Goal: Task Accomplishment & Management: Manage account settings

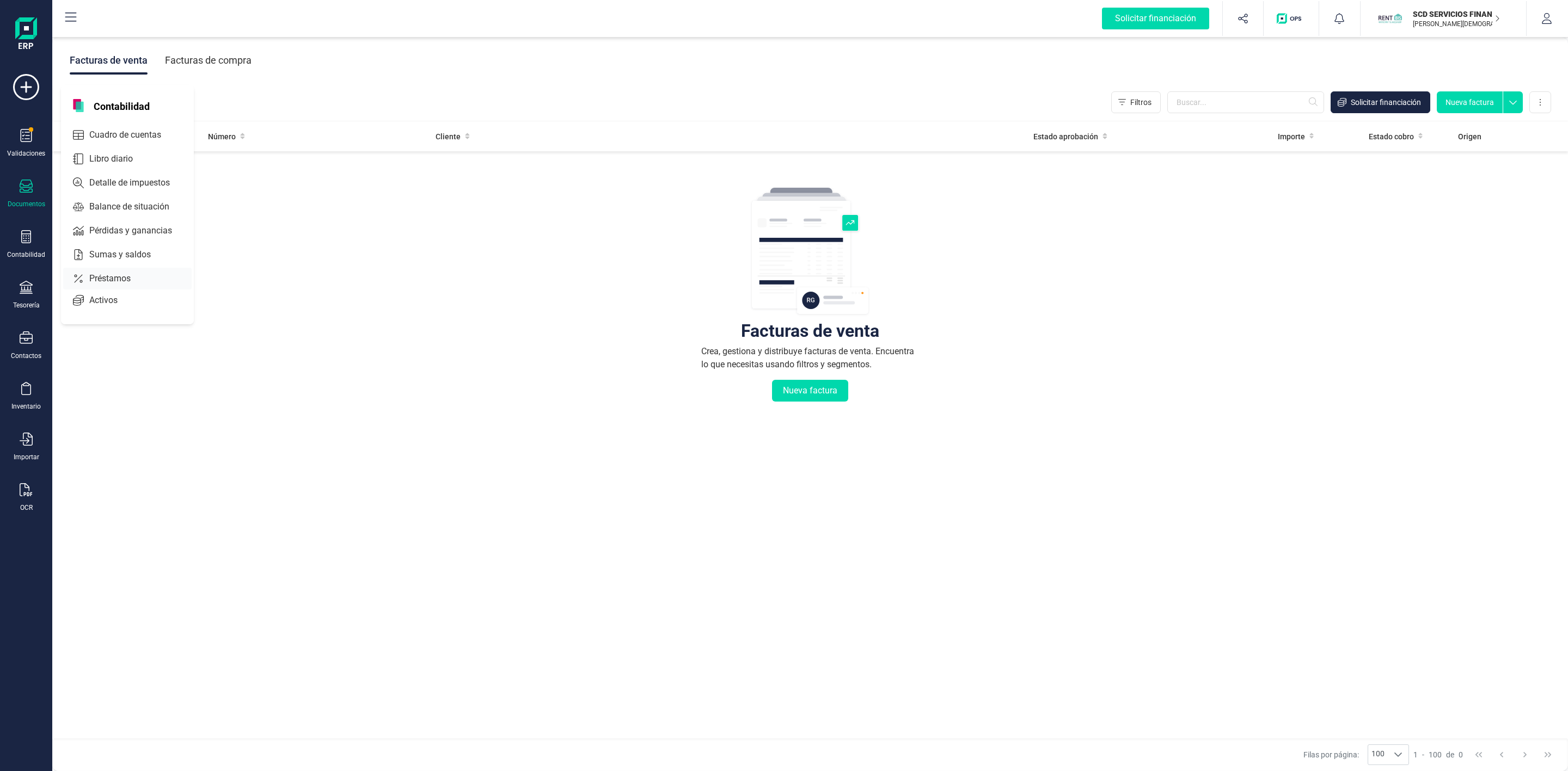
click at [149, 279] on div at bounding box center [140, 279] width 20 height 4
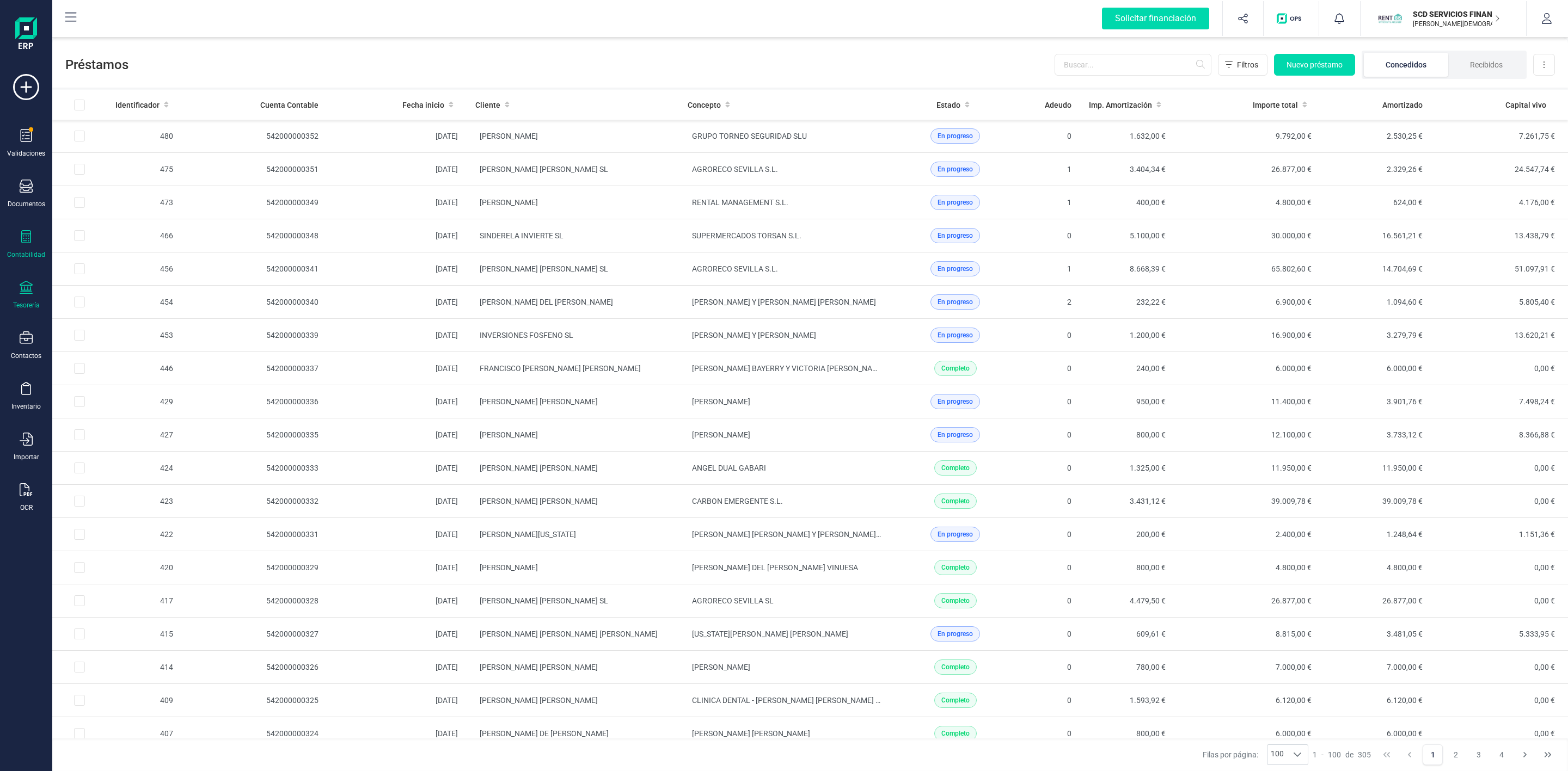
click at [34, 294] on div "Tesorería" at bounding box center [26, 295] width 44 height 29
click at [114, 182] on span "Cuentas bancarias" at bounding box center [132, 186] width 96 height 13
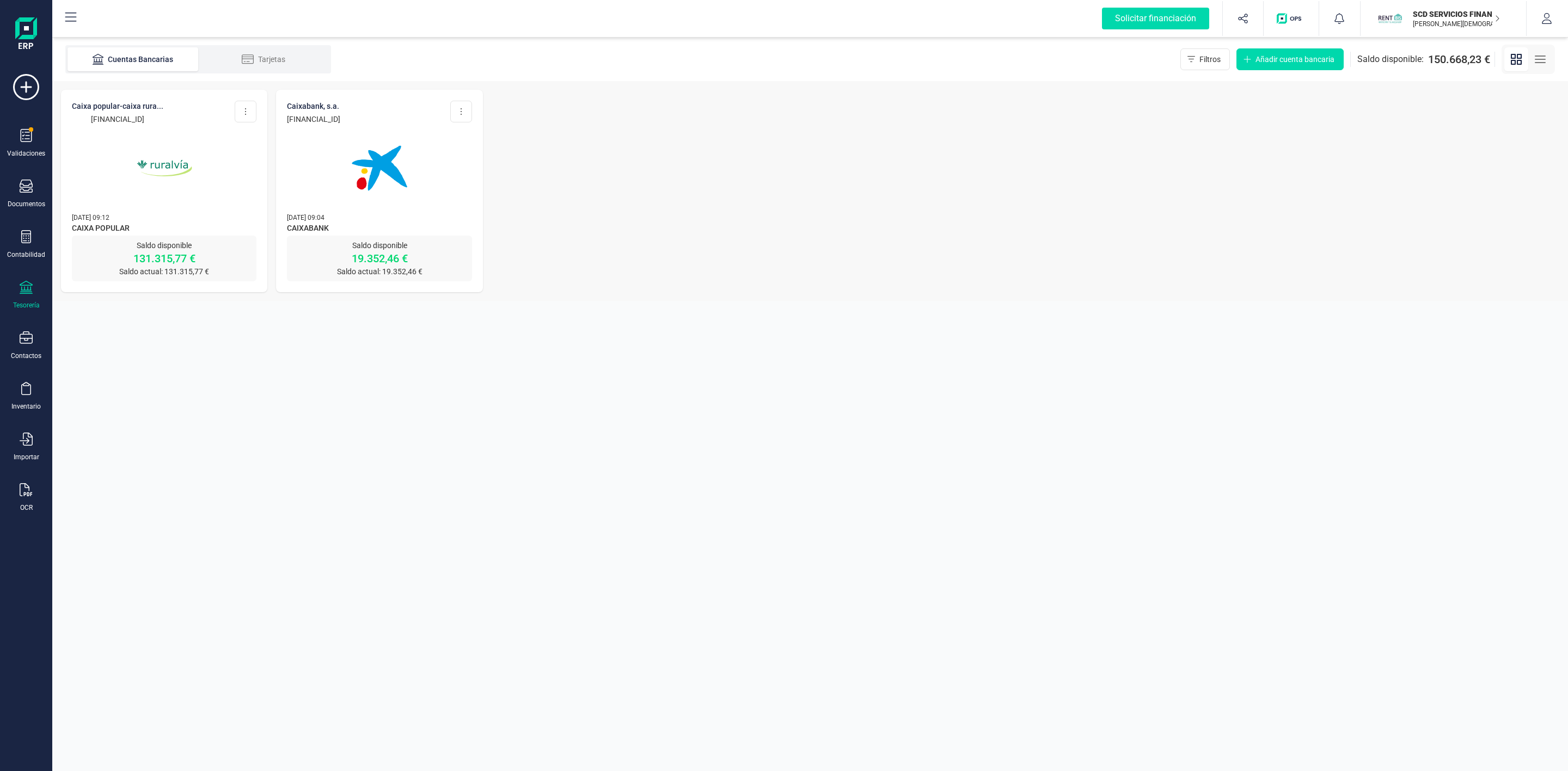
click at [160, 120] on p "[FINANCIAL_ID]" at bounding box center [117, 119] width 91 height 11
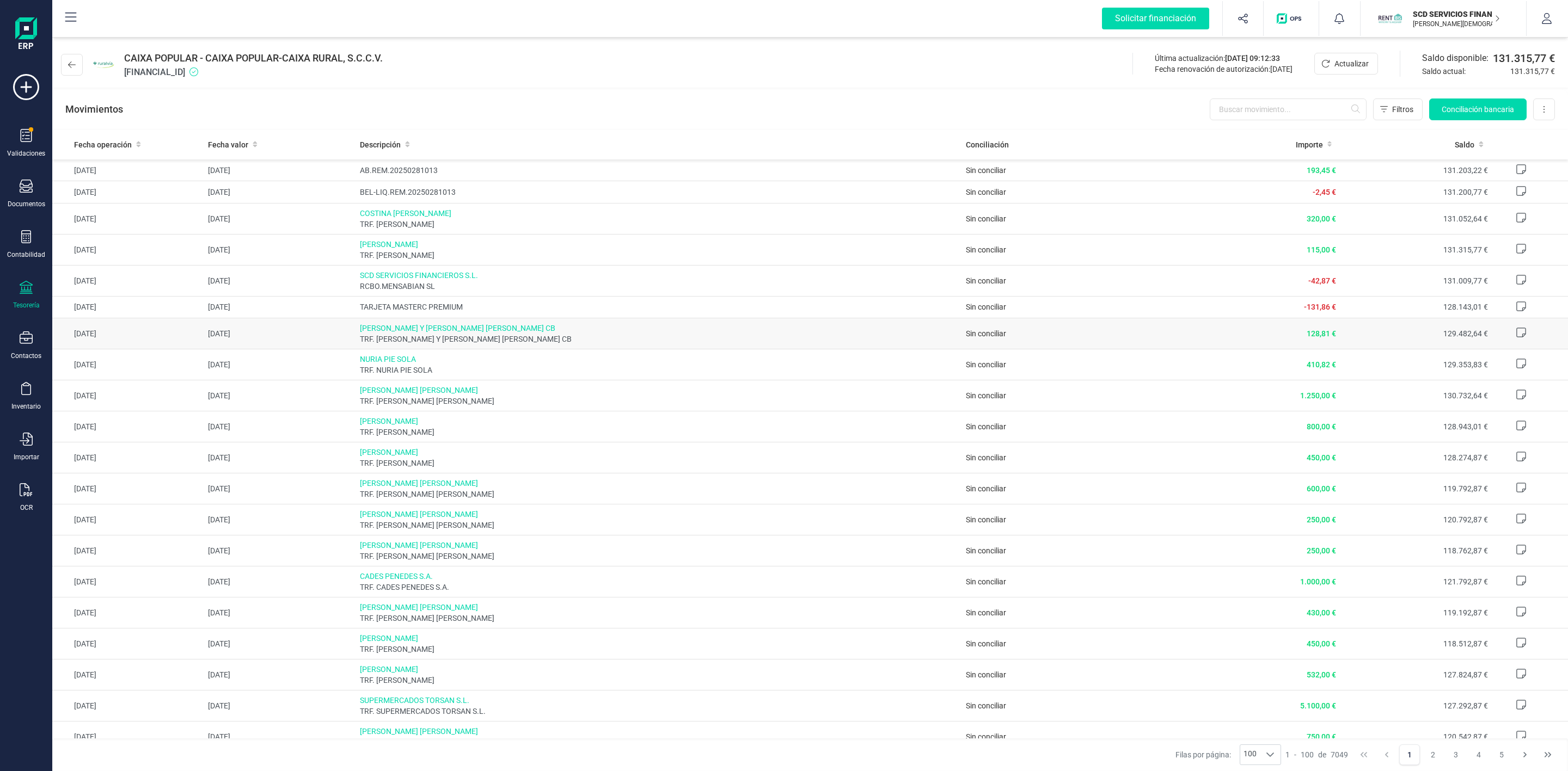
click at [506, 338] on span "TRF. GREGORIA FLORES Y JUAN CARLOS MOLINA CB" at bounding box center [659, 339] width 598 height 11
click at [17, 233] on div "Contabilidad" at bounding box center [26, 244] width 44 height 29
click at [107, 279] on span "Préstamos" at bounding box center [117, 279] width 65 height 13
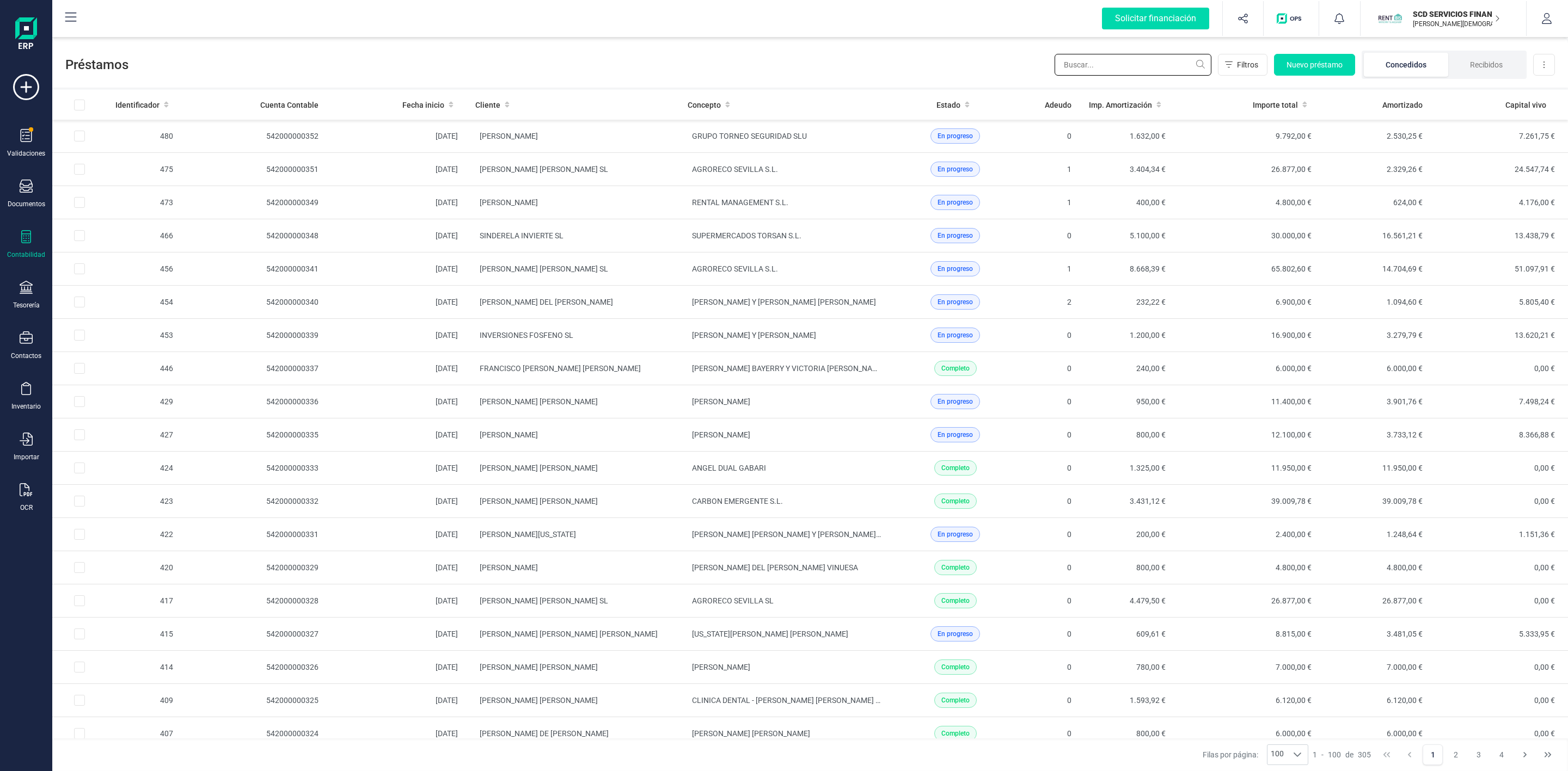
click at [1104, 64] on input "text" at bounding box center [1133, 65] width 157 height 22
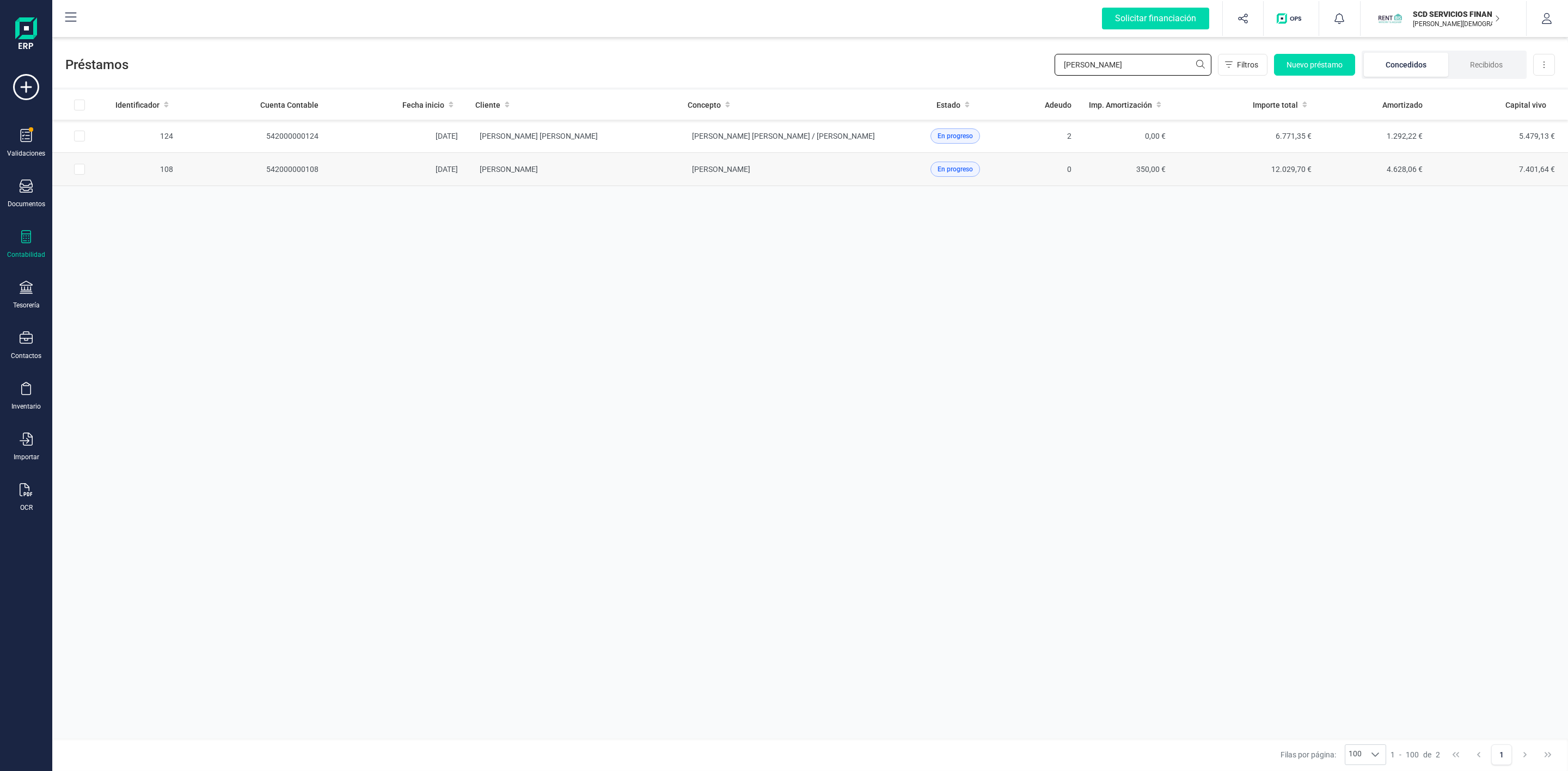
type input "manuela"
click at [647, 177] on td "MANUELA ESCOBAR CARRASCO" at bounding box center [573, 169] width 212 height 33
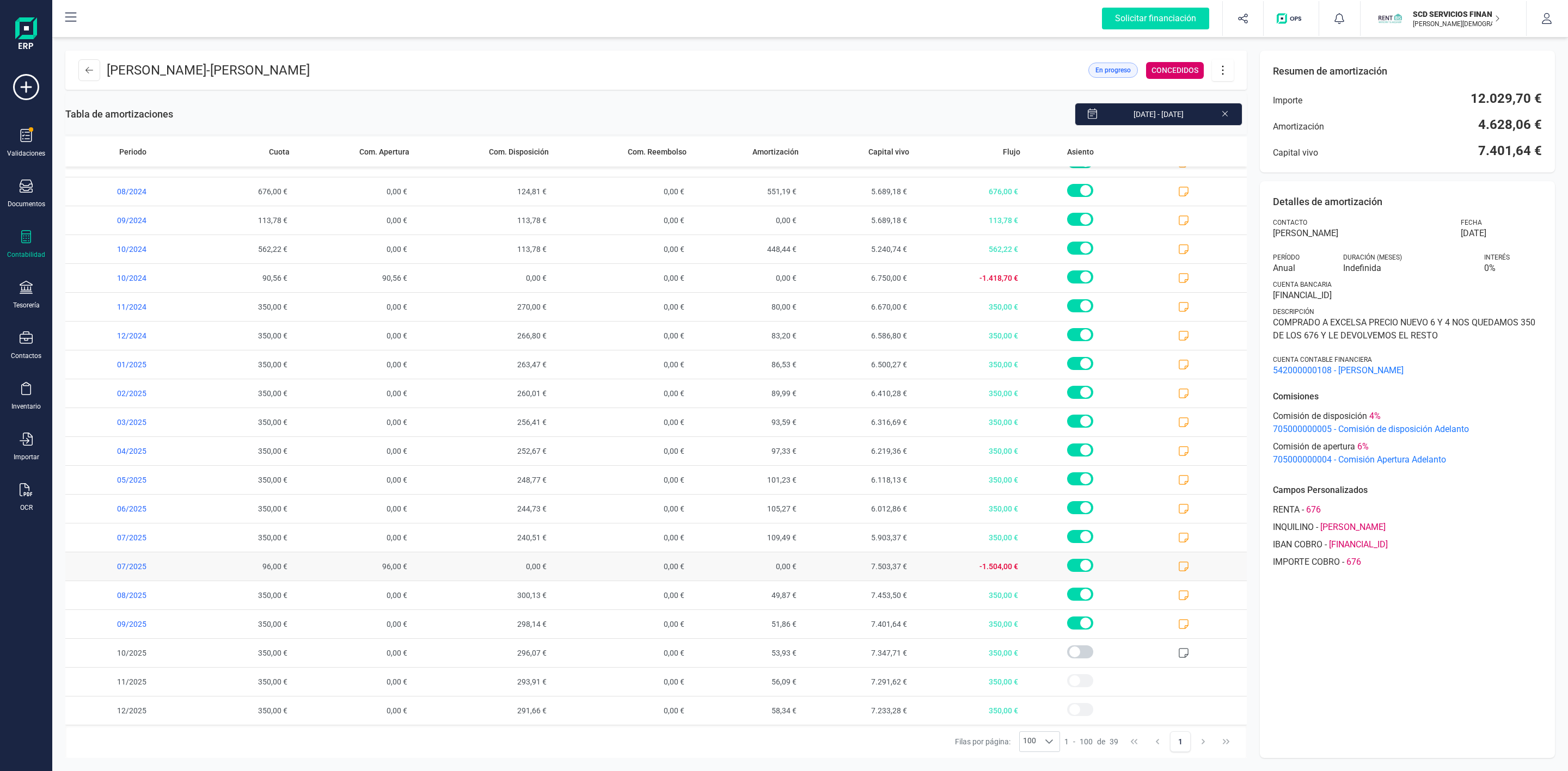
scroll to position [576, 0]
click at [23, 237] on icon at bounding box center [26, 237] width 13 height 13
click at [23, 298] on div "Tesorería" at bounding box center [26, 295] width 44 height 29
click at [113, 183] on span "Cuentas bancarias" at bounding box center [132, 186] width 96 height 13
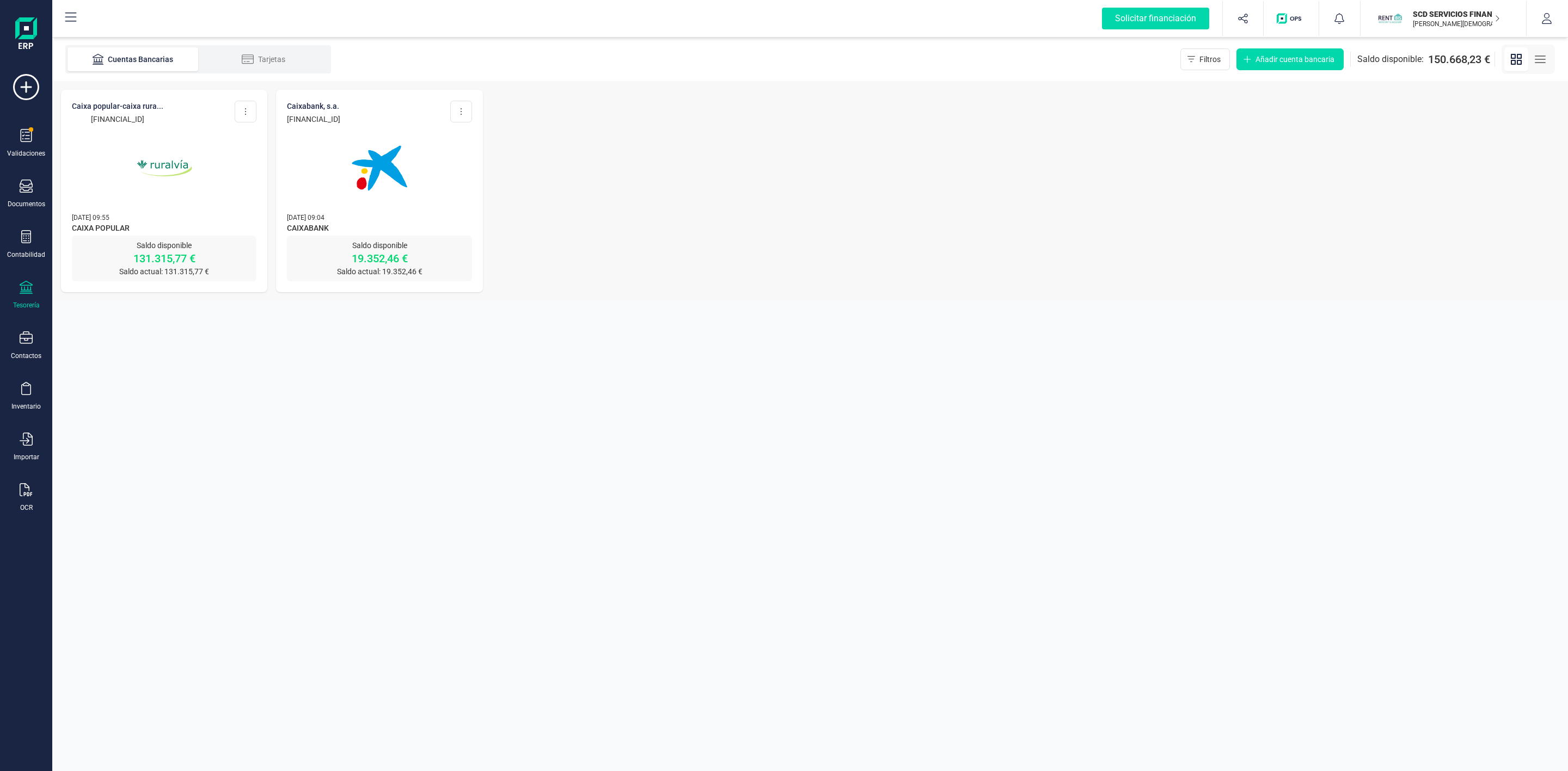
click at [195, 171] on img at bounding box center [164, 168] width 91 height 91
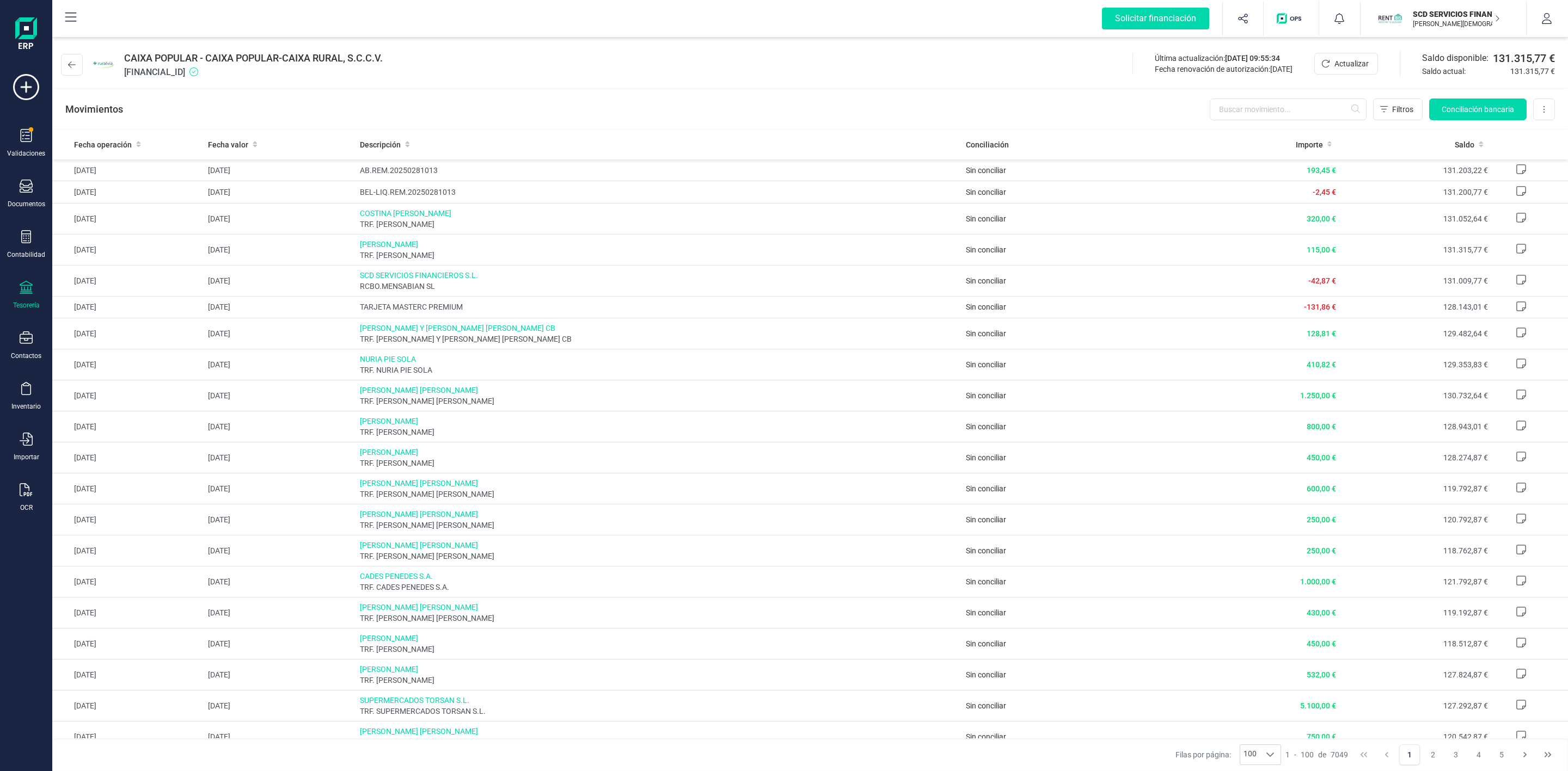
drag, startPoint x: 241, startPoint y: 71, endPoint x: 123, endPoint y: 56, distance: 118.9
click at [124, 56] on div "CAIXA POPULAR - CAIXA POPULAR-CAIXA RURAL, S.C.C.V. ES4531590078592882909423" at bounding box center [253, 64] width 258 height 29
copy div "CAIXA POPULAR - CAIXA POPULAR-CAIXA RURAL, S.C.C.V. ES4531590078592882909423"
click at [28, 241] on icon at bounding box center [26, 237] width 13 height 13
click at [105, 282] on span "Préstamos" at bounding box center [117, 279] width 65 height 13
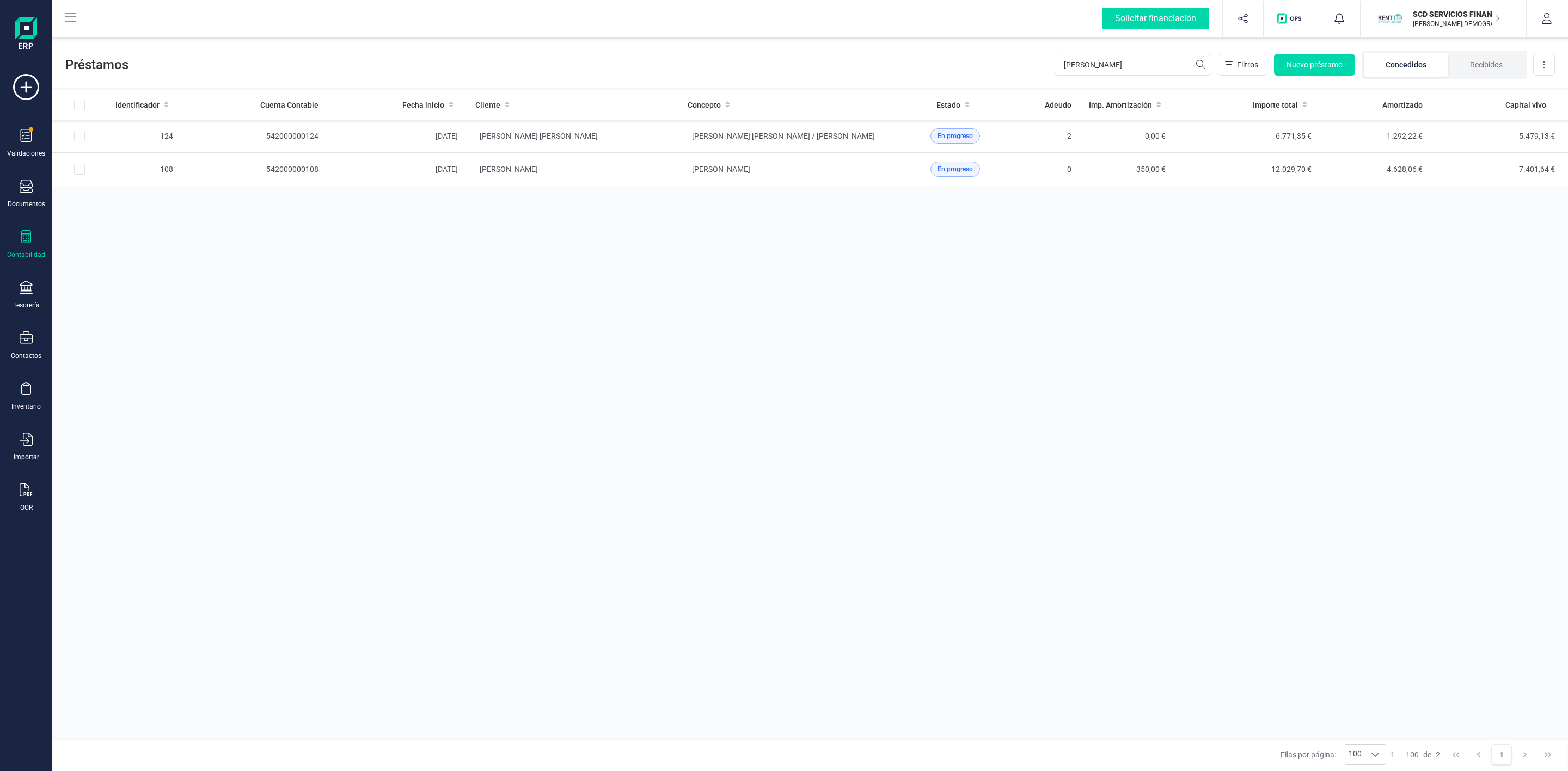
click at [20, 242] on icon at bounding box center [26, 237] width 13 height 13
click at [106, 279] on span "Préstamos" at bounding box center [115, 279] width 65 height 13
drag, startPoint x: 1130, startPoint y: 67, endPoint x: 1006, endPoint y: 72, distance: 124.1
click at [1015, 78] on div "Préstamos manuela Filtros Nuevo préstamo Concedidos Recibidos Descargar Excel" at bounding box center [810, 62] width 1516 height 50
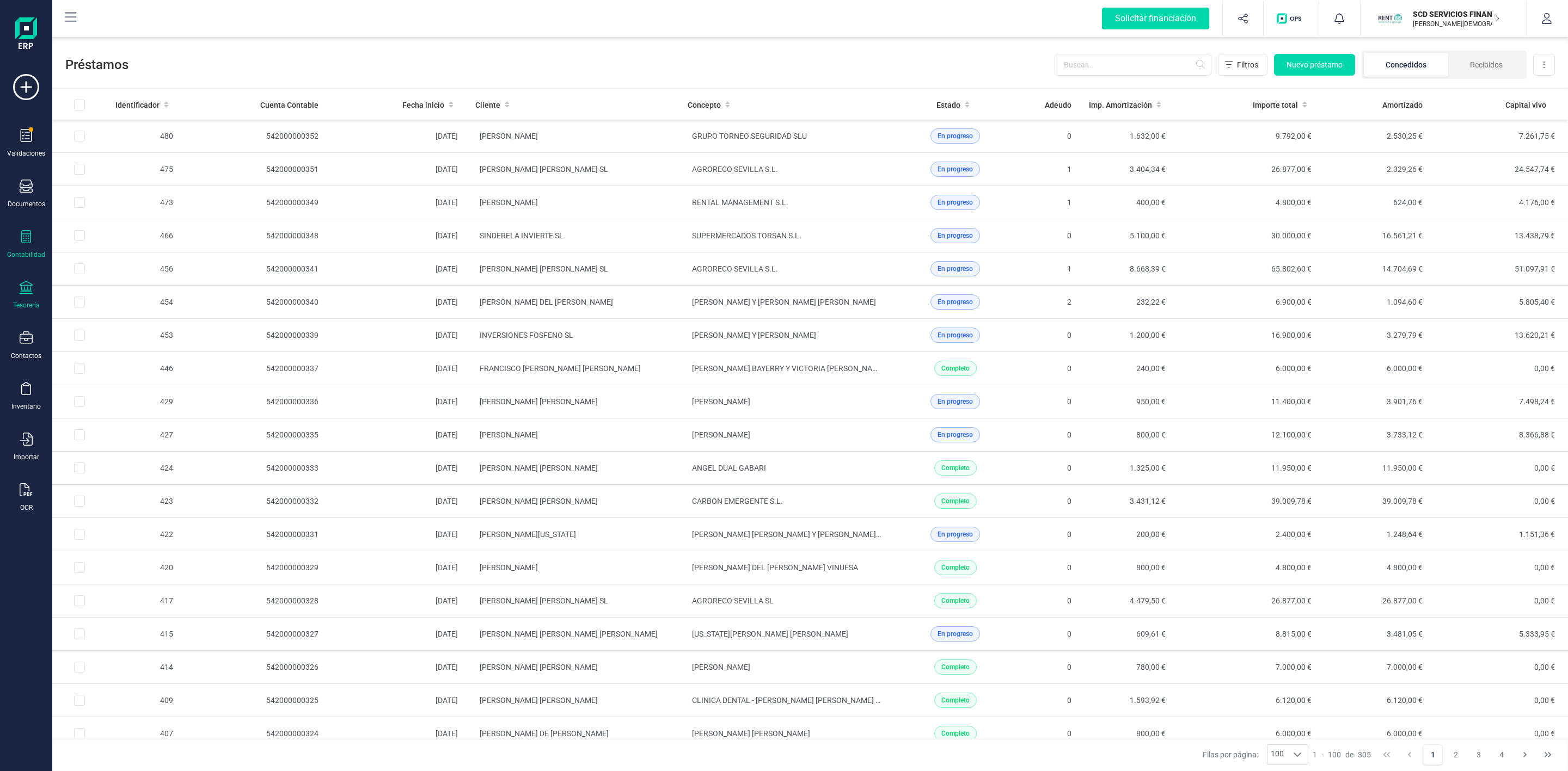
click at [23, 290] on icon at bounding box center [26, 287] width 13 height 13
click at [102, 182] on span "Cuentas bancarias" at bounding box center [132, 186] width 96 height 13
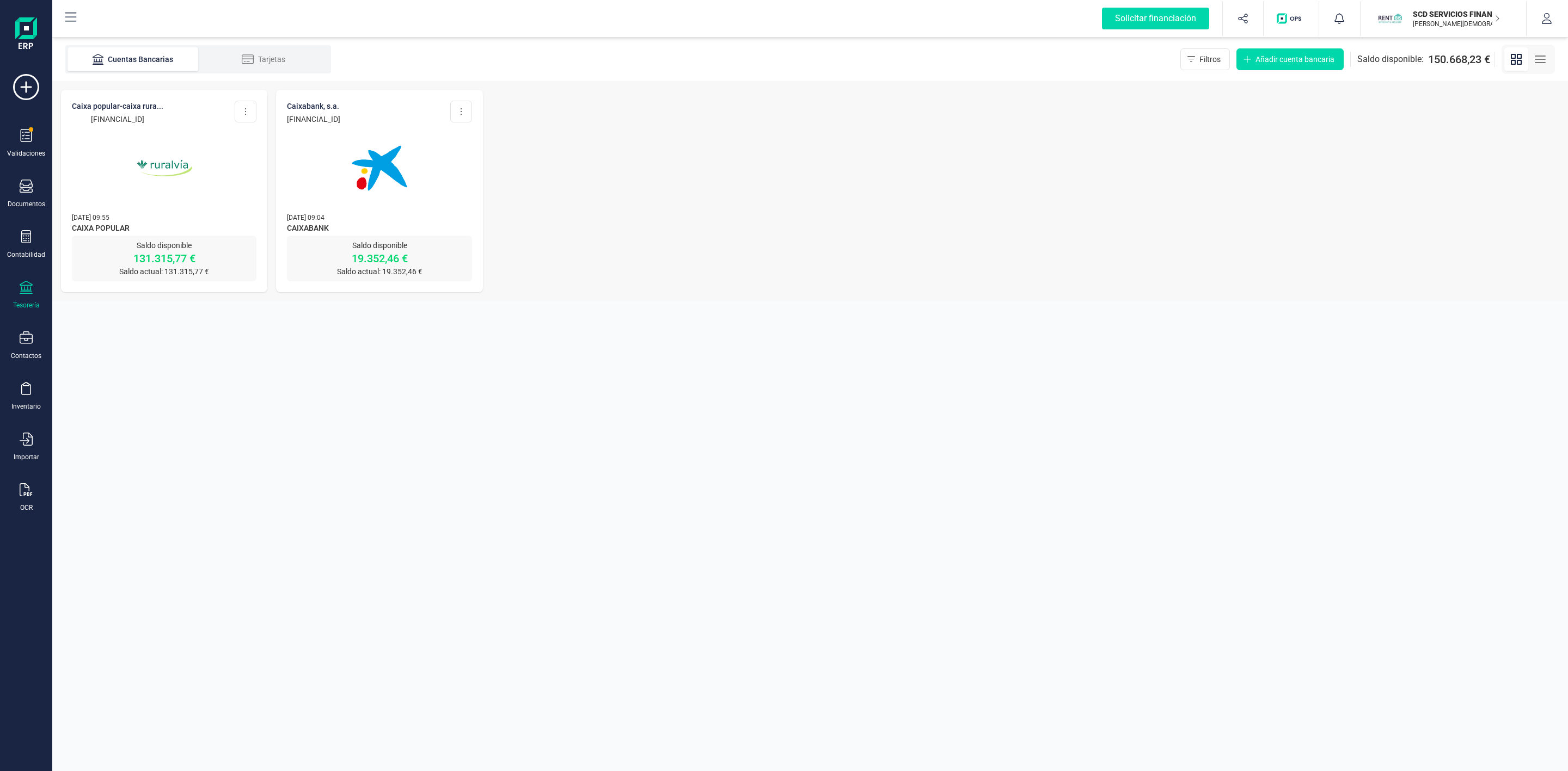
click at [146, 167] on img at bounding box center [164, 168] width 91 height 91
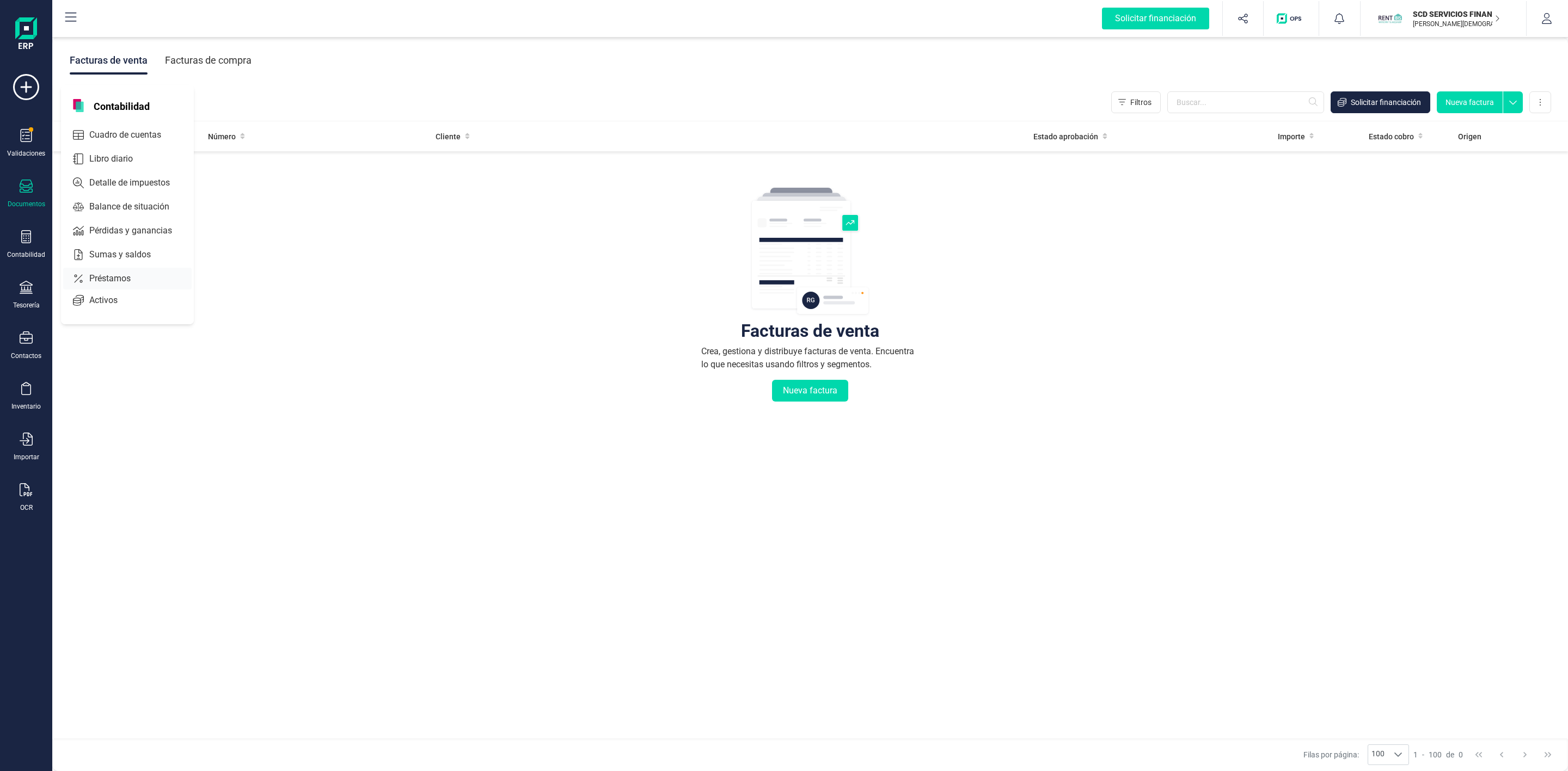
click at [94, 277] on span "Préstamos" at bounding box center [117, 279] width 65 height 13
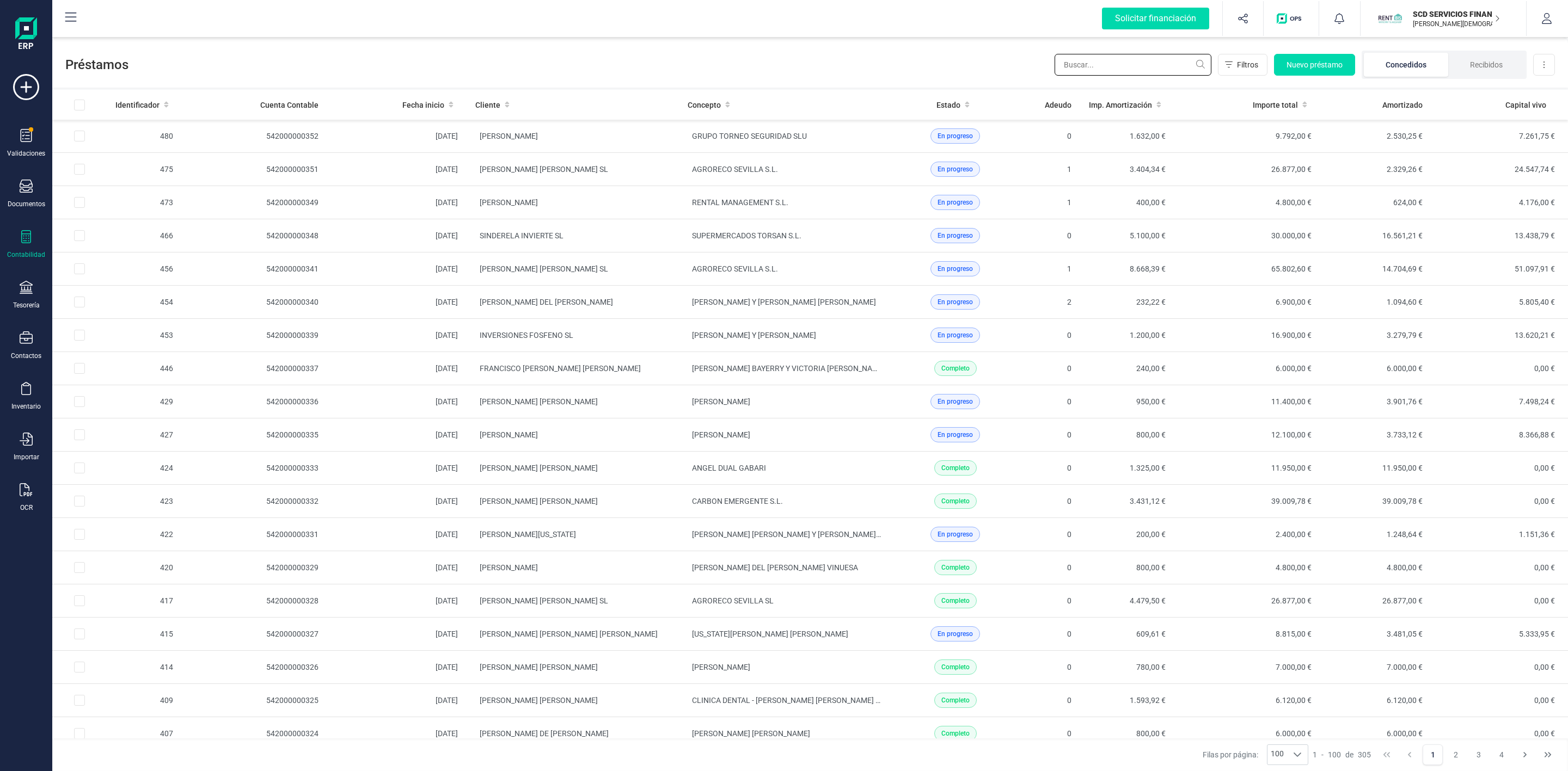
click at [1095, 66] on input "text" at bounding box center [1133, 65] width 157 height 22
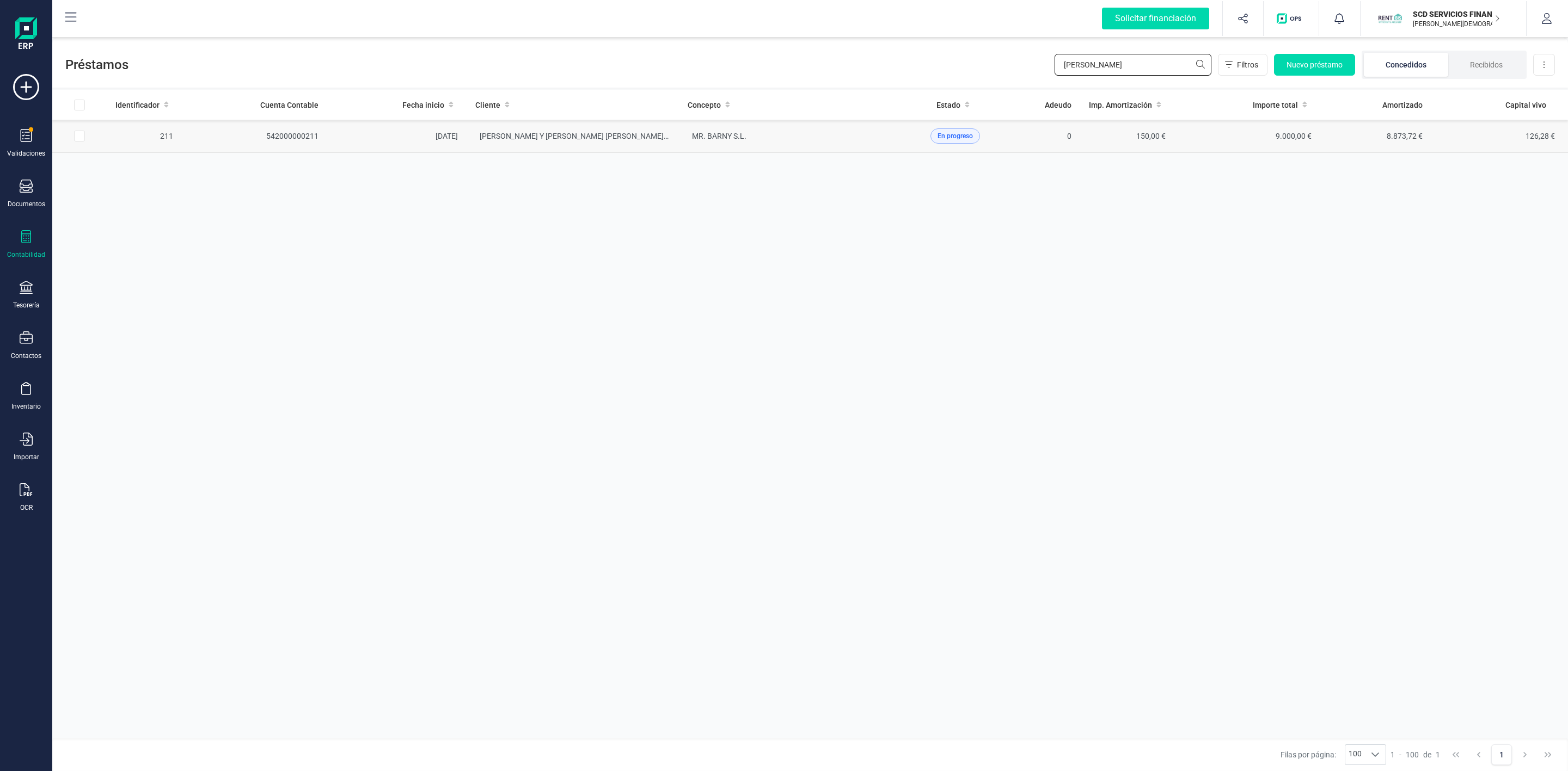
type input "[PERSON_NAME]"
click at [665, 148] on td "[PERSON_NAME] Y [PERSON_NAME] [PERSON_NAME] [PERSON_NAME]" at bounding box center [573, 136] width 212 height 33
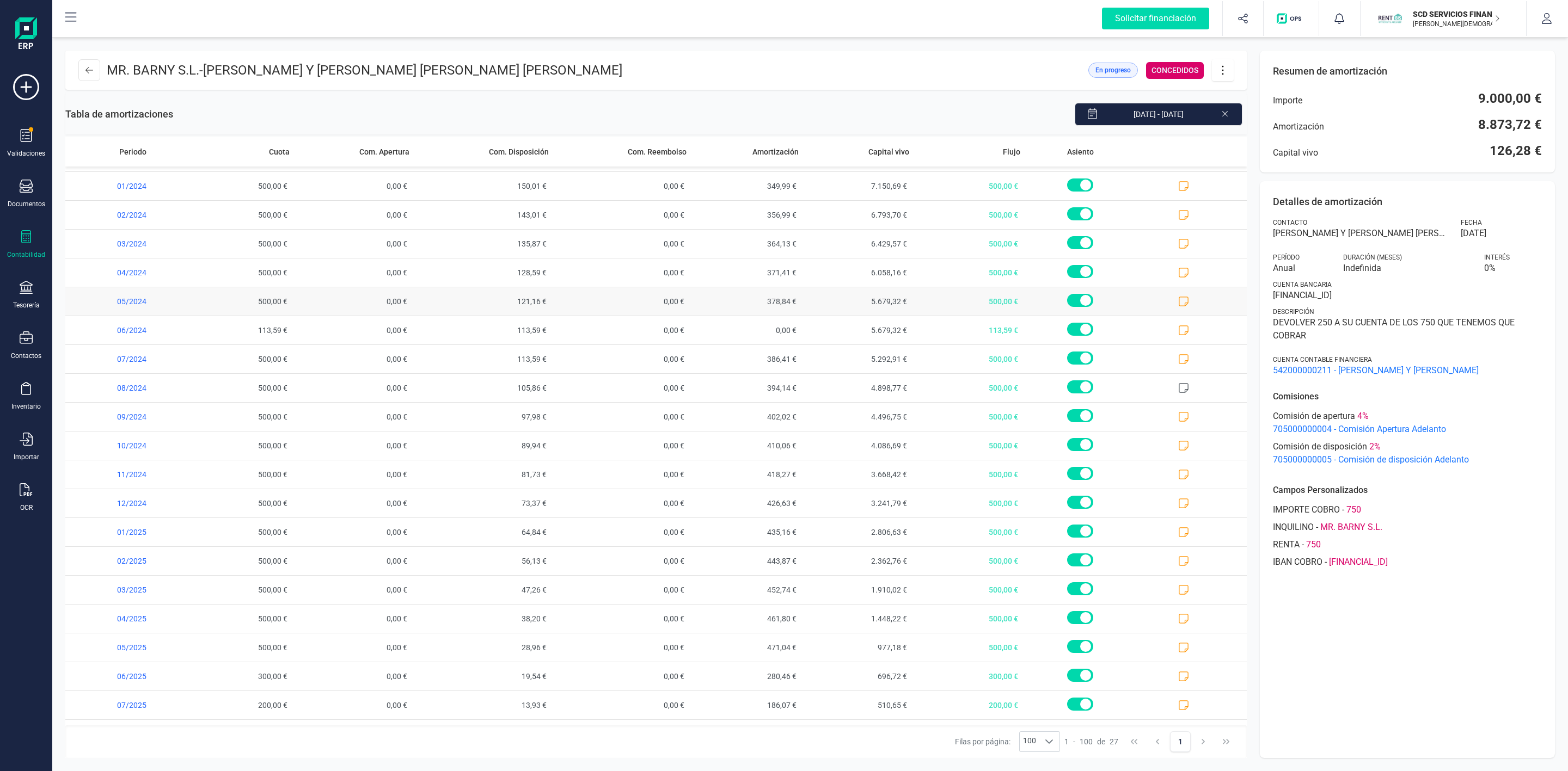
scroll to position [226, 0]
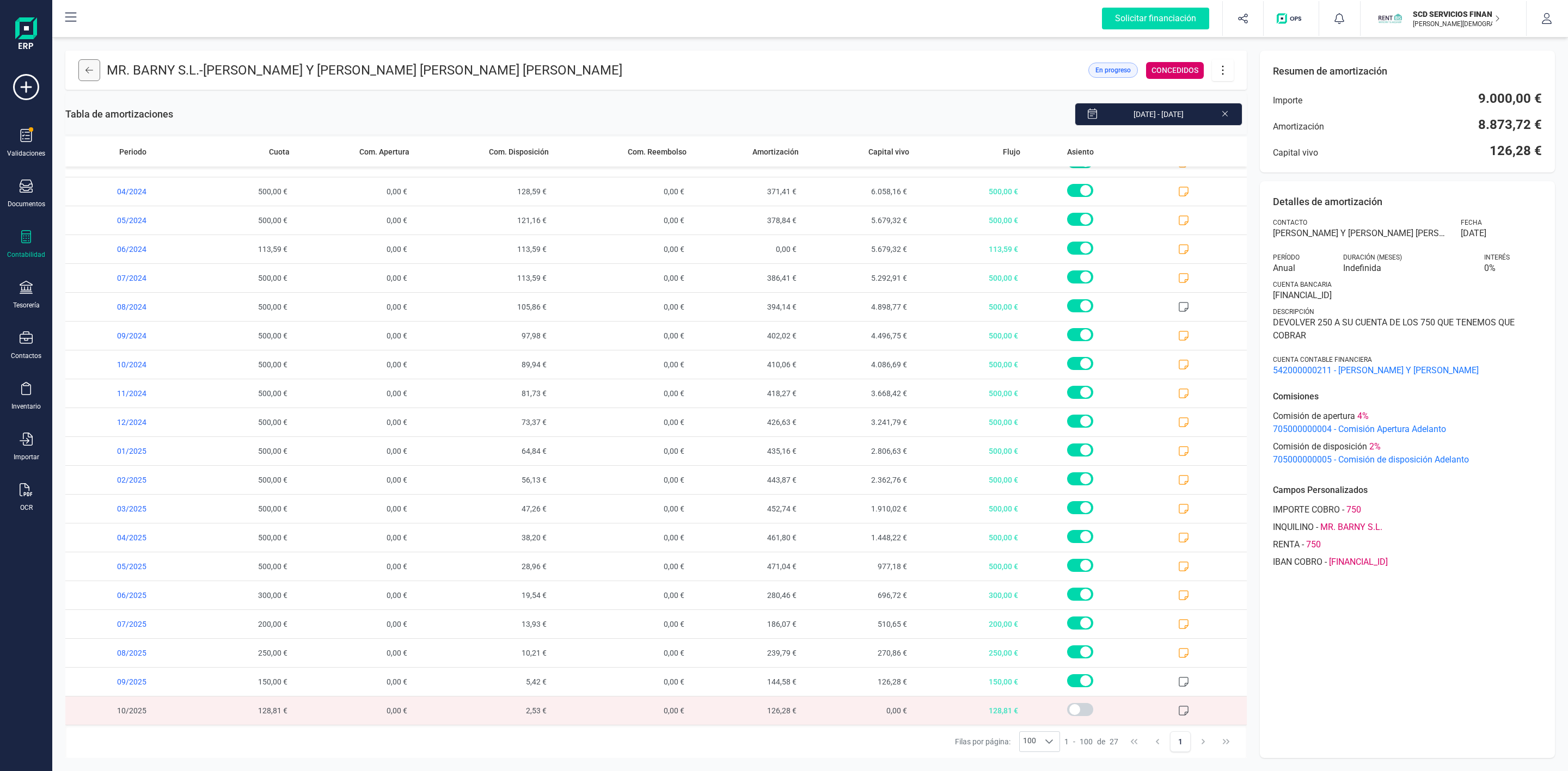
click at [91, 66] on icon at bounding box center [89, 70] width 7 height 9
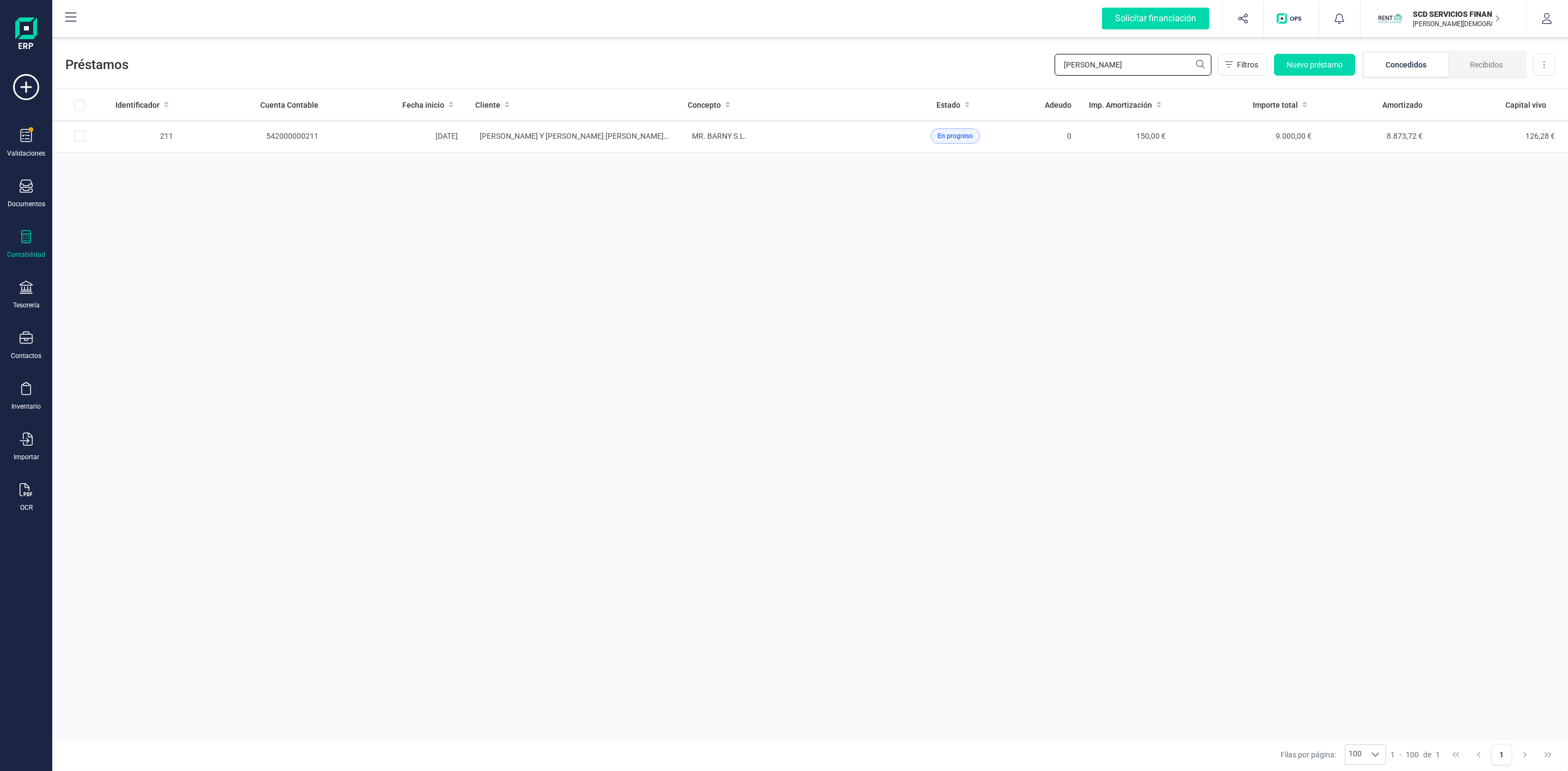
drag, startPoint x: 1141, startPoint y: 63, endPoint x: 967, endPoint y: 82, distance: 175.0
click at [982, 82] on div "Préstamos [PERSON_NAME] Filtros Nuevo préstamo Concedidos Recibidos Descargar E…" at bounding box center [810, 62] width 1516 height 50
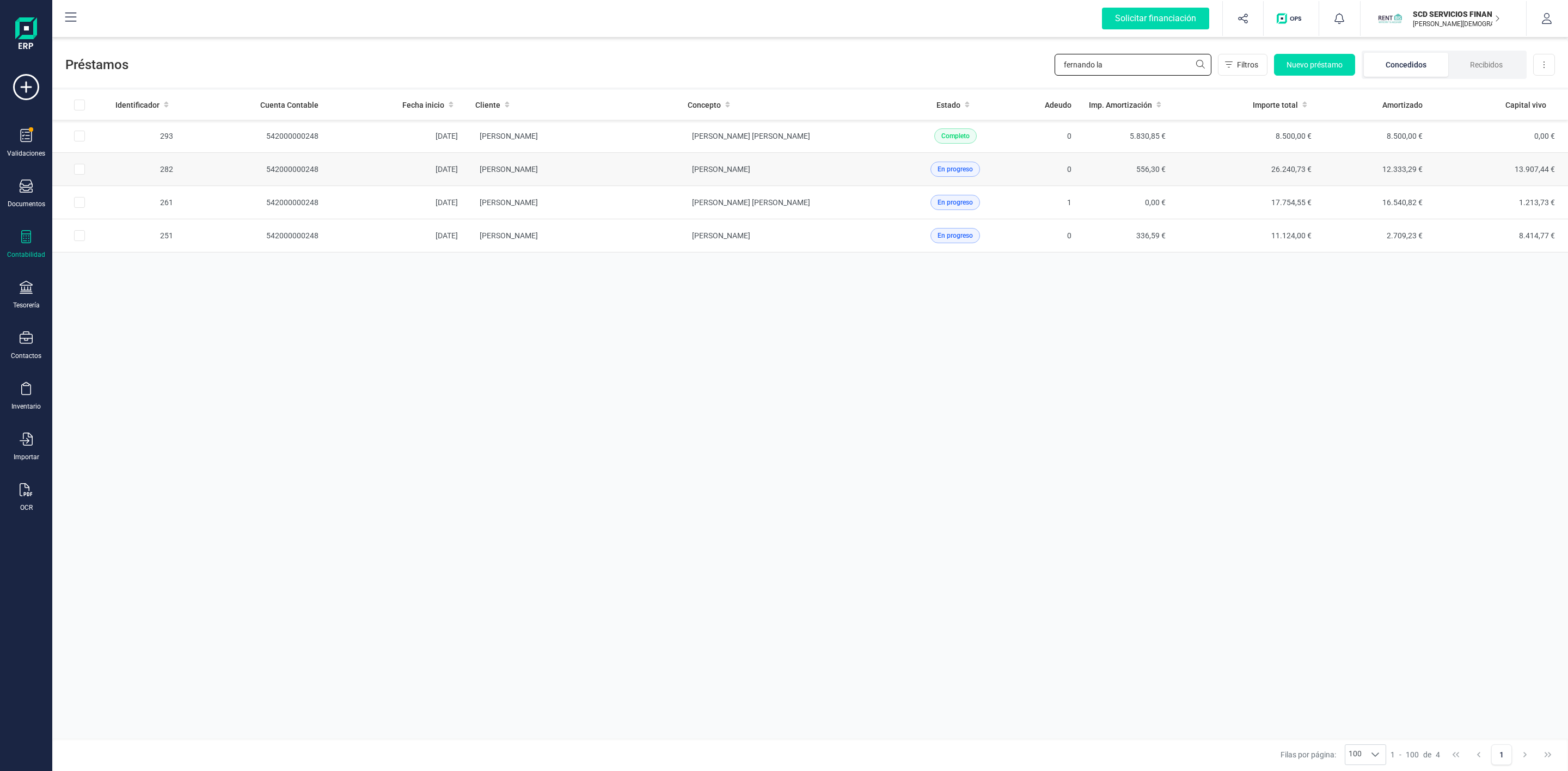
type input "fernando la"
click at [642, 177] on td "[PERSON_NAME]" at bounding box center [573, 169] width 212 height 33
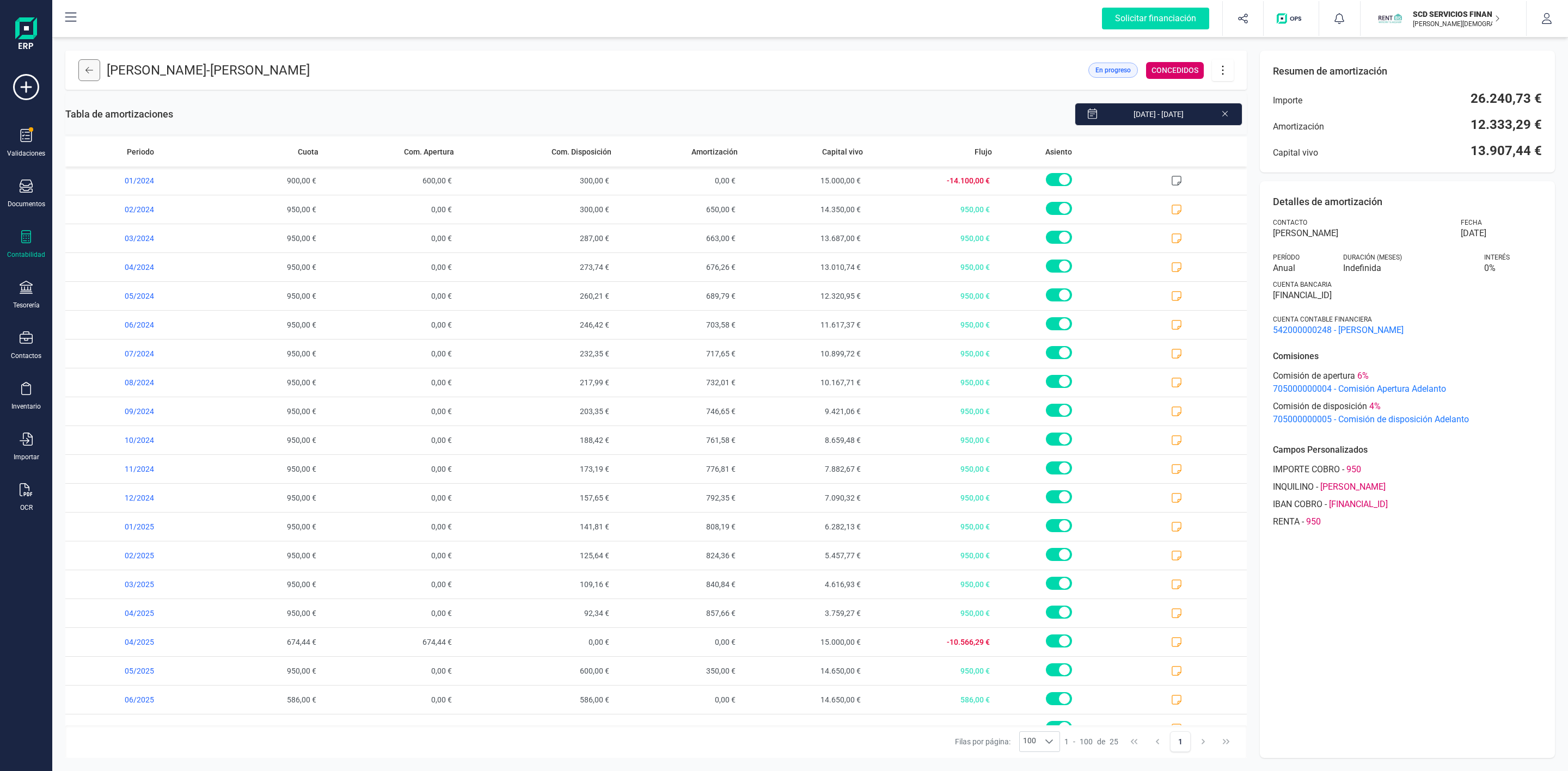
click at [91, 69] on icon at bounding box center [89, 70] width 7 height 9
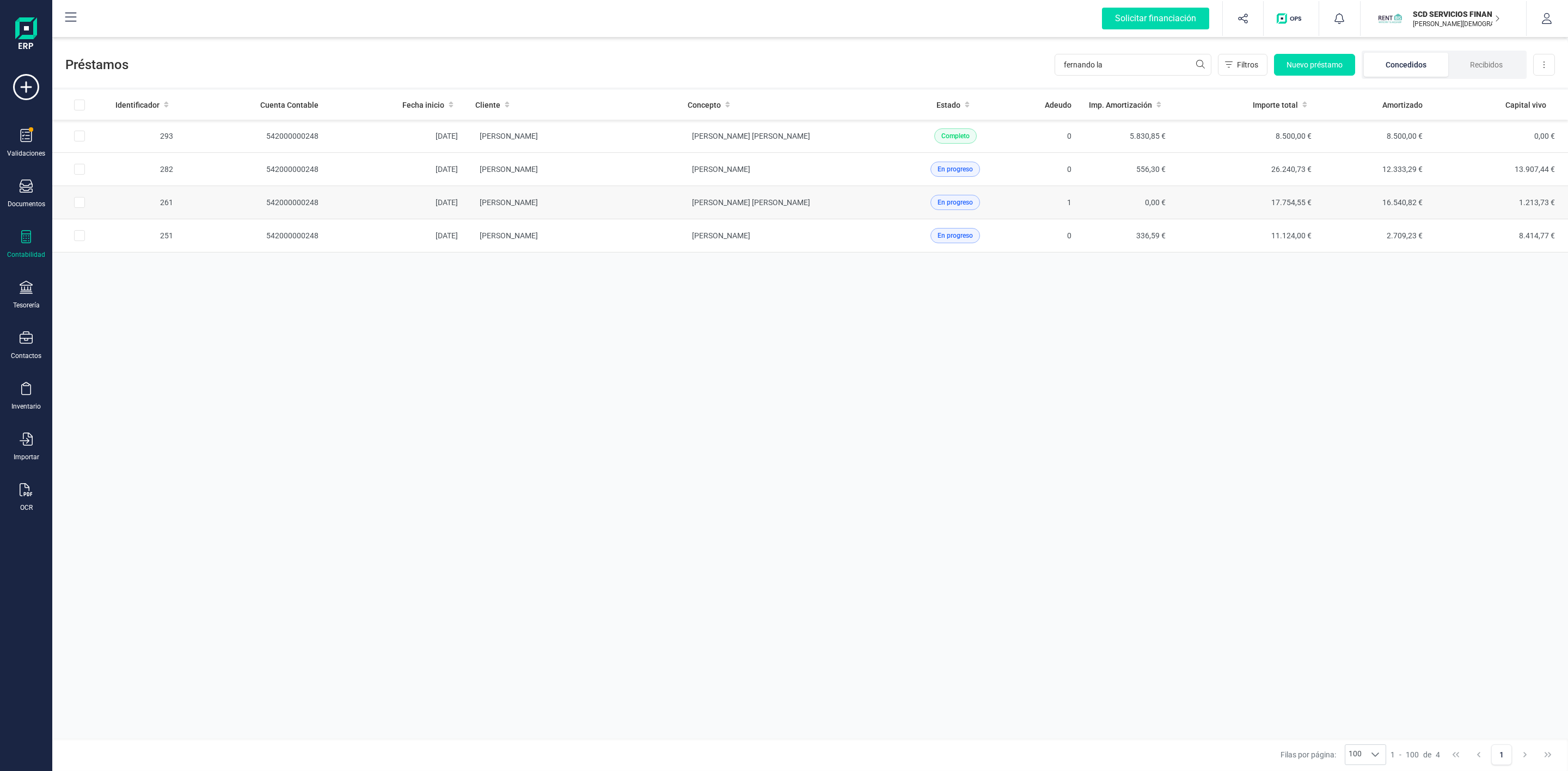
click at [656, 201] on td "[PERSON_NAME]" at bounding box center [573, 202] width 212 height 33
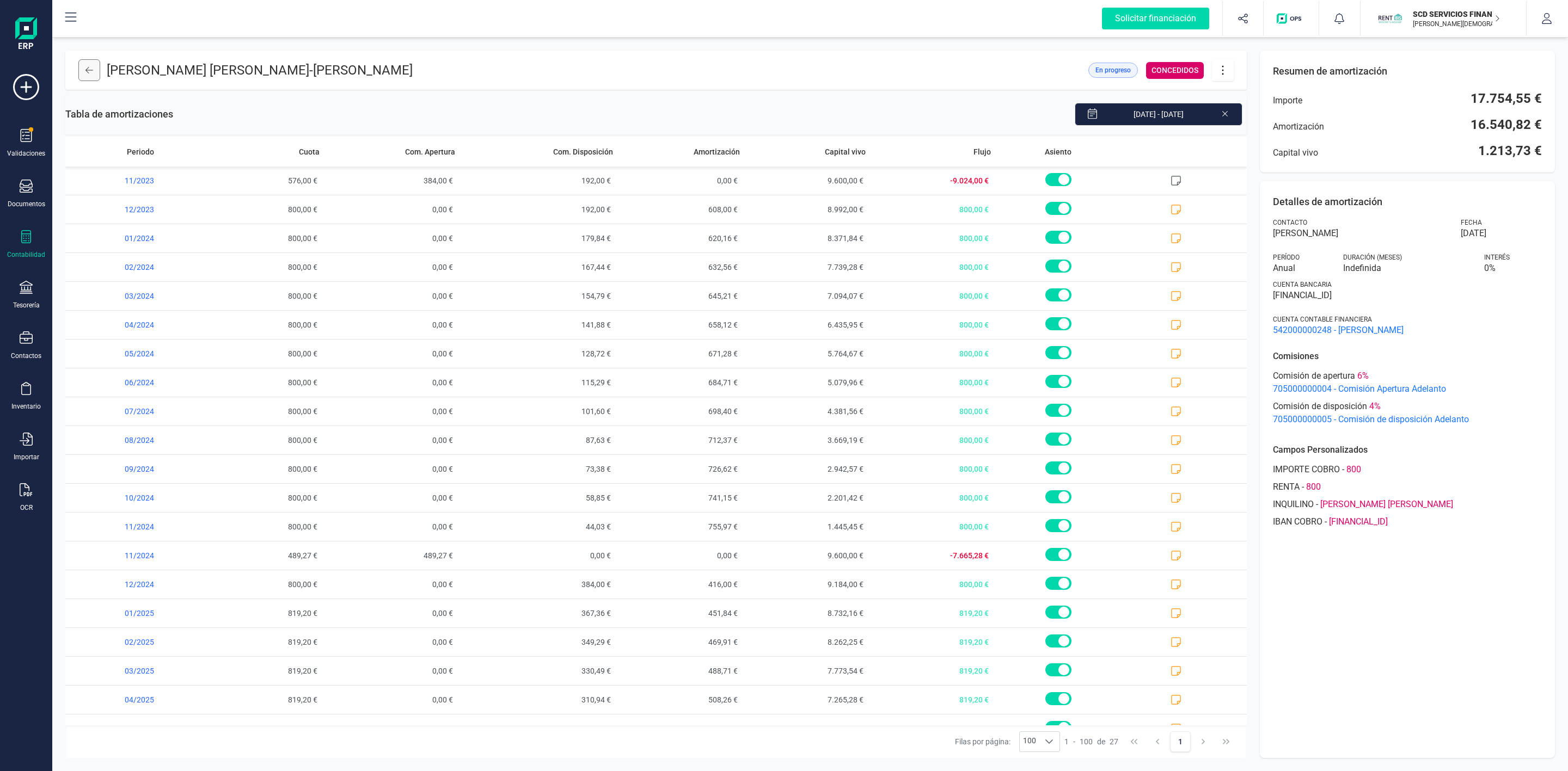
click at [82, 73] on button at bounding box center [89, 70] width 22 height 22
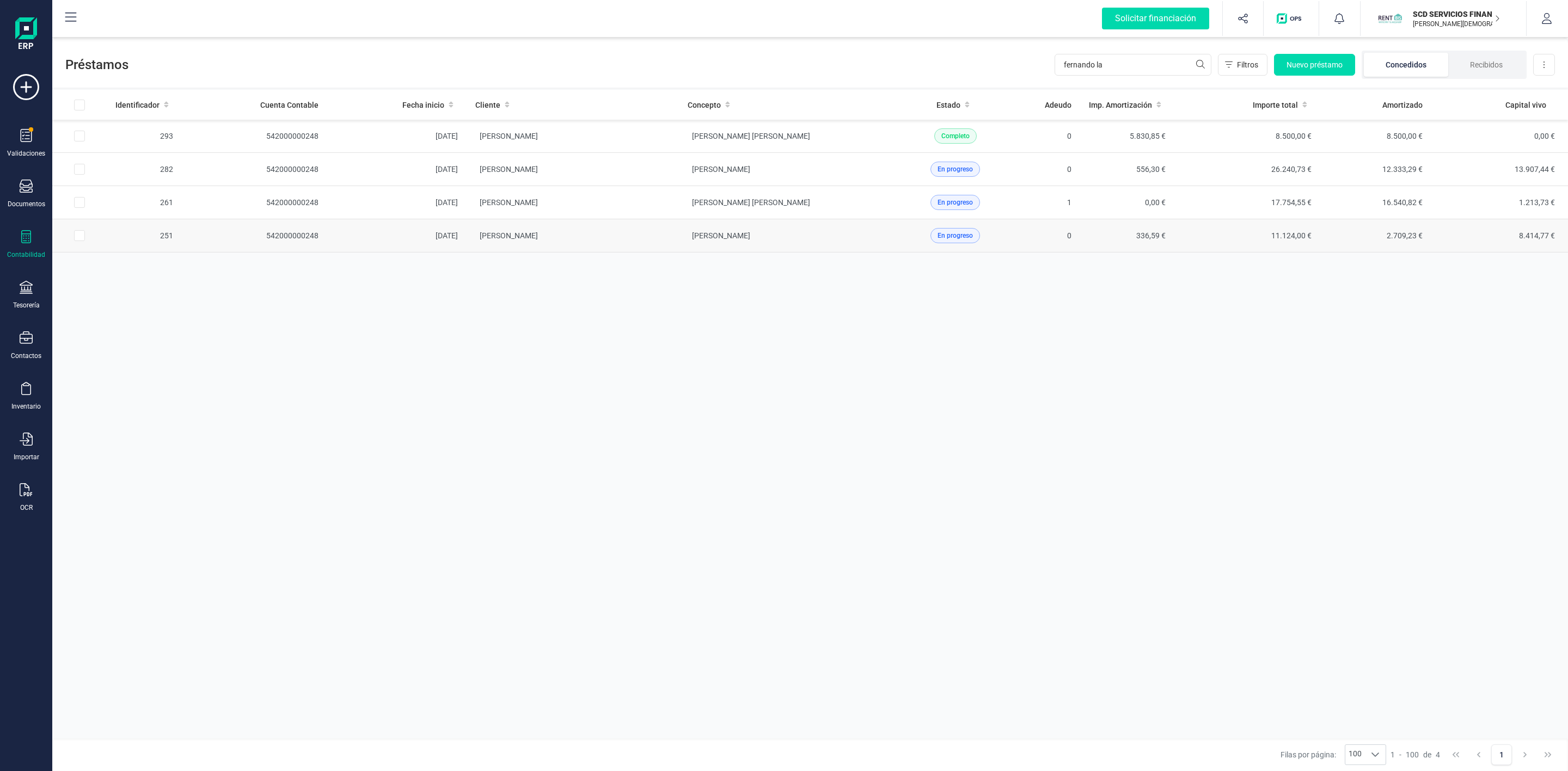
click at [679, 236] on td "[PERSON_NAME]" at bounding box center [785, 236] width 212 height 33
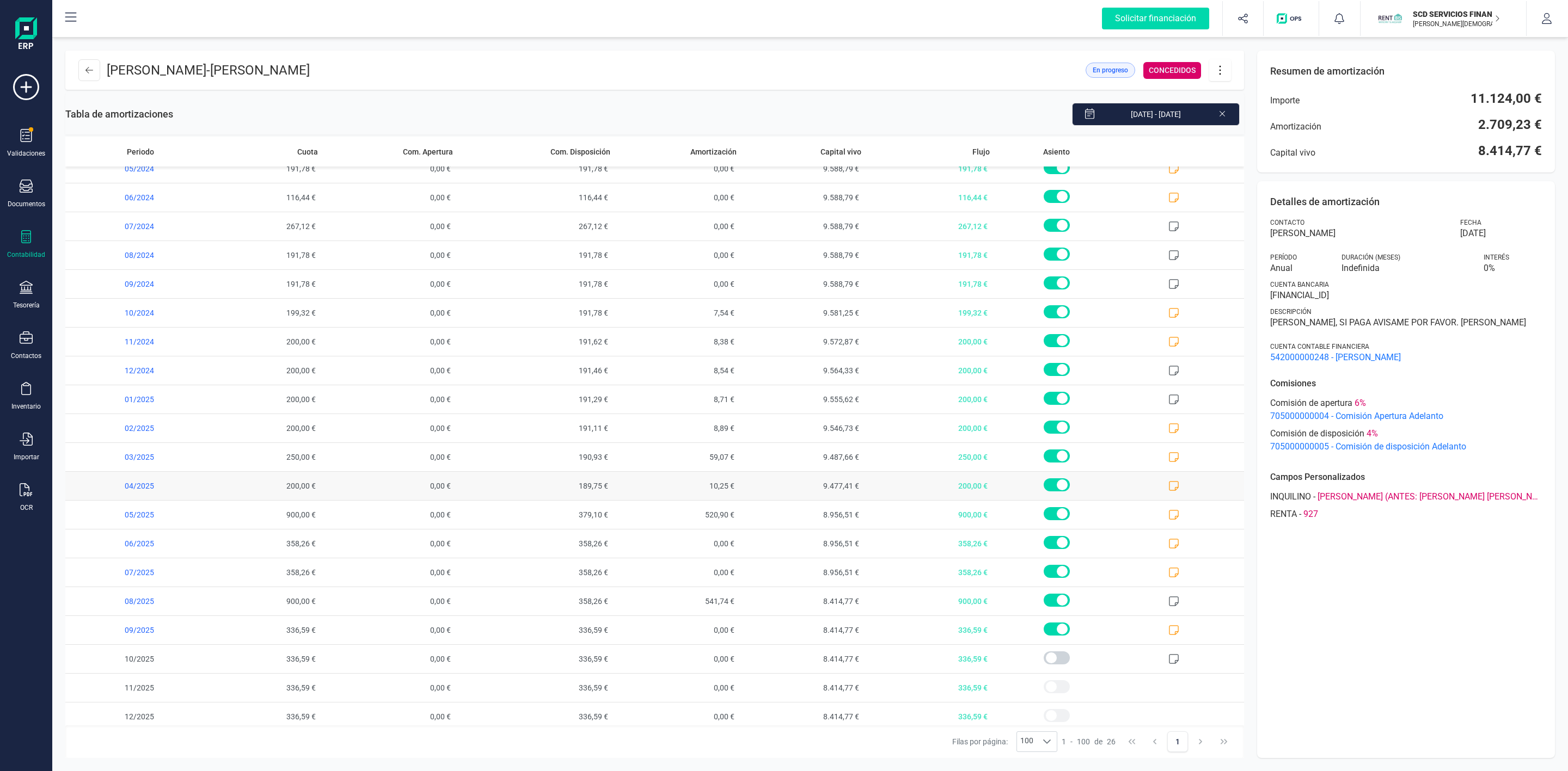
scroll to position [198, 0]
click at [90, 75] on button at bounding box center [89, 70] width 22 height 22
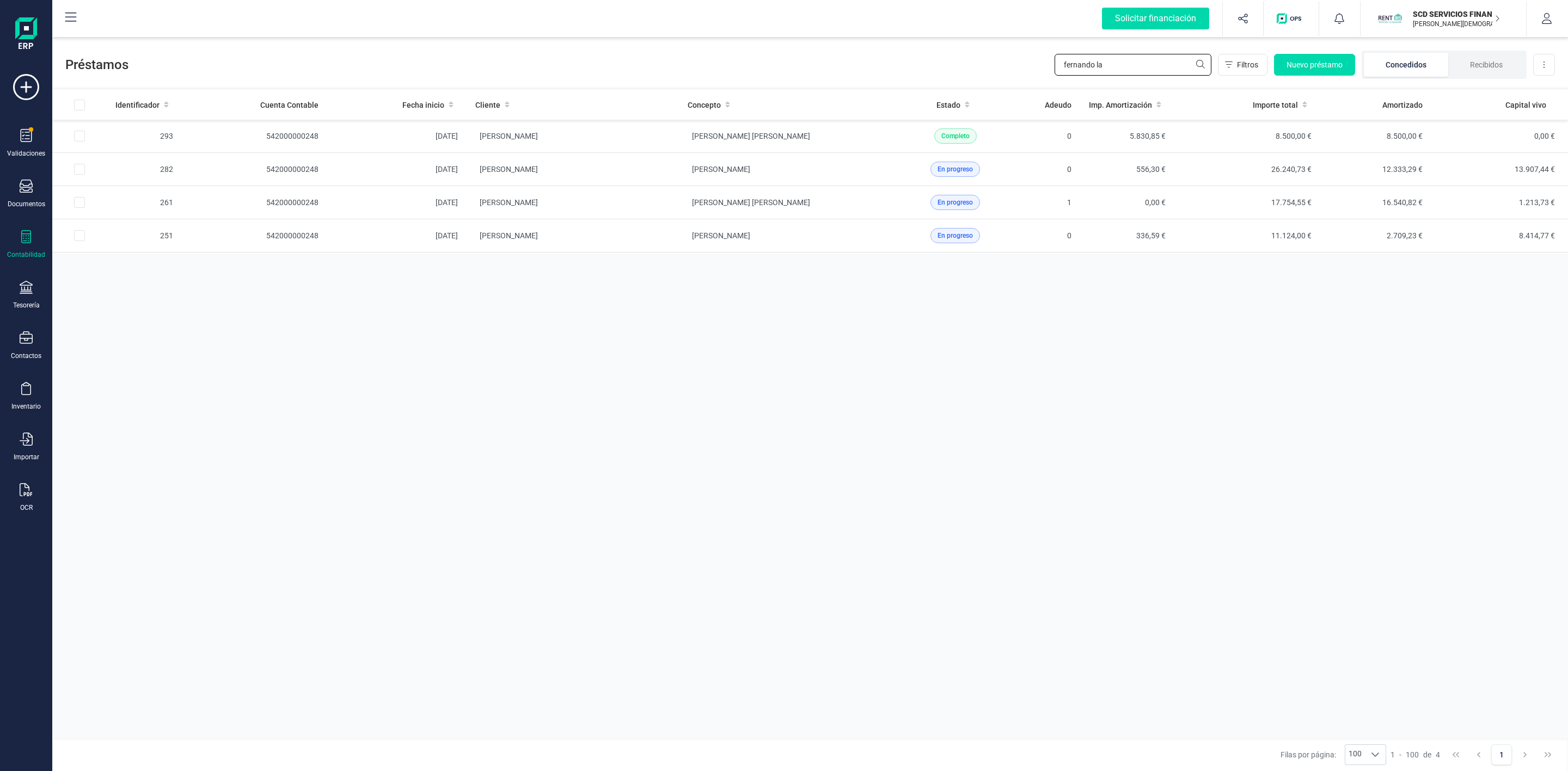
click at [980, 78] on div "Préstamos [PERSON_NAME] la Filtros Nuevo préstamo Concedidos Recibidos Descarga…" at bounding box center [810, 62] width 1516 height 50
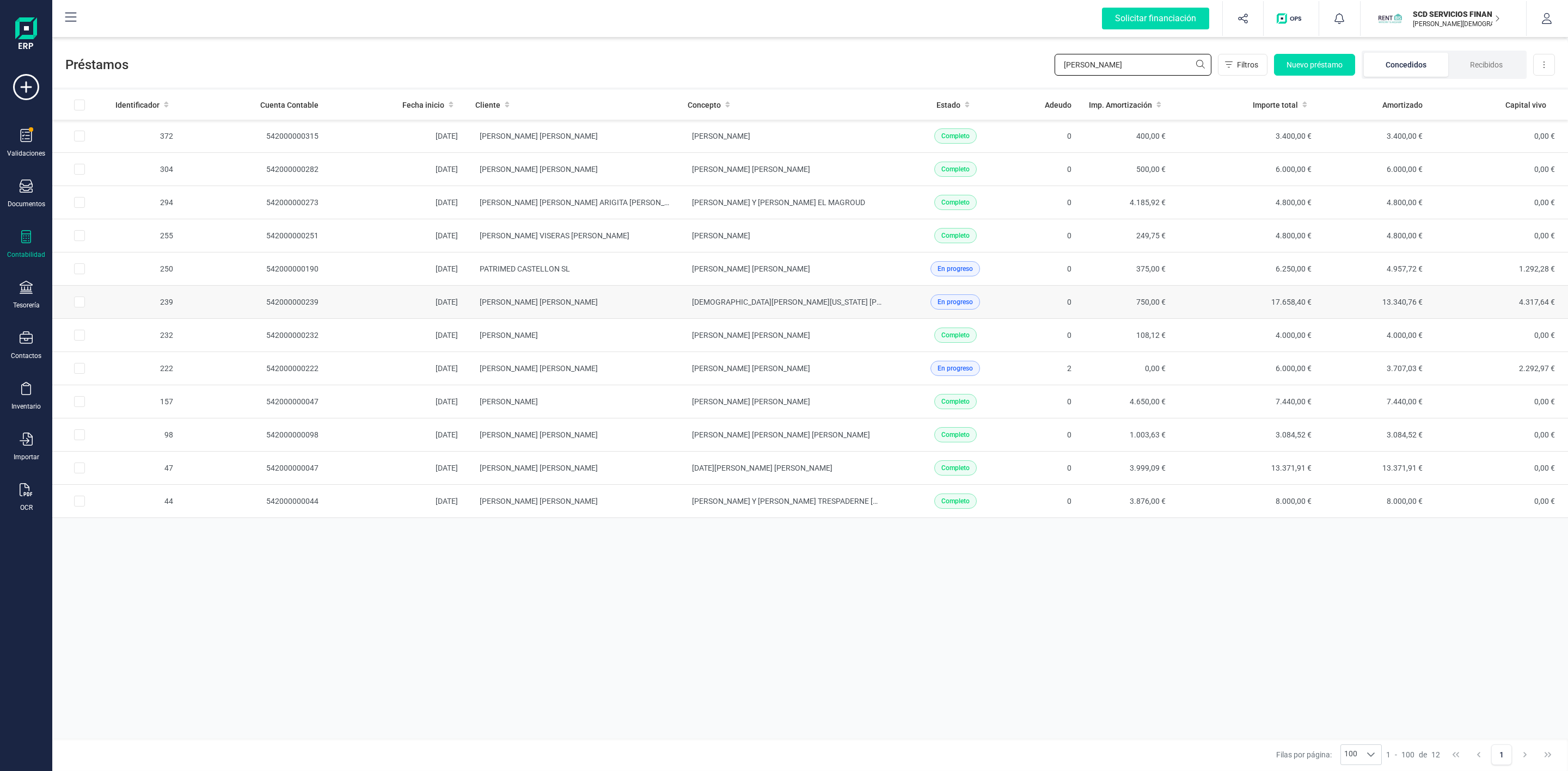
type input "[PERSON_NAME]"
click at [644, 298] on td "[PERSON_NAME] [PERSON_NAME]" at bounding box center [573, 302] width 212 height 33
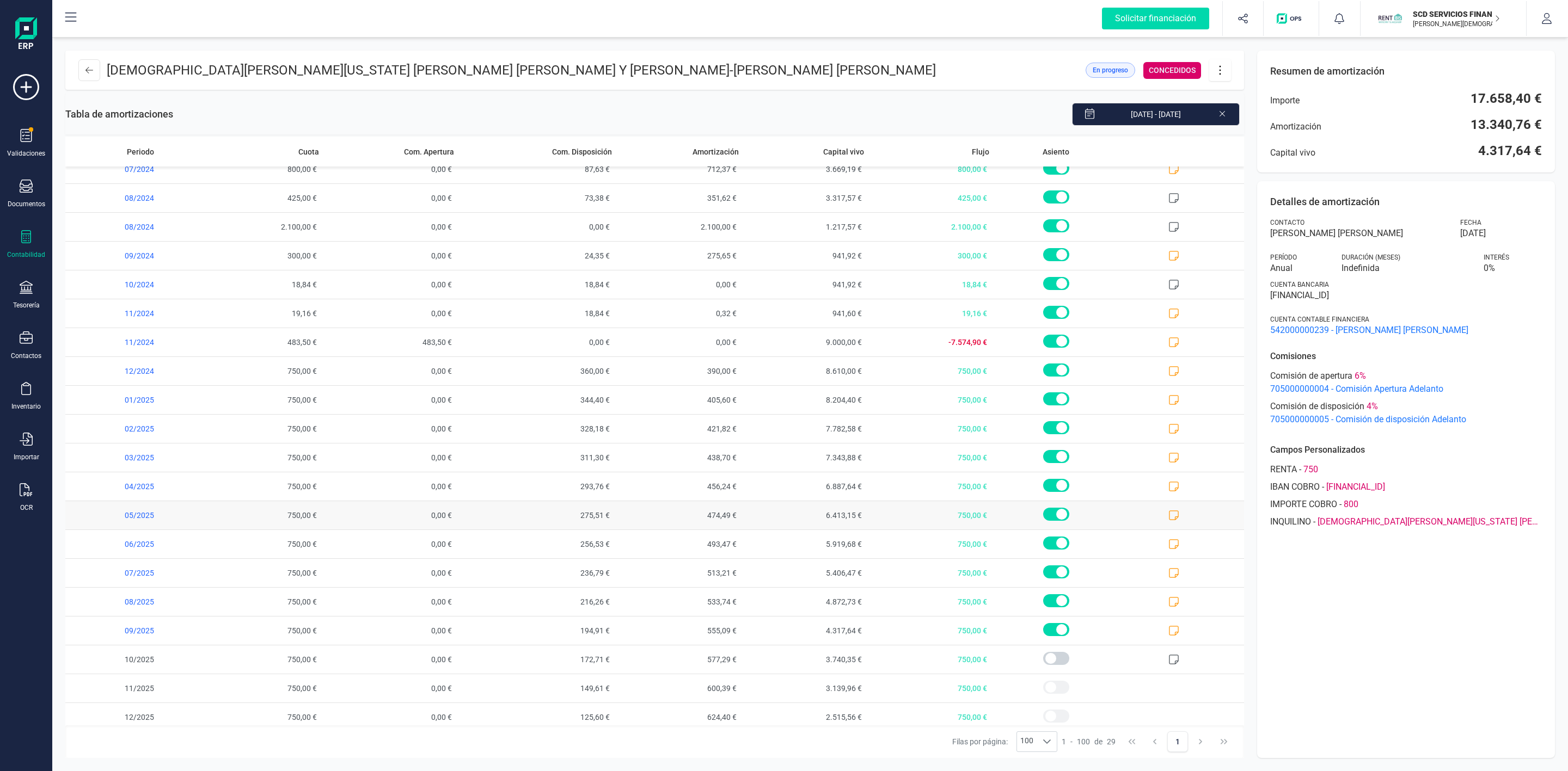
scroll to position [285, 0]
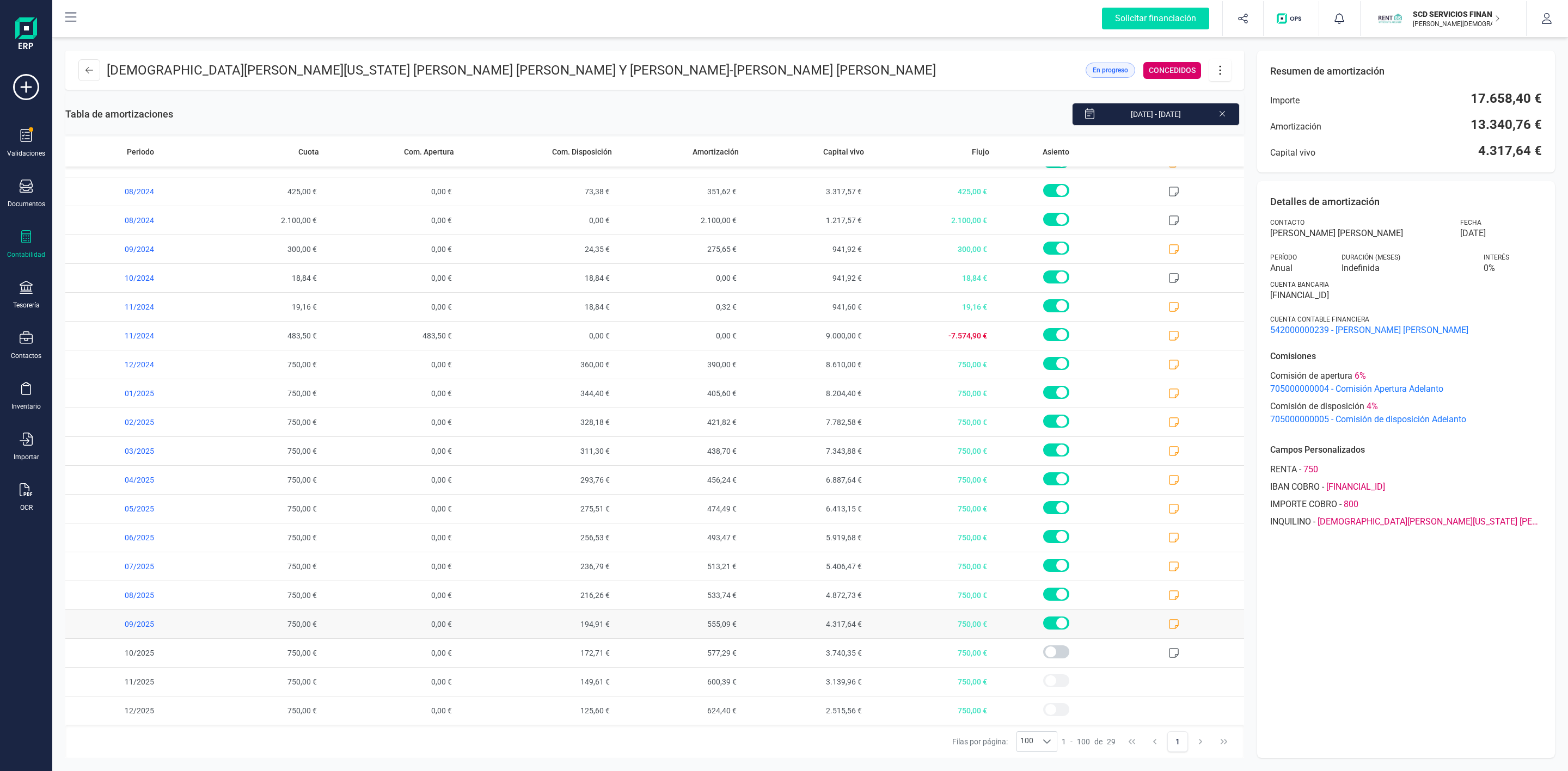
click at [1169, 624] on icon at bounding box center [1174, 624] width 11 height 11
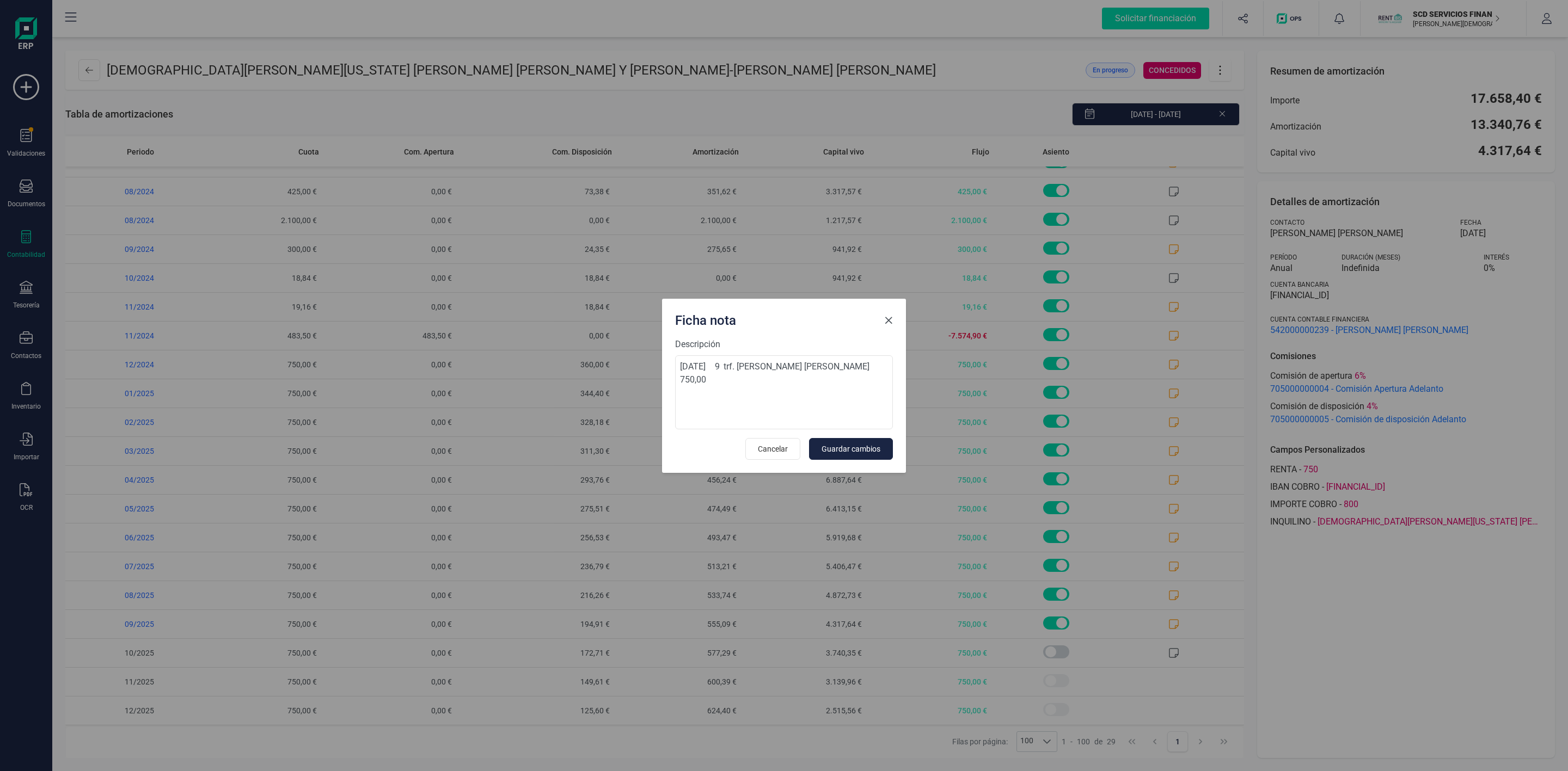
click at [894, 324] on button "Close" at bounding box center [889, 320] width 18 height 18
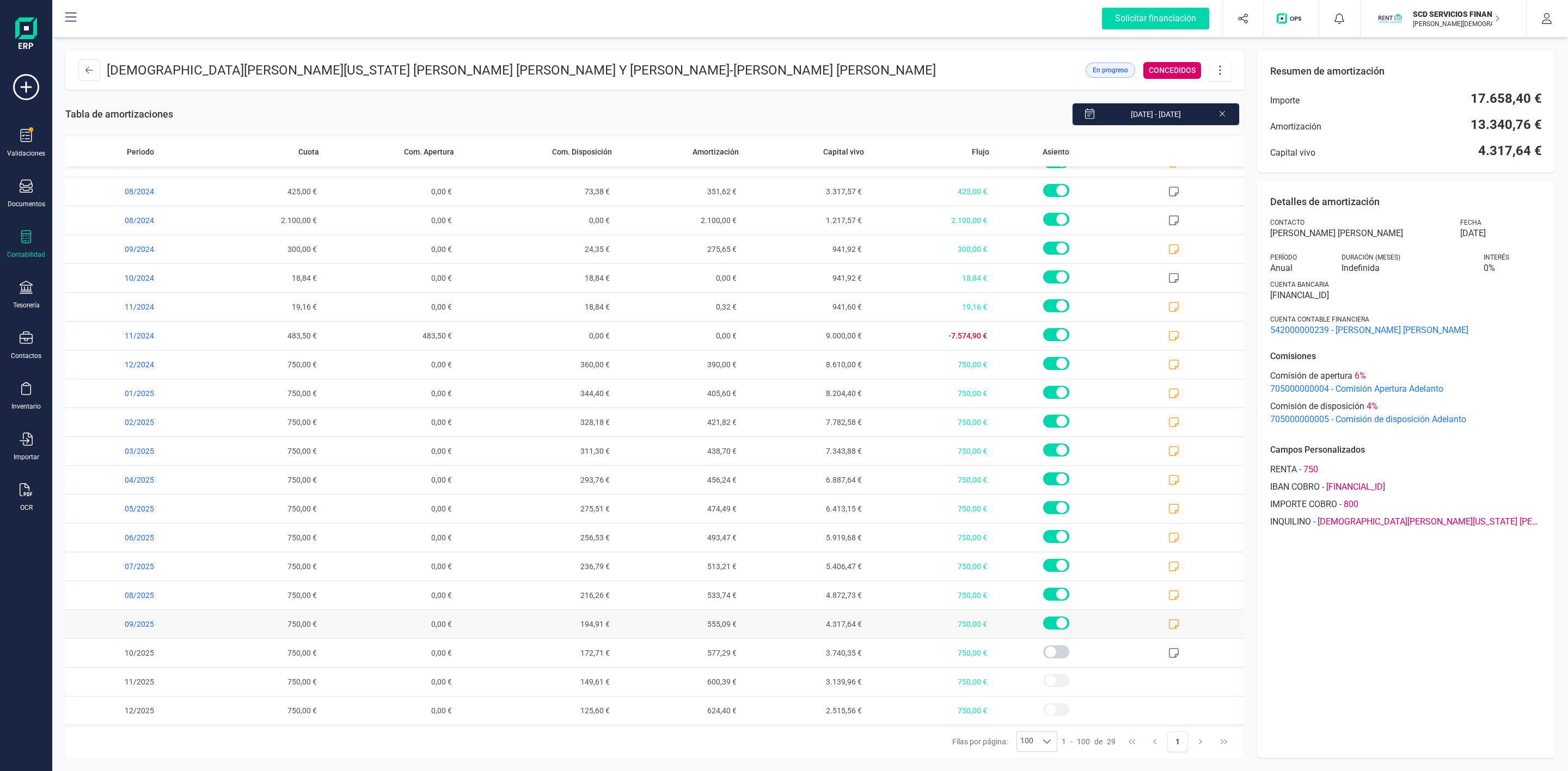
click at [1169, 628] on icon at bounding box center [1174, 624] width 10 height 10
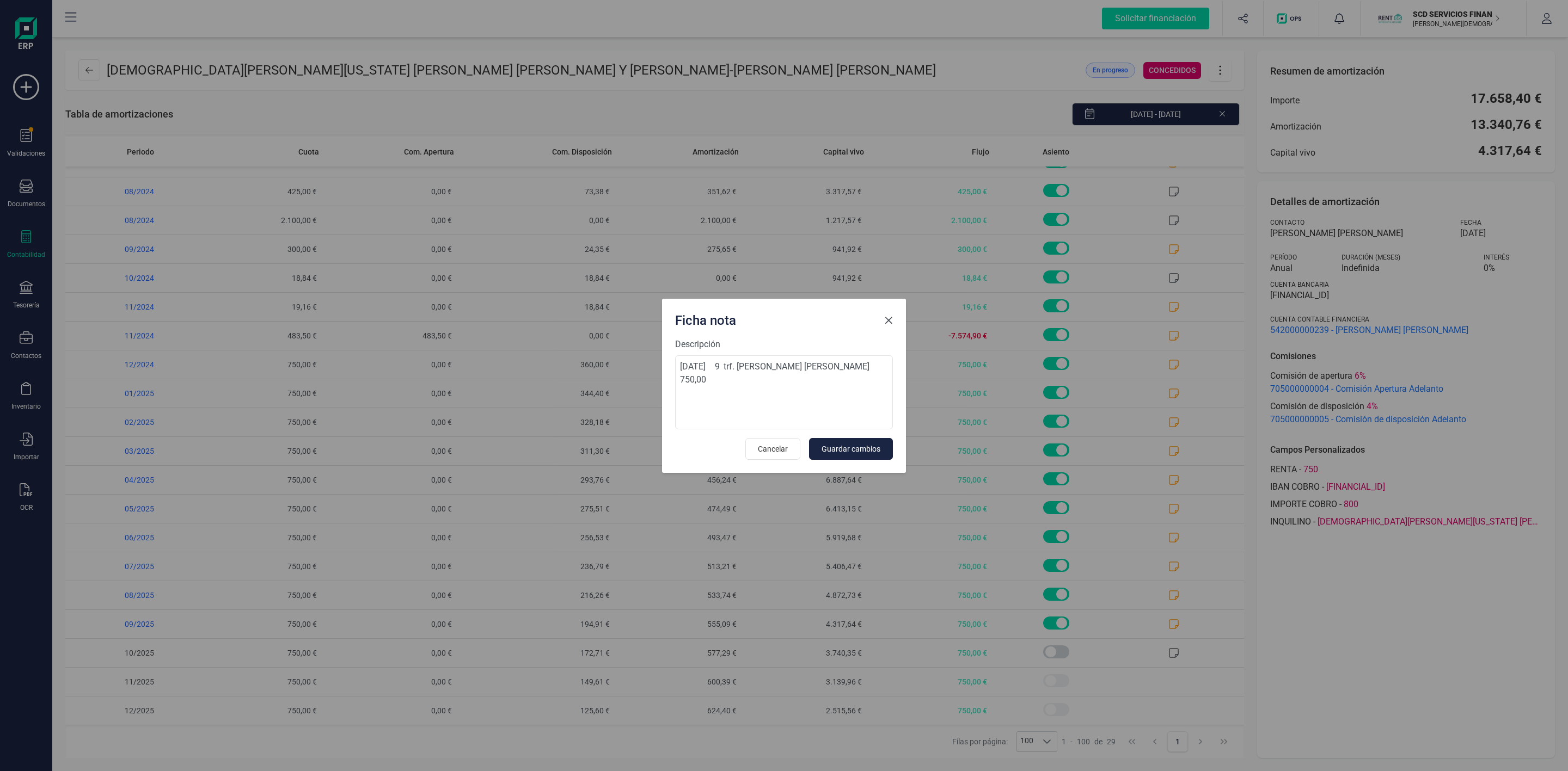
click at [892, 320] on span "Close" at bounding box center [888, 320] width 9 height 9
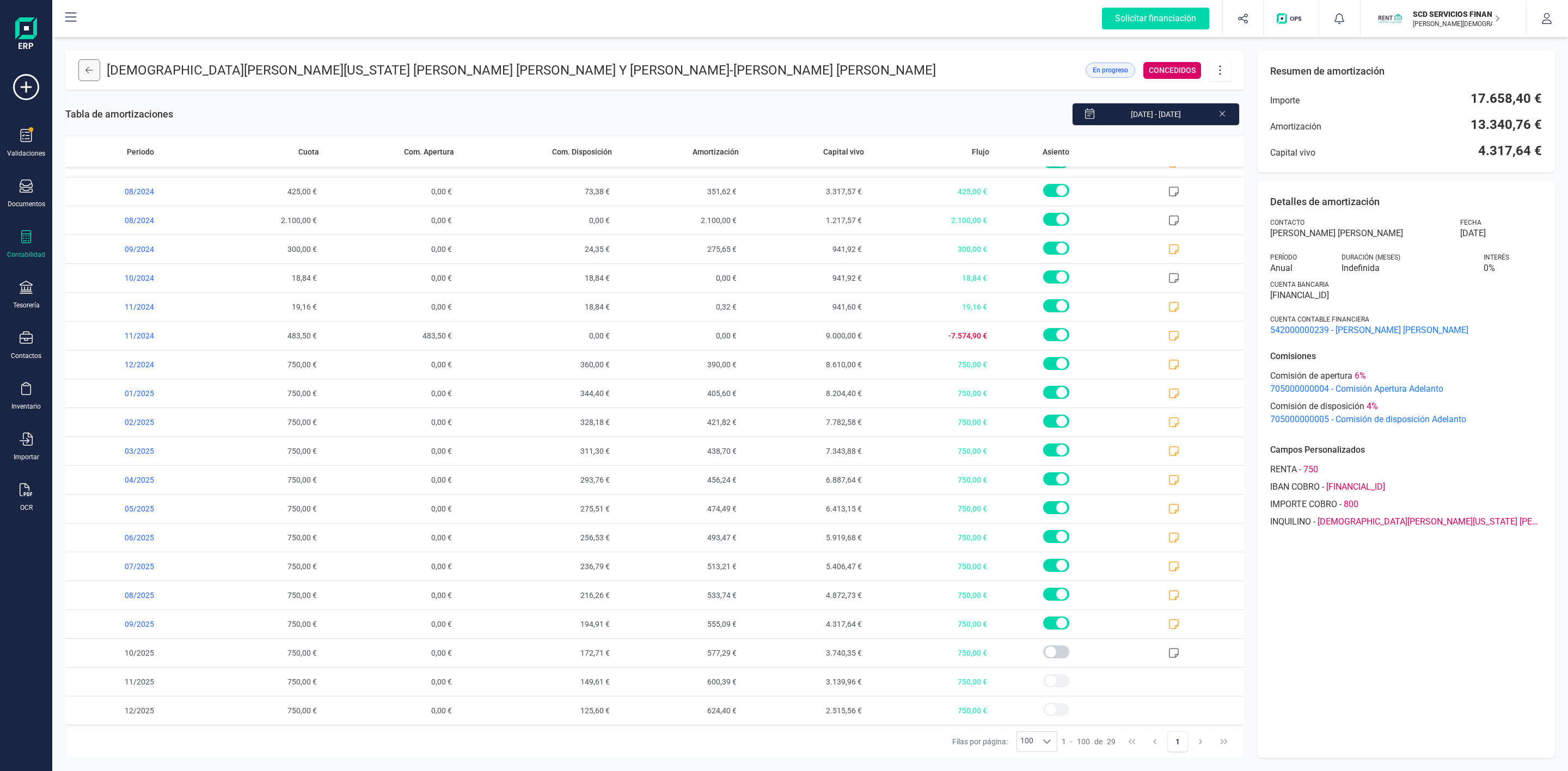
click at [86, 71] on icon at bounding box center [89, 70] width 7 height 9
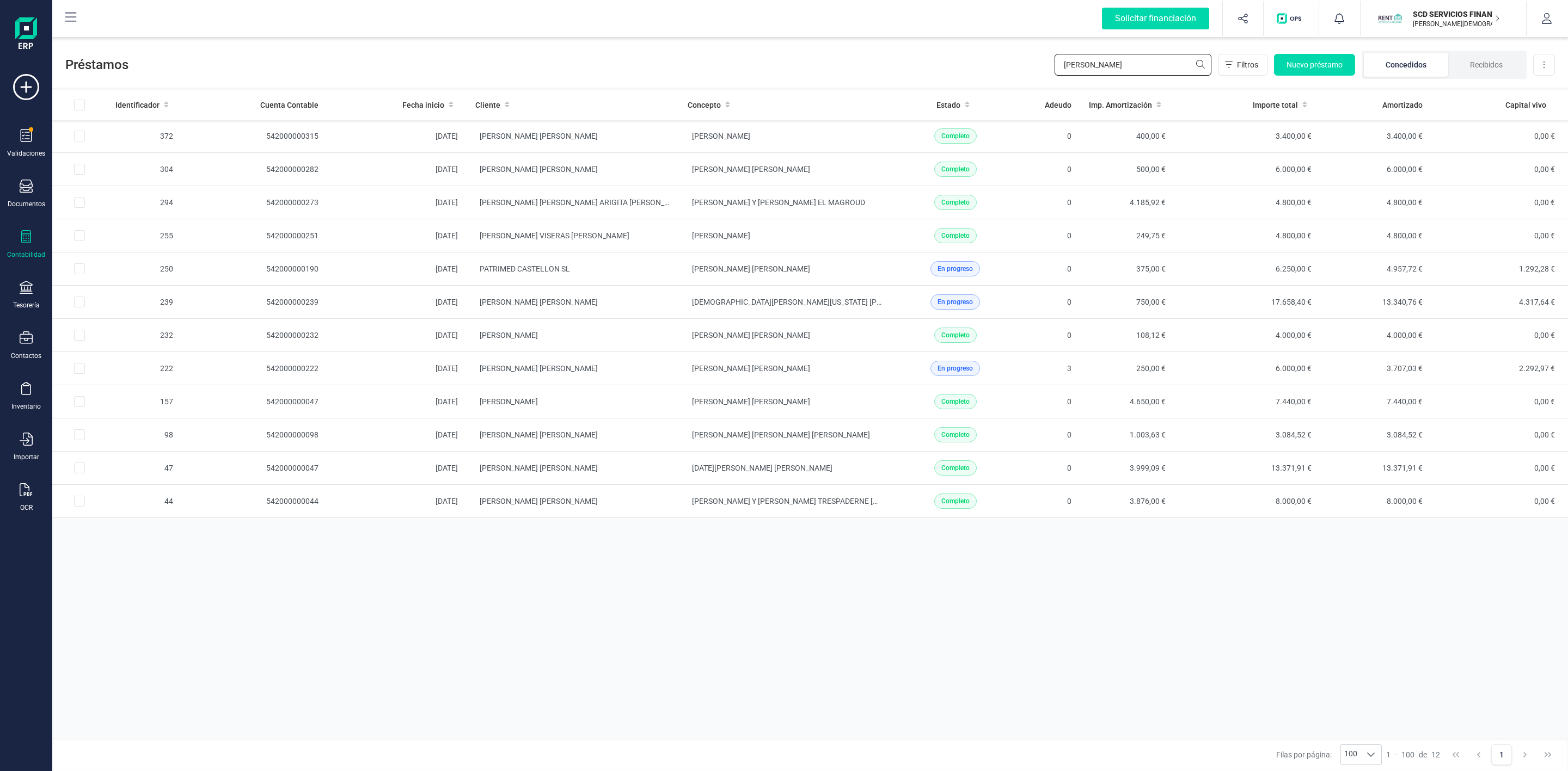
drag, startPoint x: 1106, startPoint y: 67, endPoint x: 959, endPoint y: 82, distance: 147.8
click at [969, 83] on div "Préstamos [PERSON_NAME] ma Filtros Nuevo préstamo Concedidos Recibidos Descarga…" at bounding box center [810, 62] width 1516 height 50
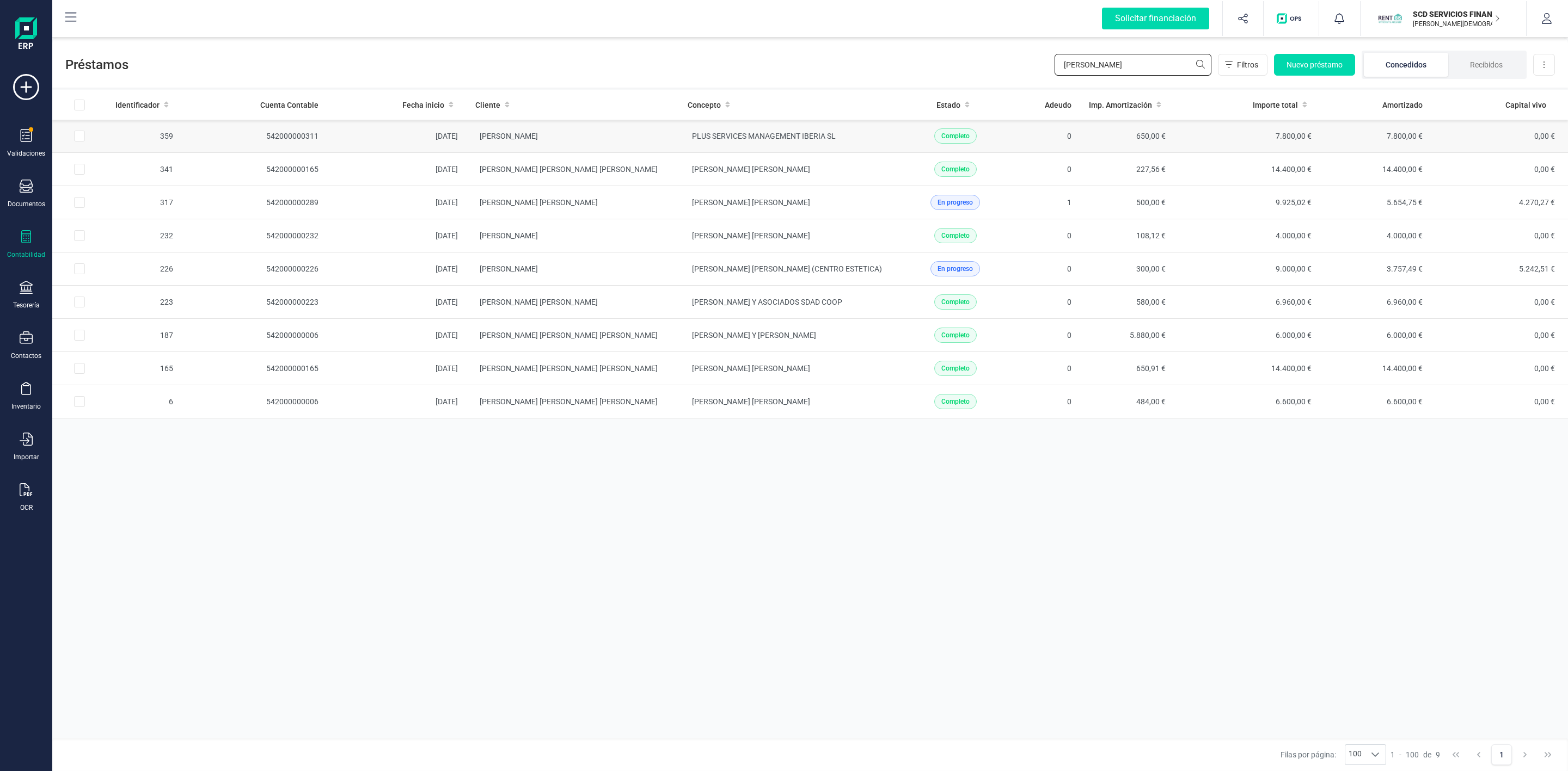
type input "[PERSON_NAME]"
click at [633, 142] on td "[PERSON_NAME]" at bounding box center [573, 136] width 212 height 33
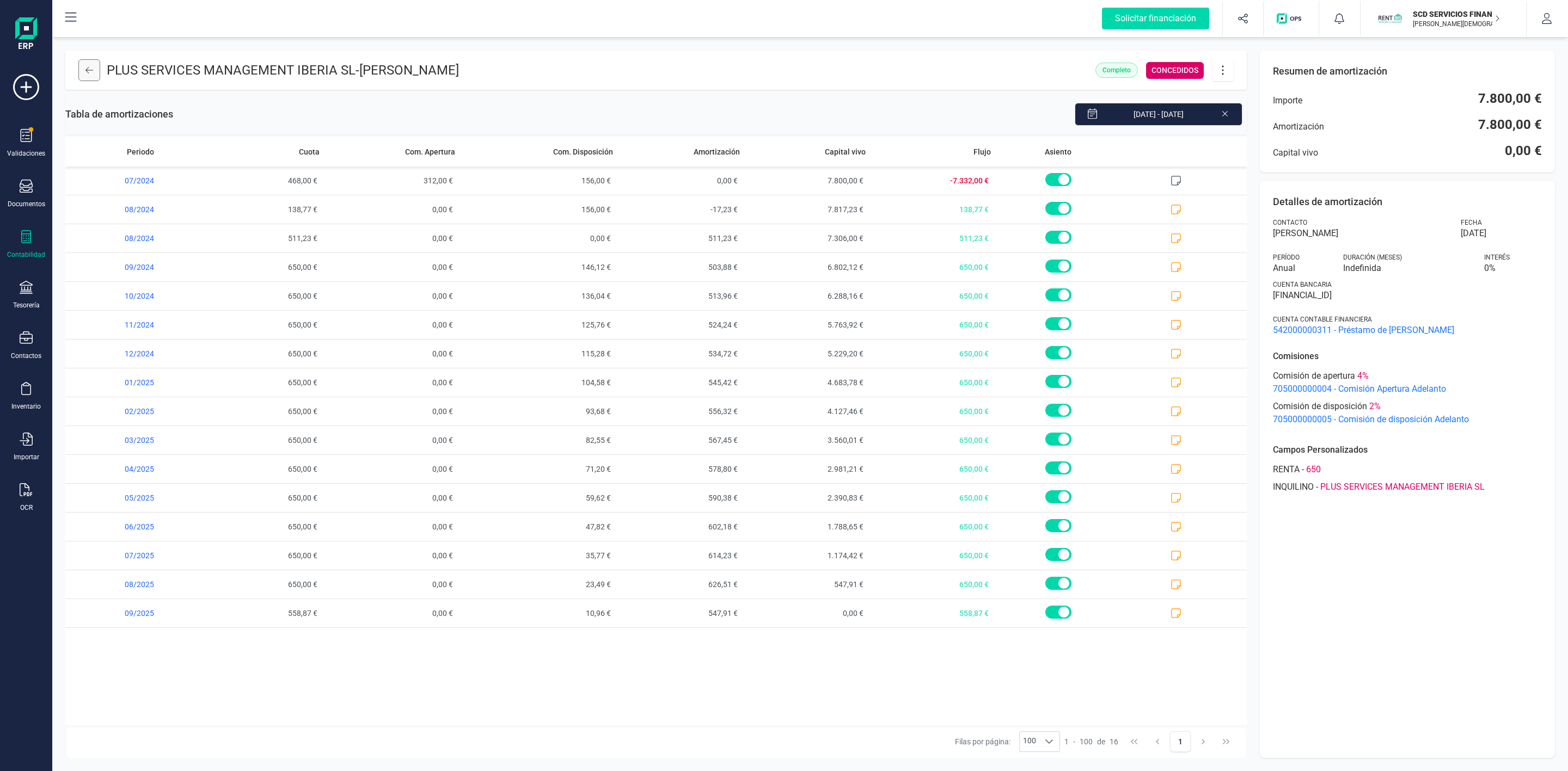
click at [91, 70] on icon at bounding box center [89, 70] width 7 height 7
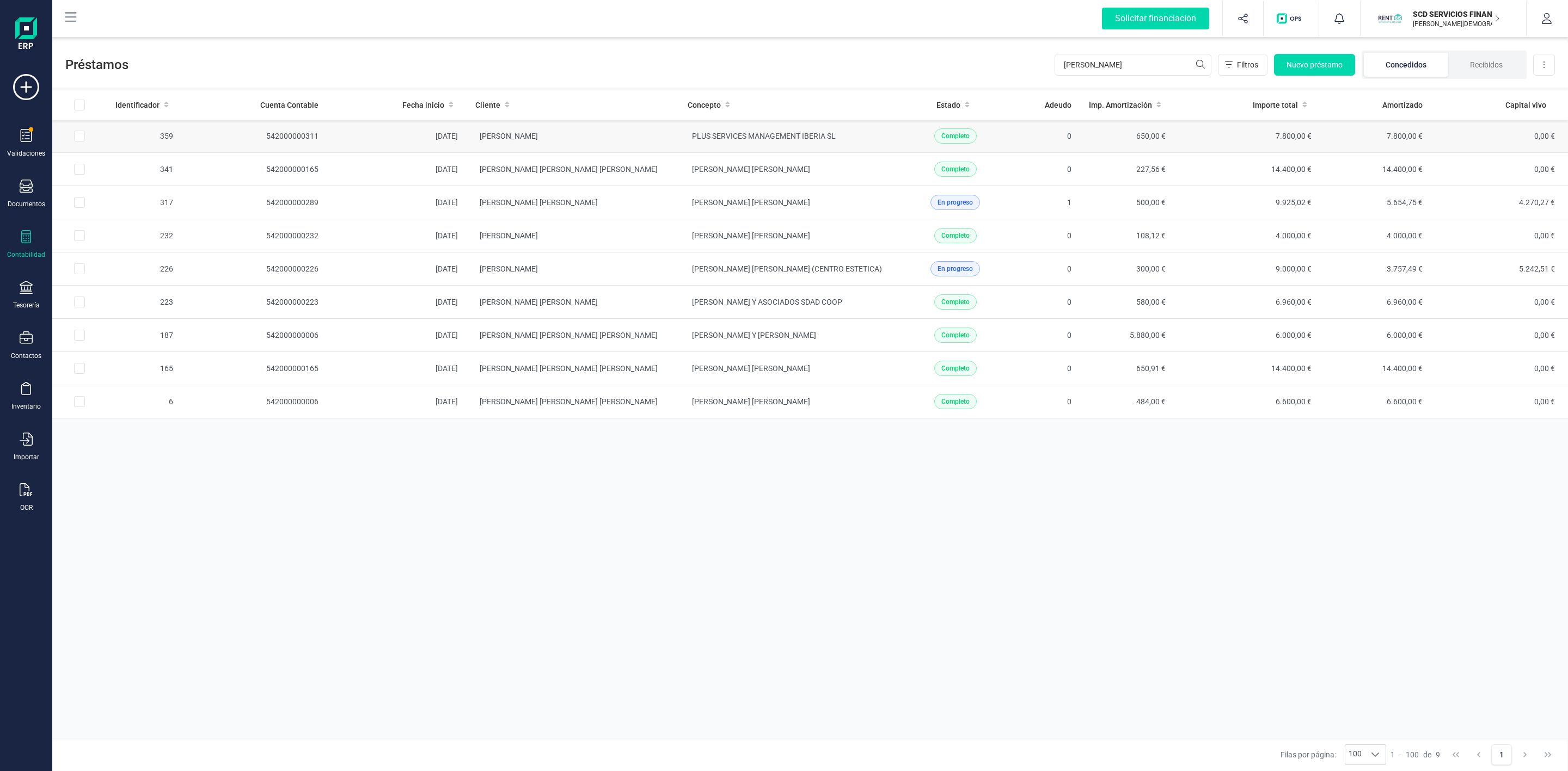
click at [652, 138] on td "[PERSON_NAME]" at bounding box center [573, 136] width 212 height 33
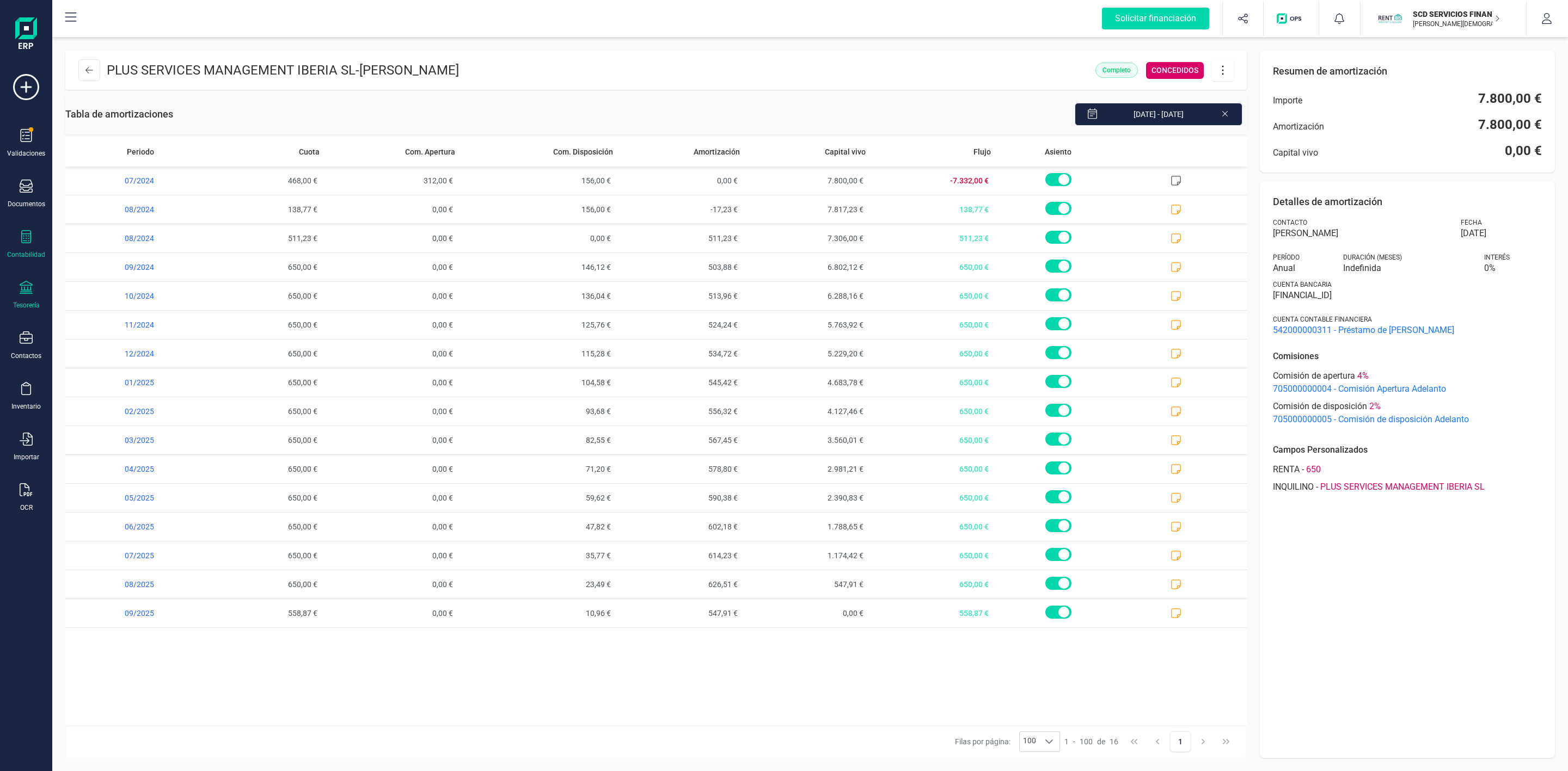
click at [33, 290] on div "Tesorería" at bounding box center [26, 295] width 44 height 29
click at [118, 186] on span "Cuentas bancarias" at bounding box center [132, 186] width 96 height 13
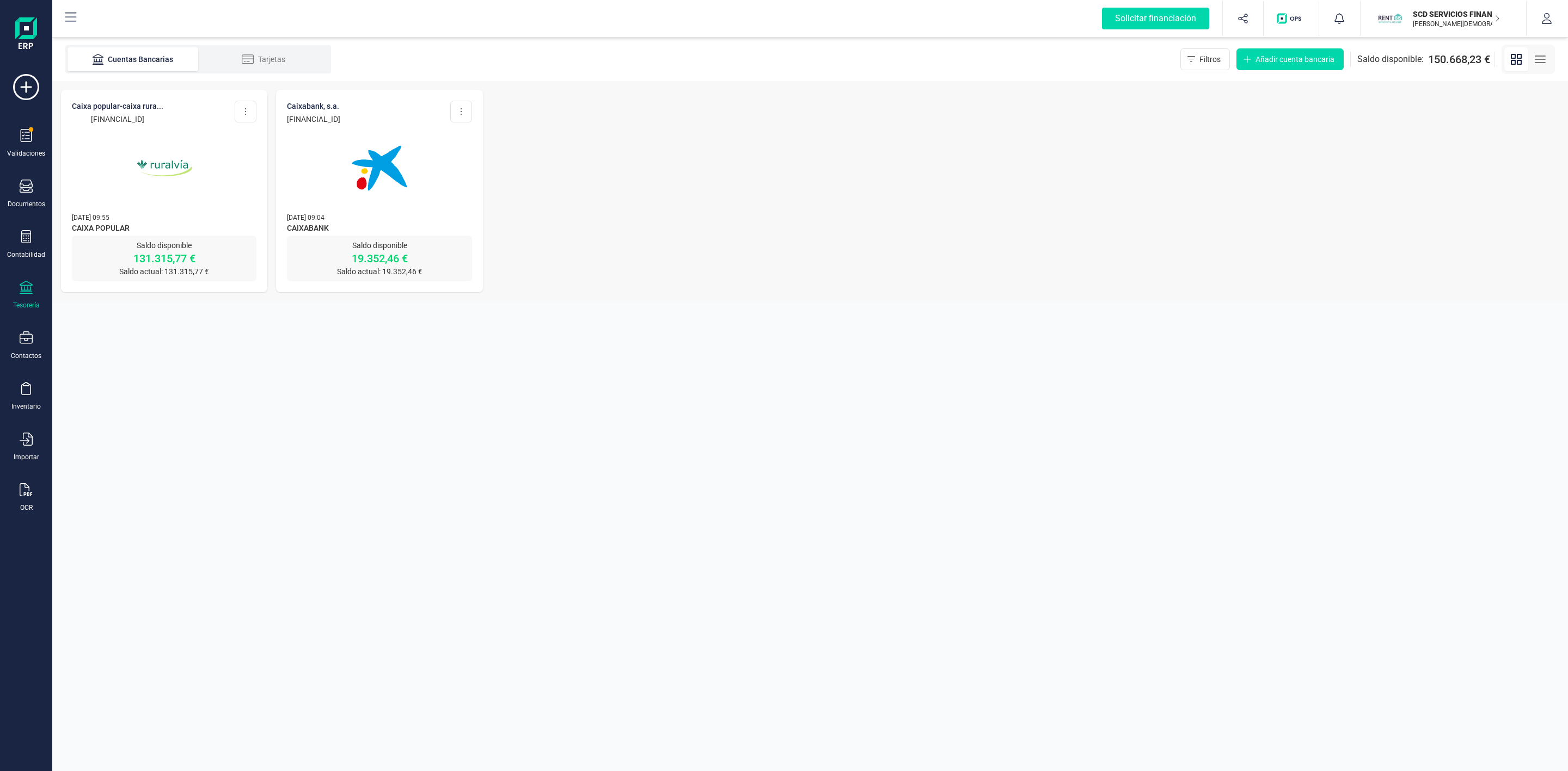
click at [168, 155] on img at bounding box center [164, 168] width 91 height 91
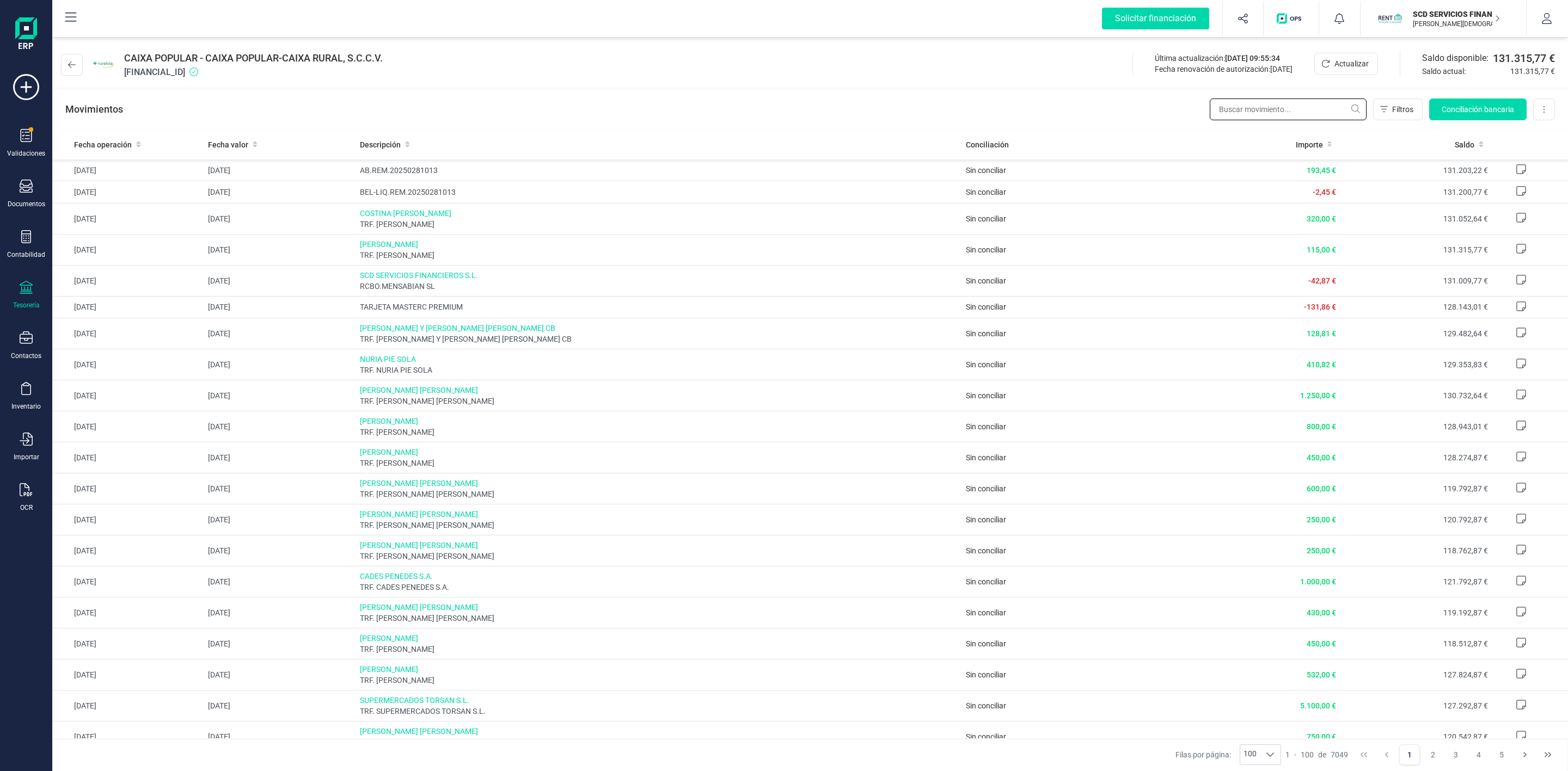
click at [1279, 105] on input "text" at bounding box center [1288, 110] width 157 height 22
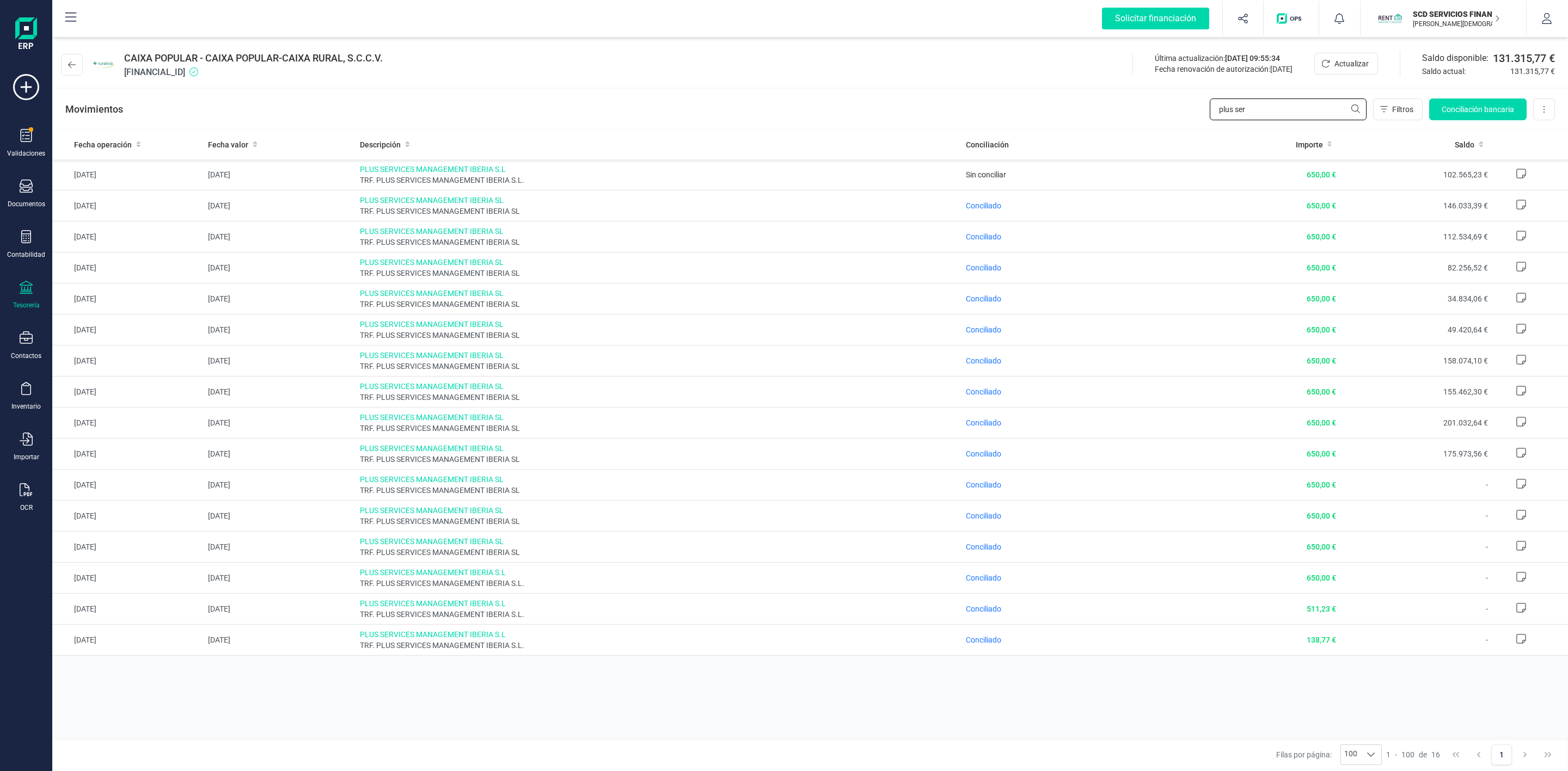
type input "plus ser"
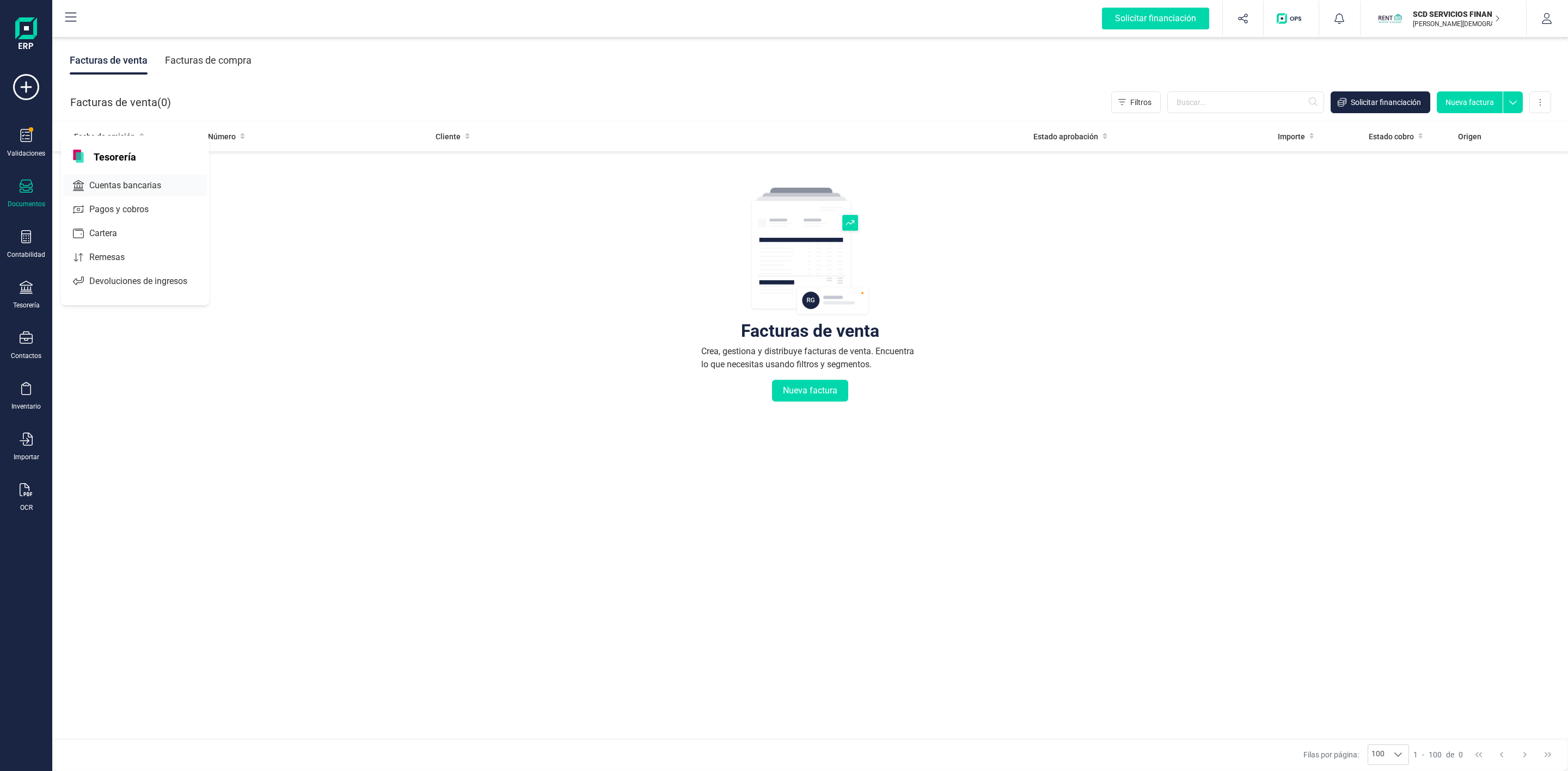
click at [101, 188] on span "Cuentas bancarias" at bounding box center [132, 186] width 96 height 13
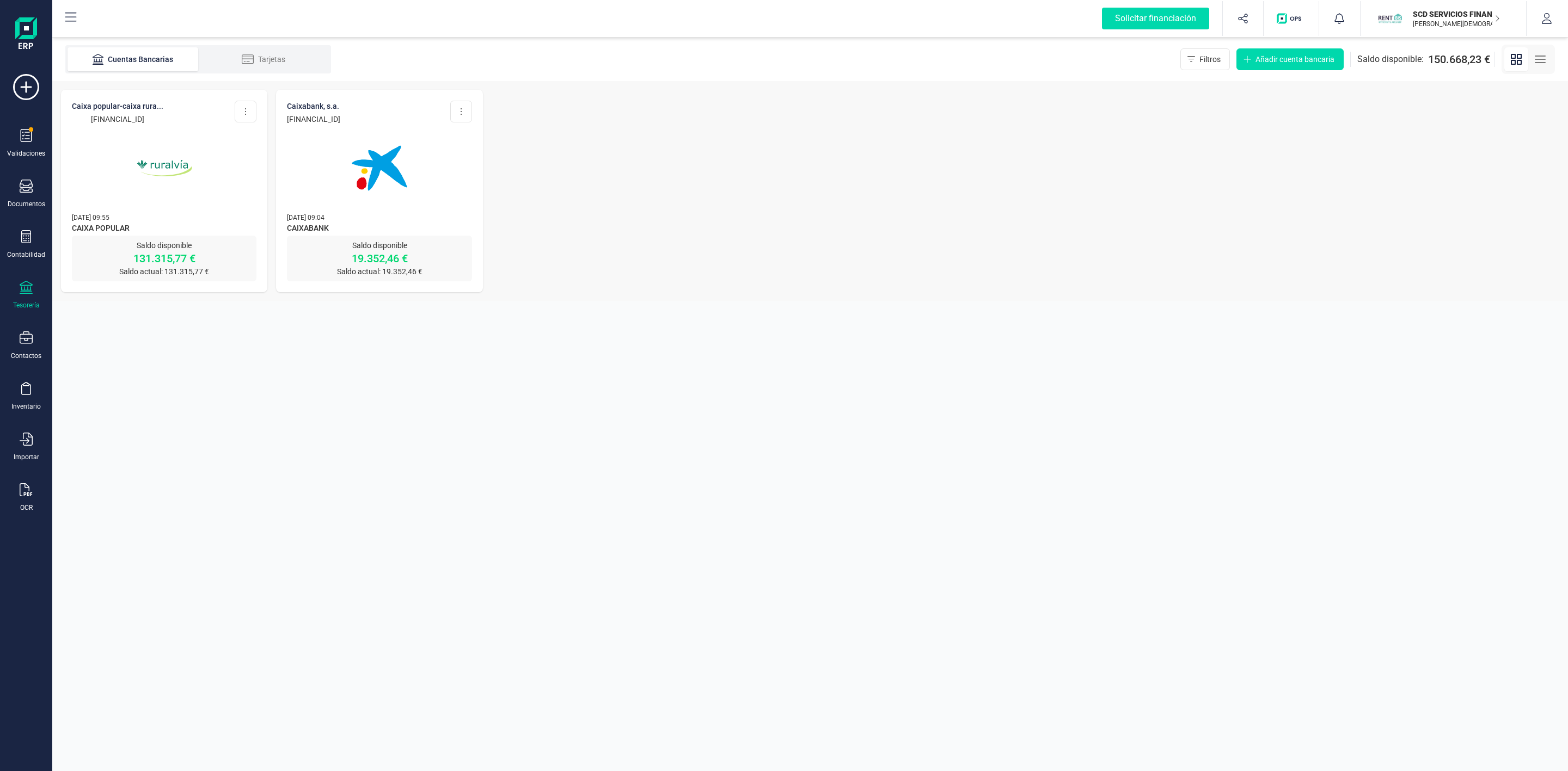
drag, startPoint x: 29, startPoint y: 234, endPoint x: 52, endPoint y: 244, distance: 25.1
click at [29, 234] on icon at bounding box center [26, 237] width 10 height 13
click at [100, 274] on span "Préstamos" at bounding box center [117, 279] width 65 height 13
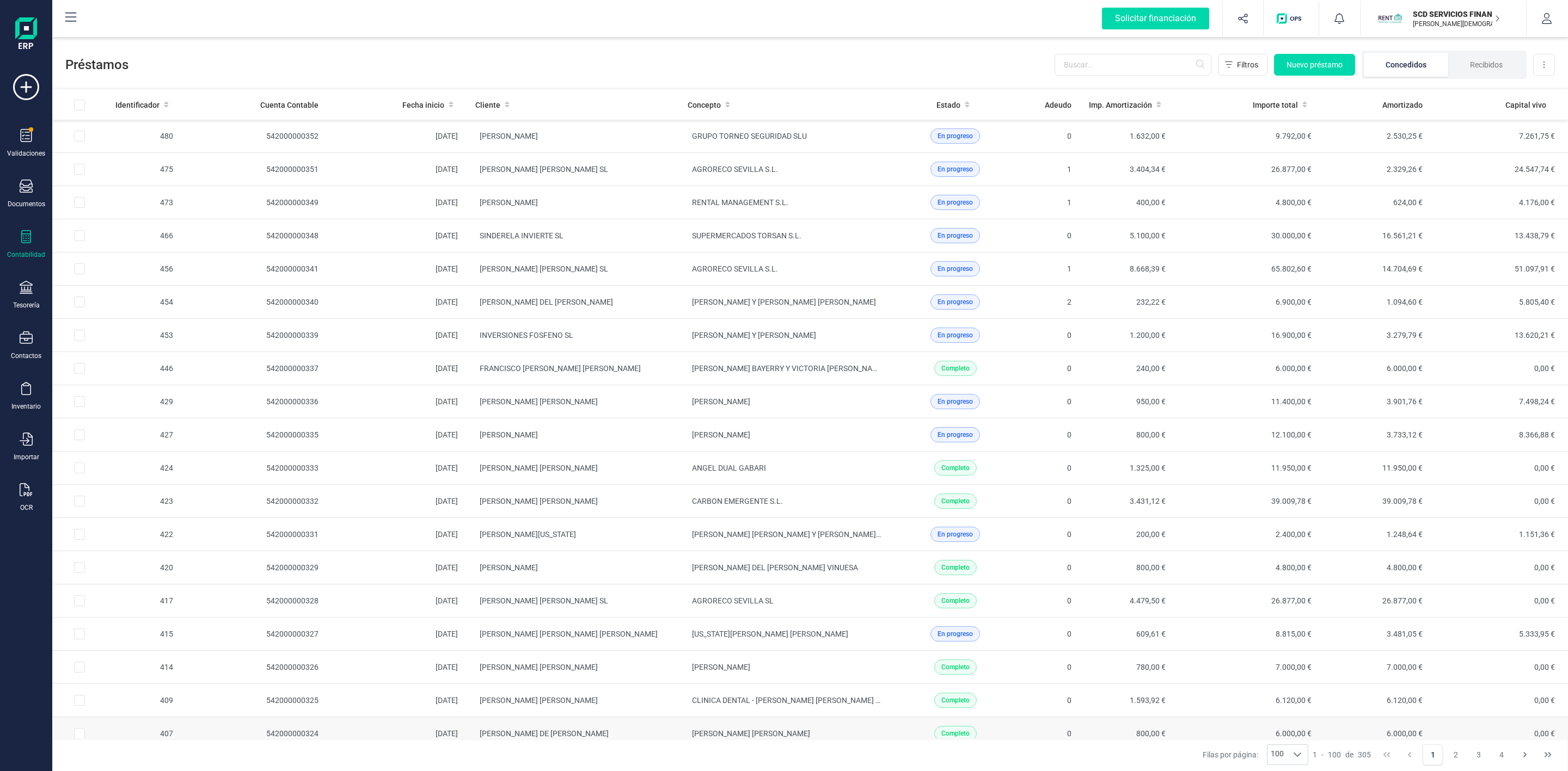
click at [858, 735] on td "[PERSON_NAME] [PERSON_NAME]" at bounding box center [785, 734] width 212 height 33
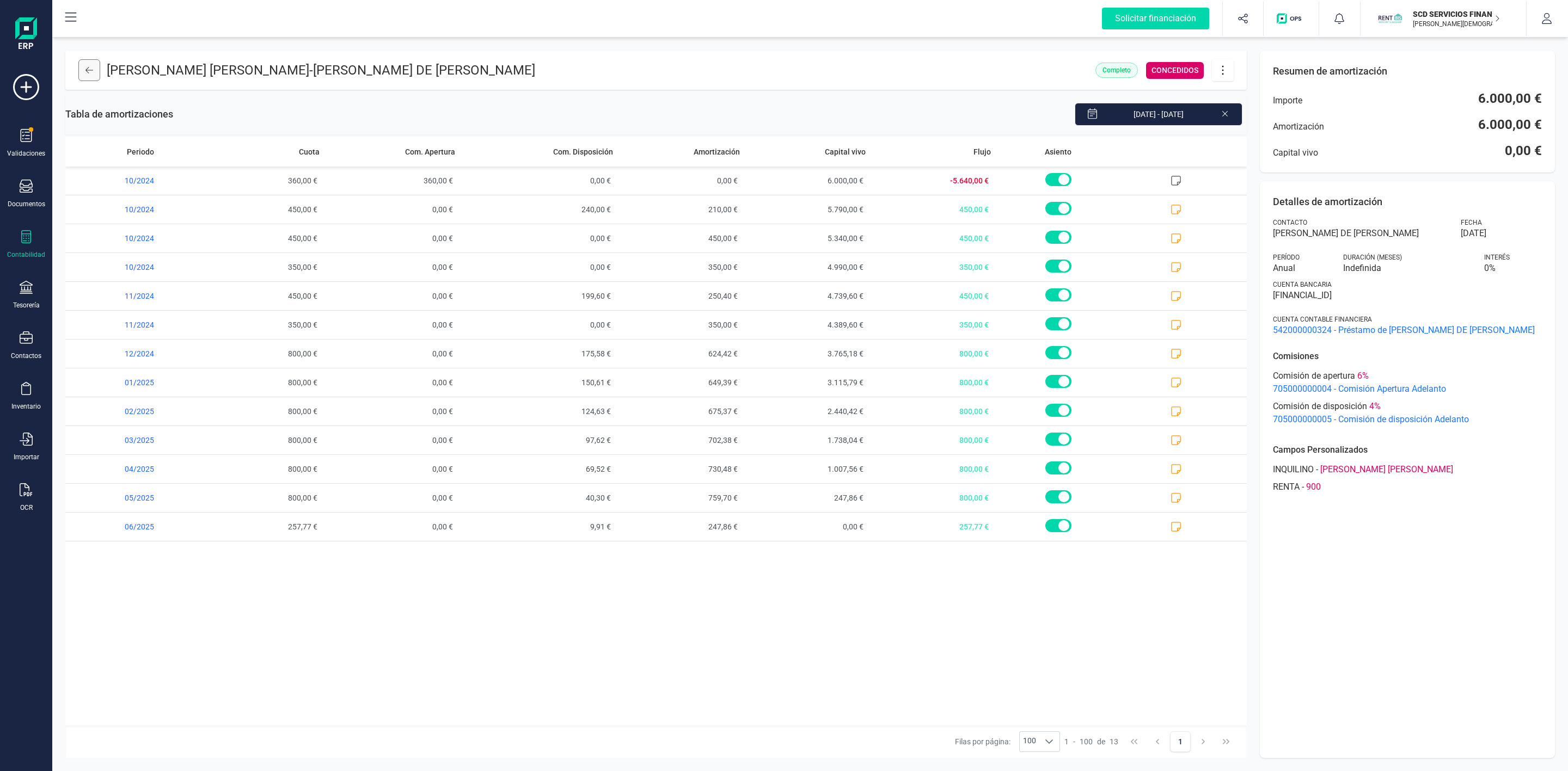
click at [86, 73] on icon at bounding box center [89, 70] width 7 height 9
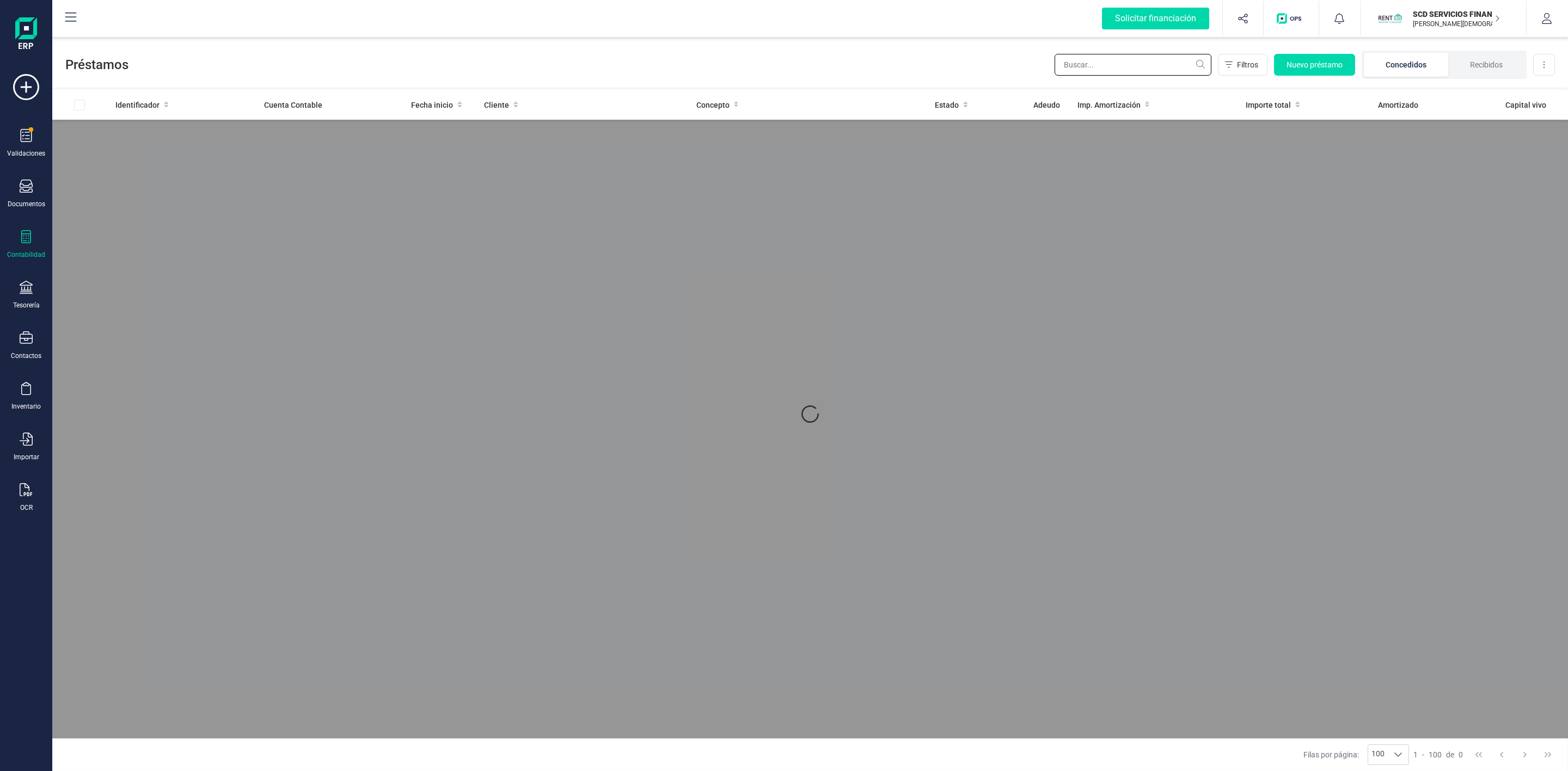
click at [1110, 65] on input "text" at bounding box center [1133, 65] width 157 height 22
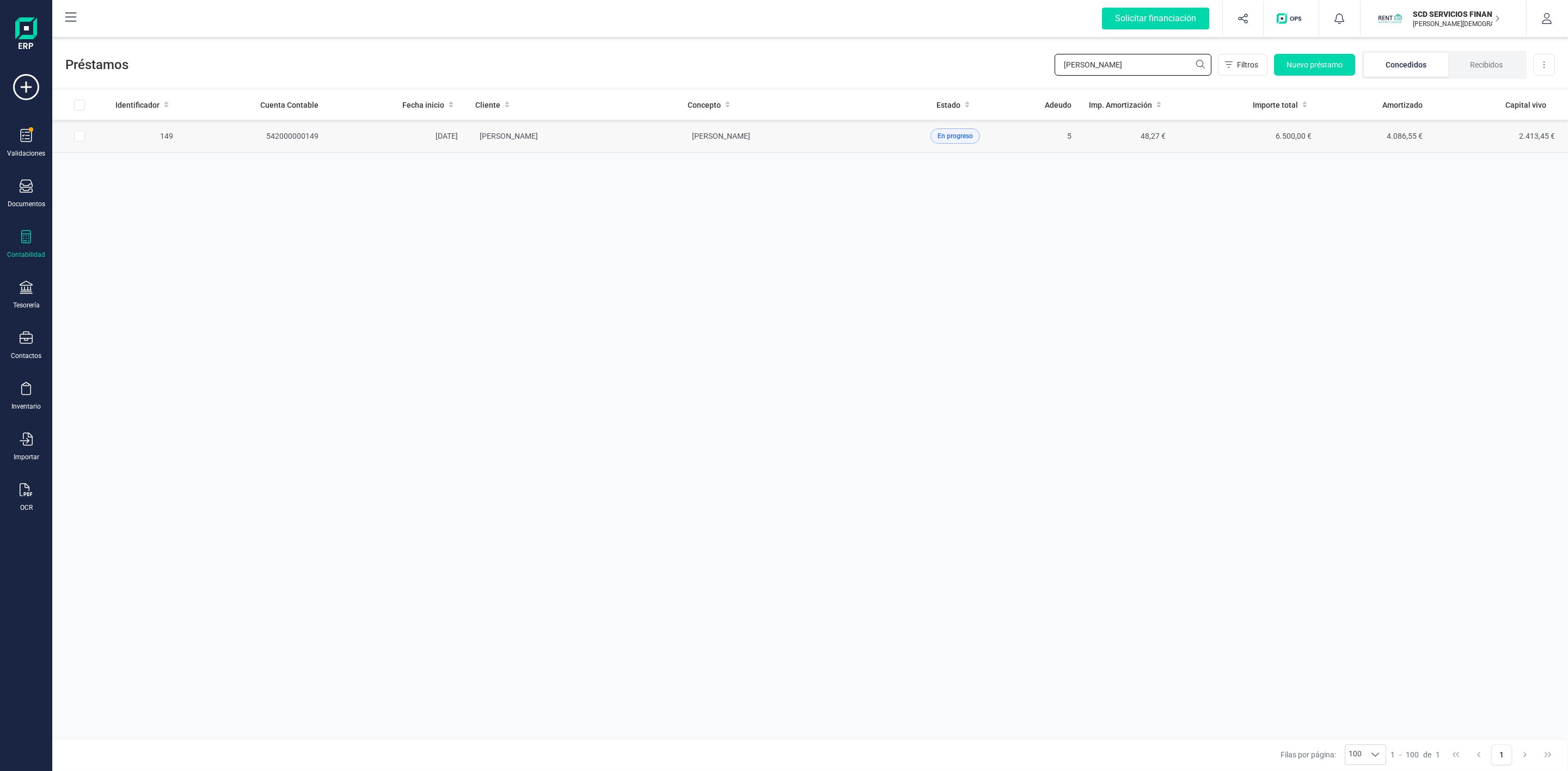
type input "angela alo"
click at [618, 146] on td "[PERSON_NAME]" at bounding box center [573, 136] width 212 height 33
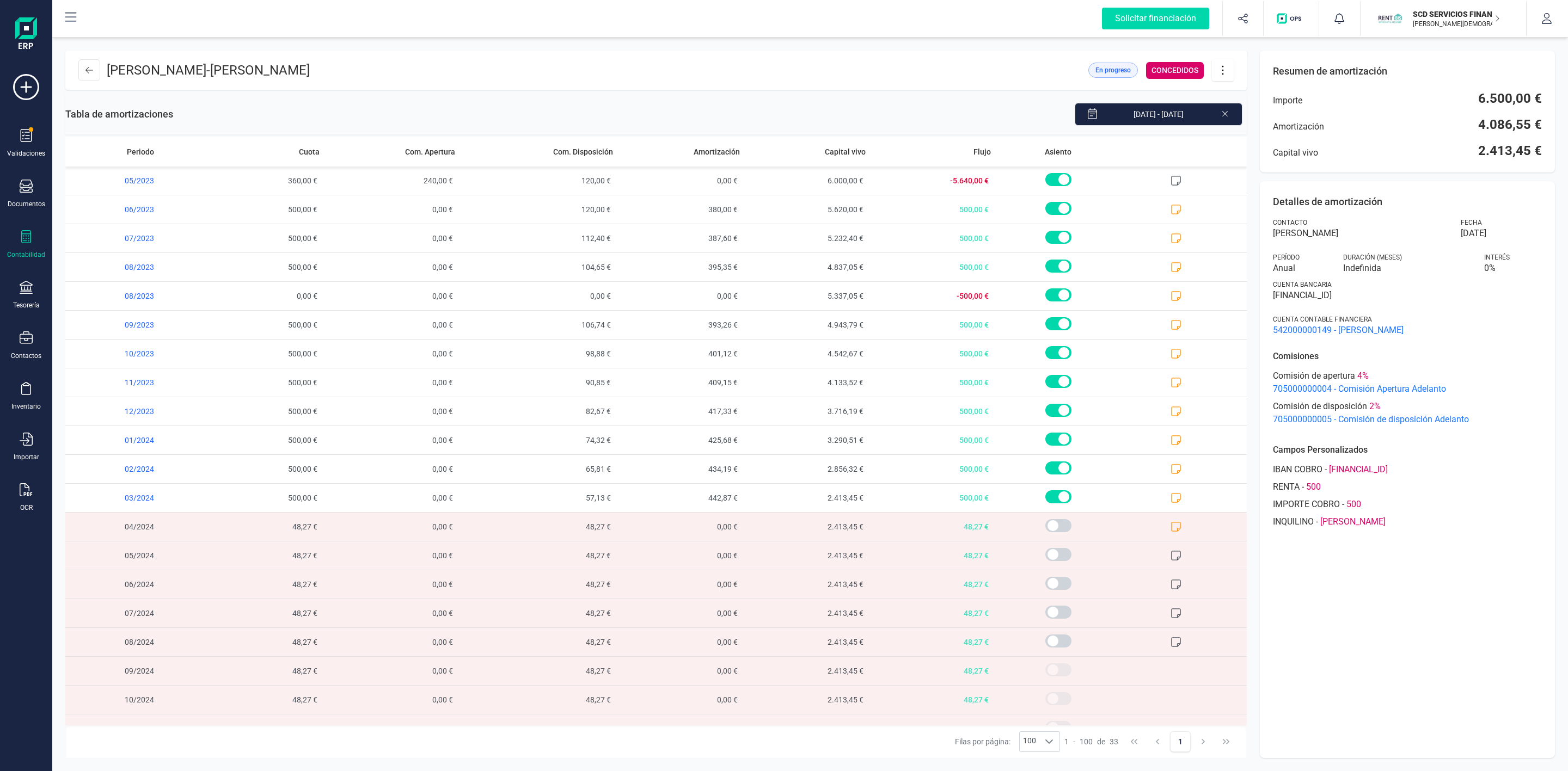
click at [1223, 70] on icon at bounding box center [1223, 70] width 1 height 10
click at [1267, 107] on span "Editar préstamo" at bounding box center [1283, 103] width 100 height 9
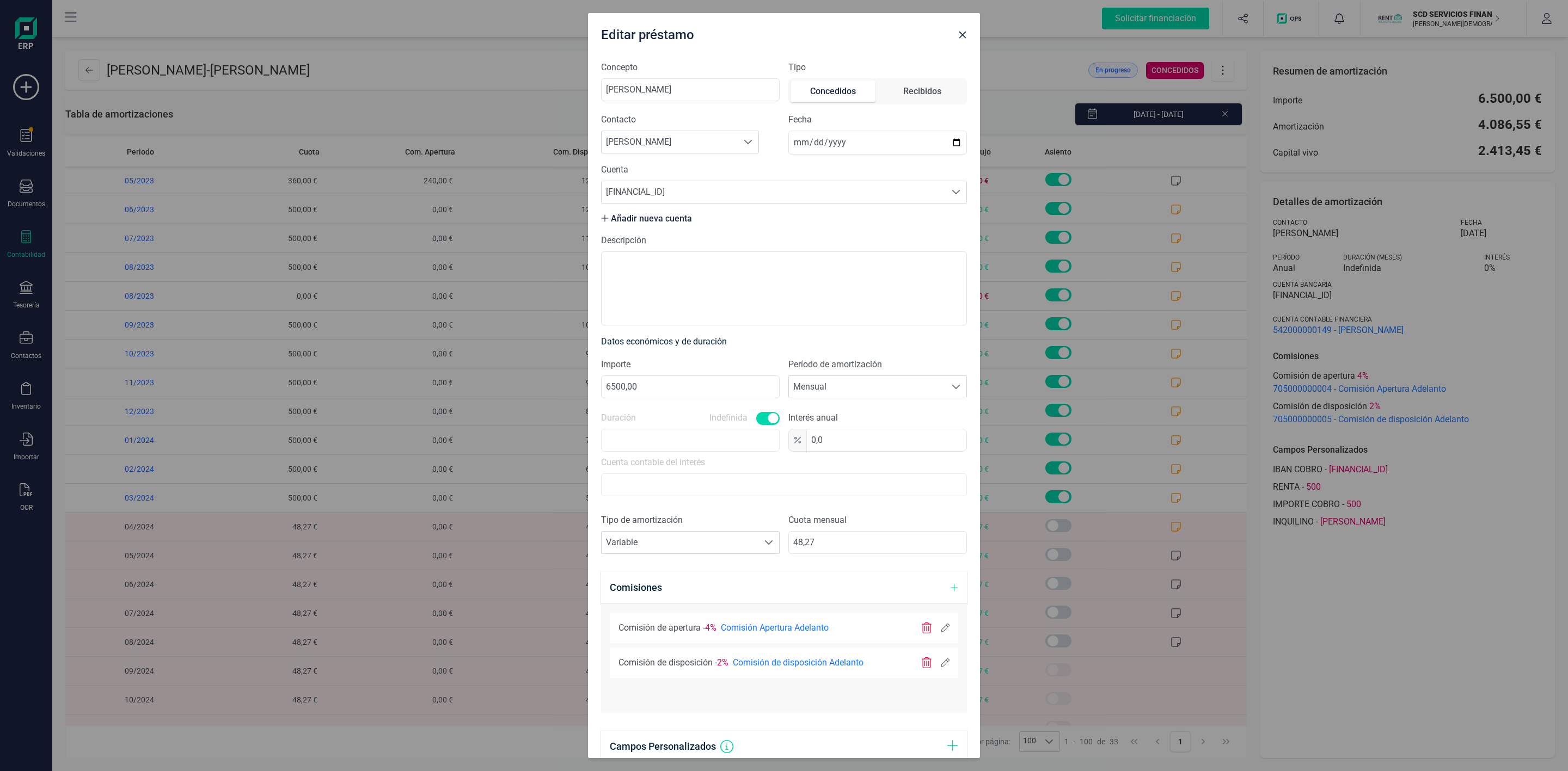
click at [941, 666] on icon at bounding box center [945, 663] width 9 height 9
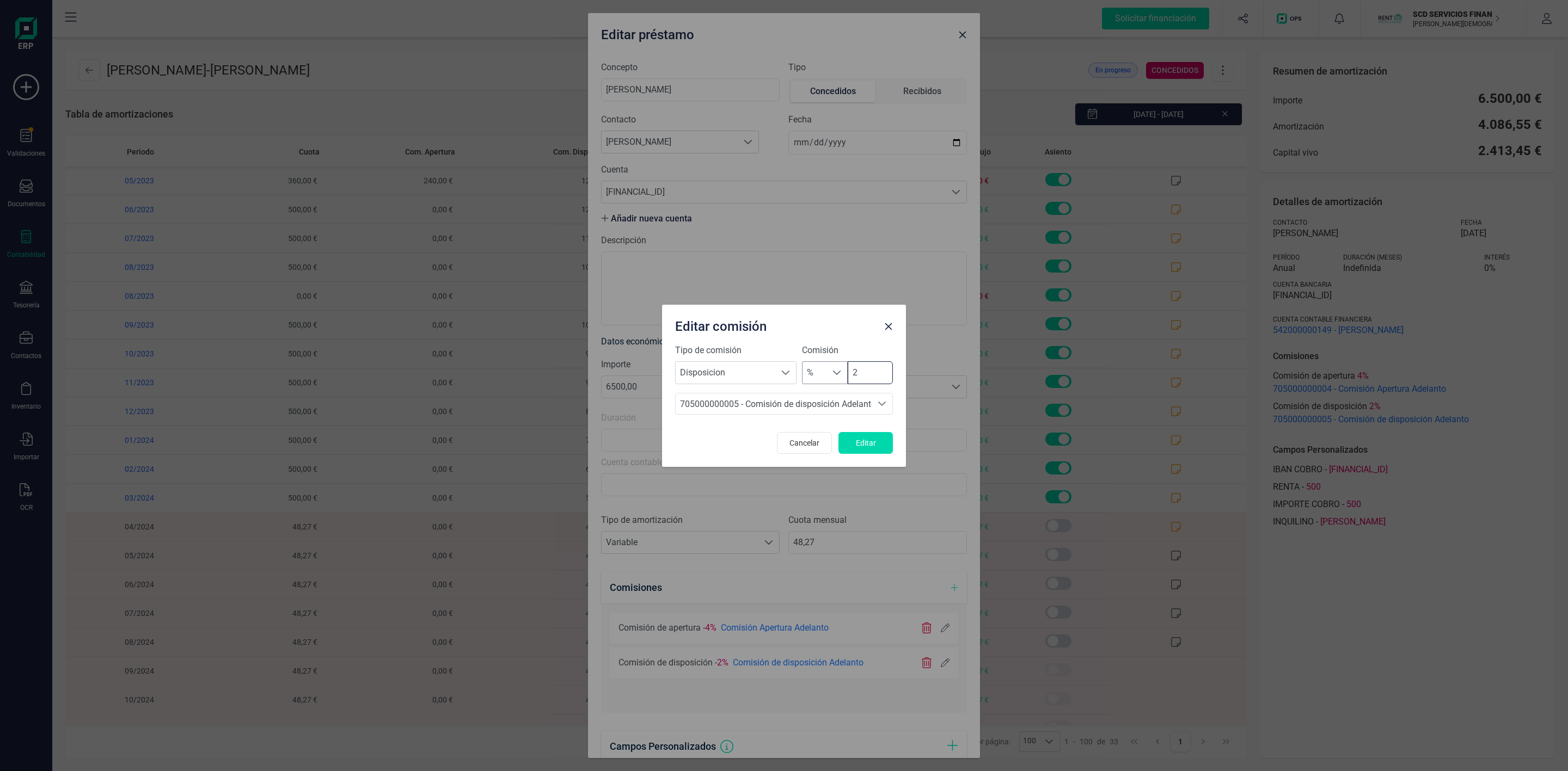
drag, startPoint x: 879, startPoint y: 365, endPoint x: 830, endPoint y: 372, distance: 49.5
click at [830, 372] on div "% % 2" at bounding box center [847, 372] width 91 height 23
type input "0"
click at [857, 437] on span "Editar" at bounding box center [866, 443] width 29 height 11
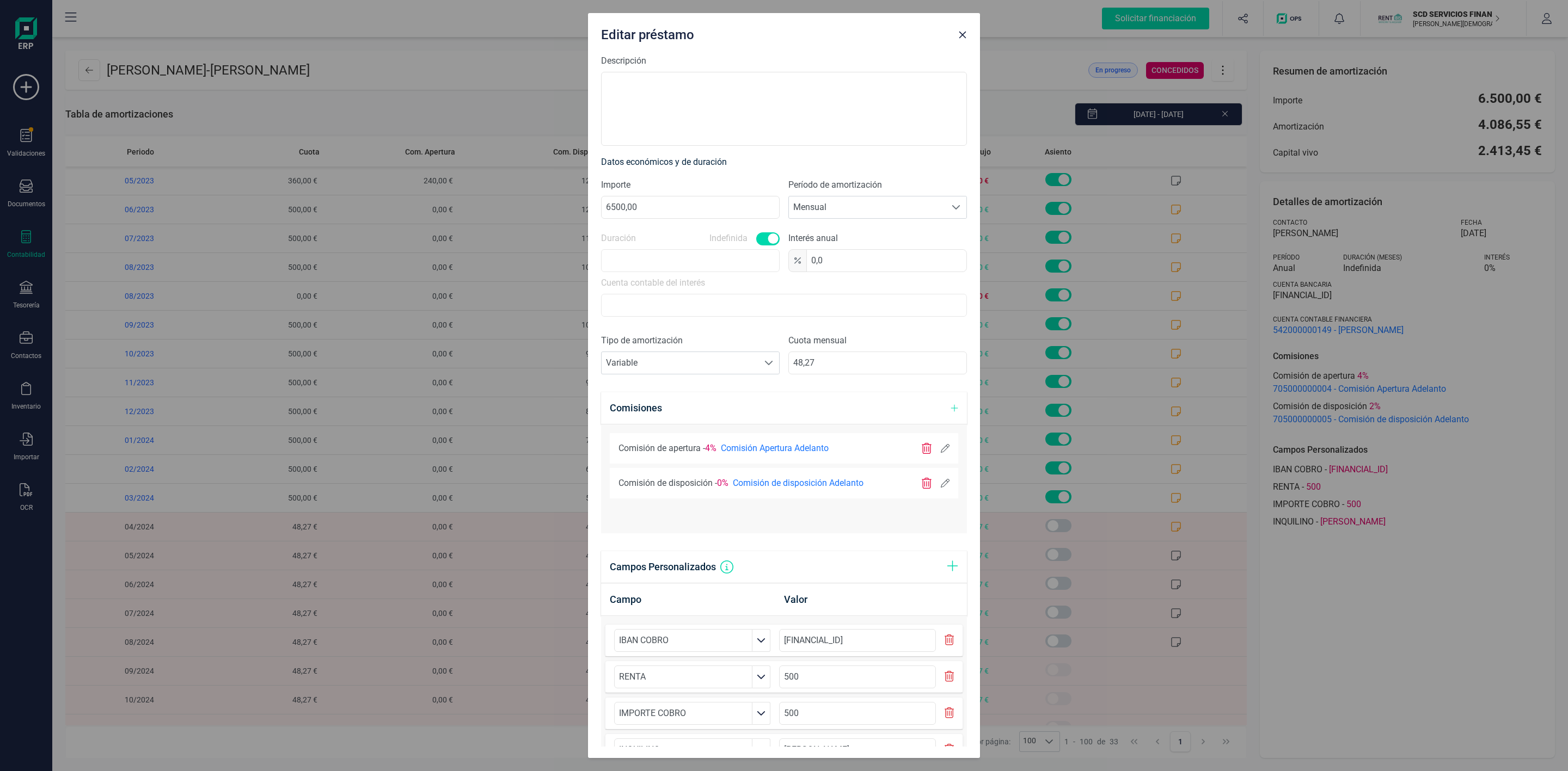
scroll to position [271, 0]
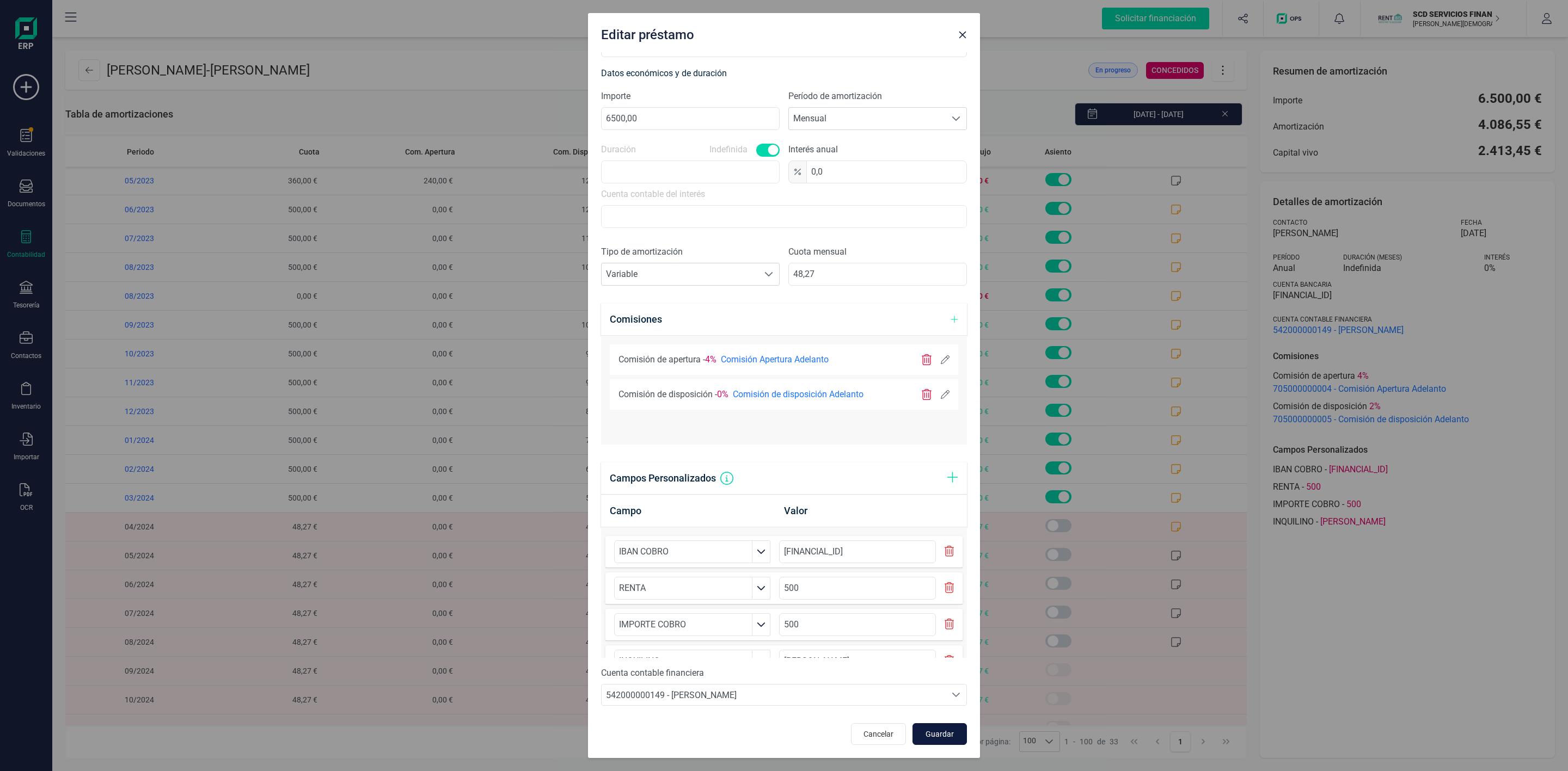
click at [931, 731] on span "Guardar" at bounding box center [939, 734] width 29 height 11
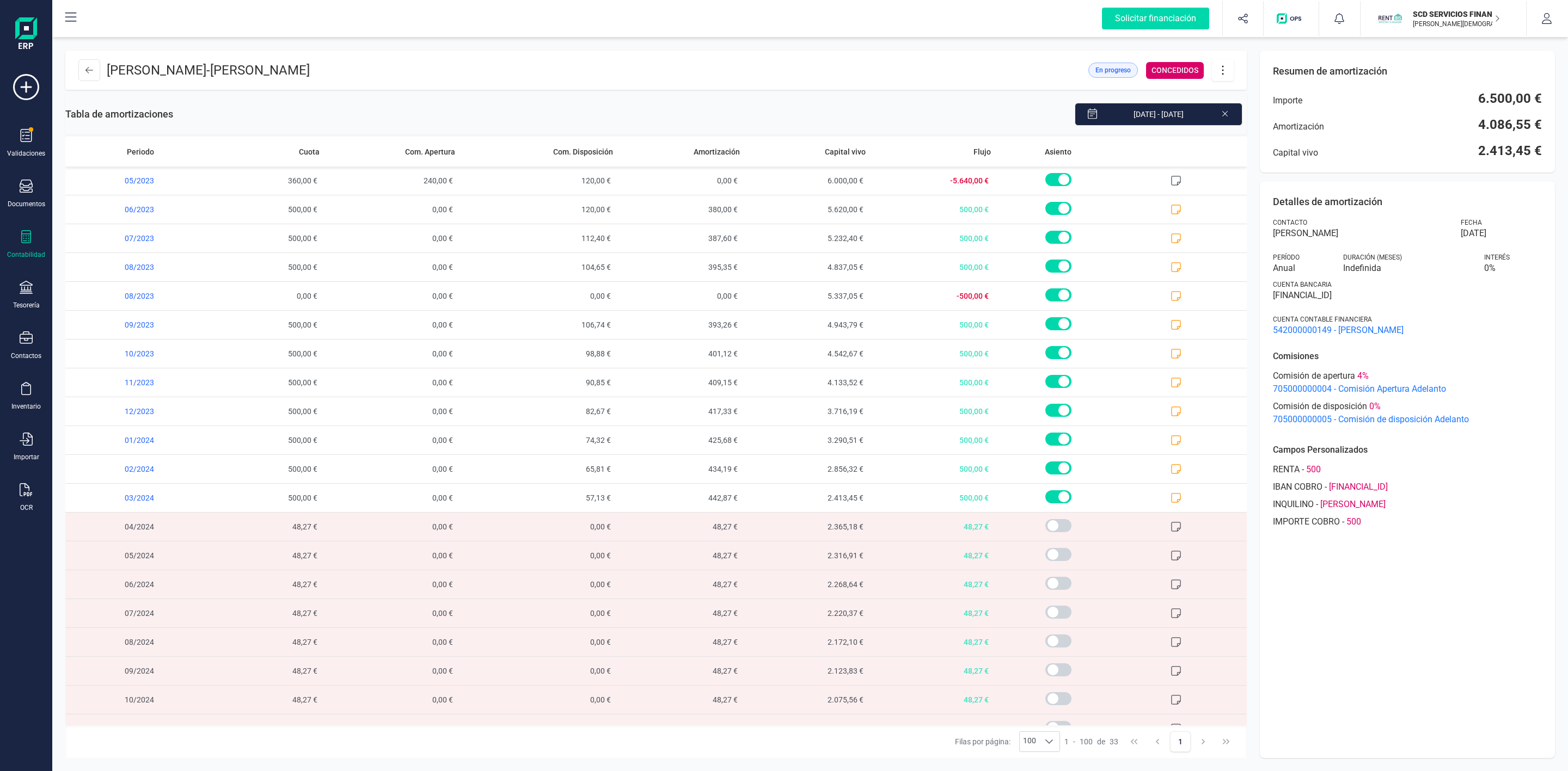
click at [1230, 64] on icon at bounding box center [1223, 70] width 20 height 12
drag, startPoint x: 1253, startPoint y: 101, endPoint x: 1148, endPoint y: 159, distance: 120.0
click at [1253, 101] on span "Editar préstamo" at bounding box center [1283, 103] width 100 height 9
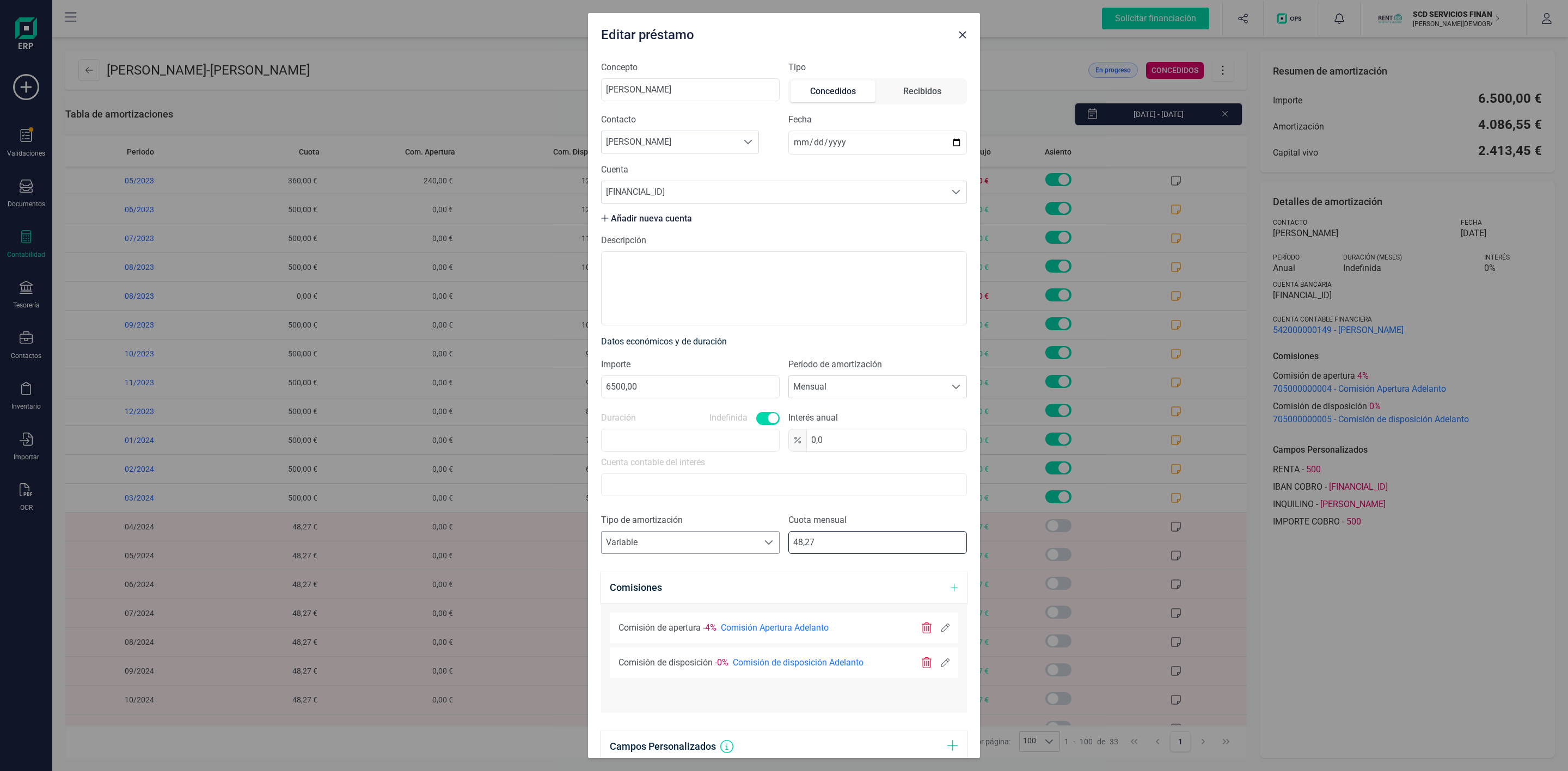
drag, startPoint x: 829, startPoint y: 549, endPoint x: 717, endPoint y: 549, distance: 112.0
click at [720, 549] on div "Tipo de amortización Seleccione un tipo de documento Variable Variable Cuota me…" at bounding box center [784, 538] width 366 height 49
type input "300,00"
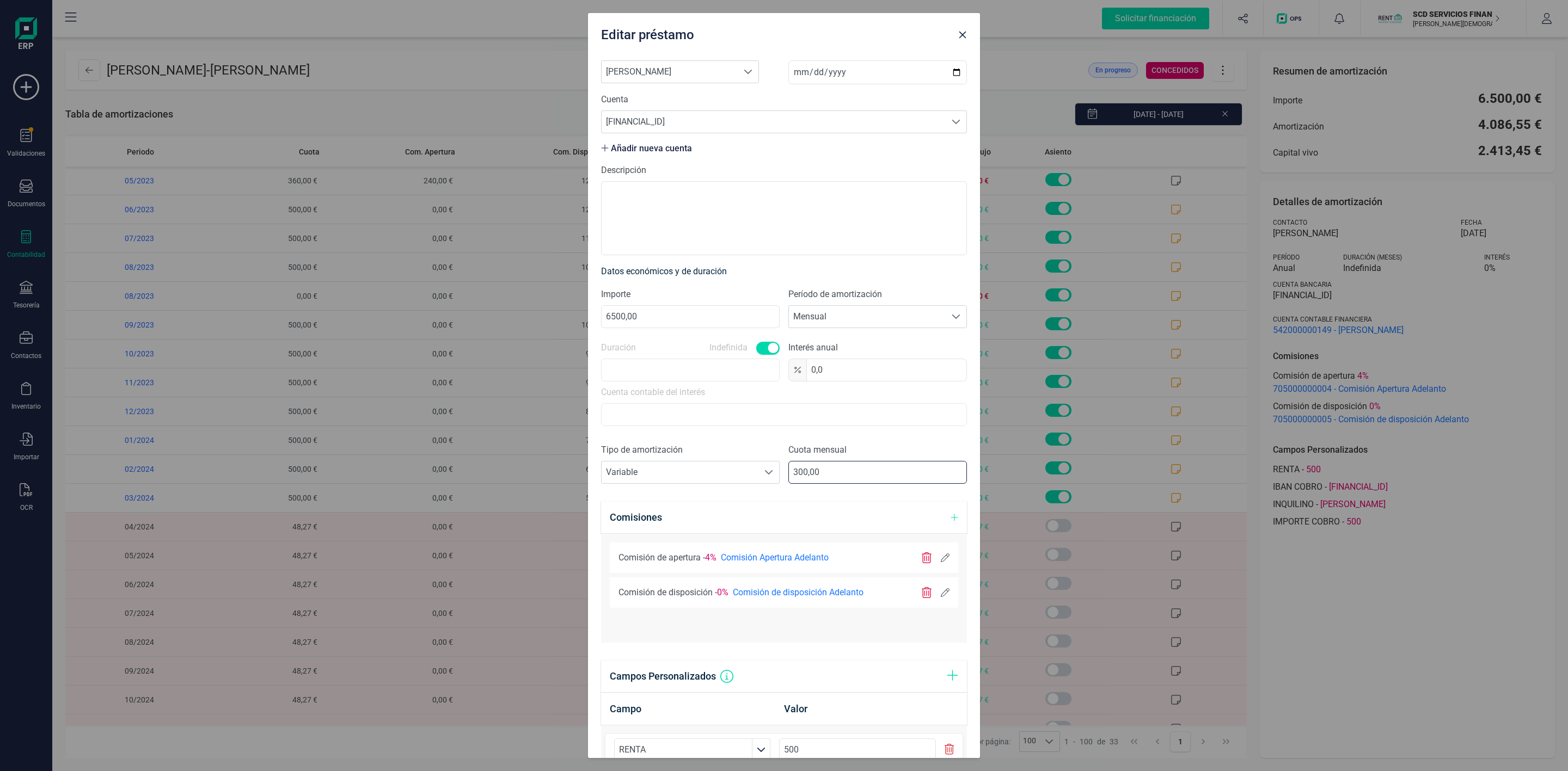
scroll to position [271, 0]
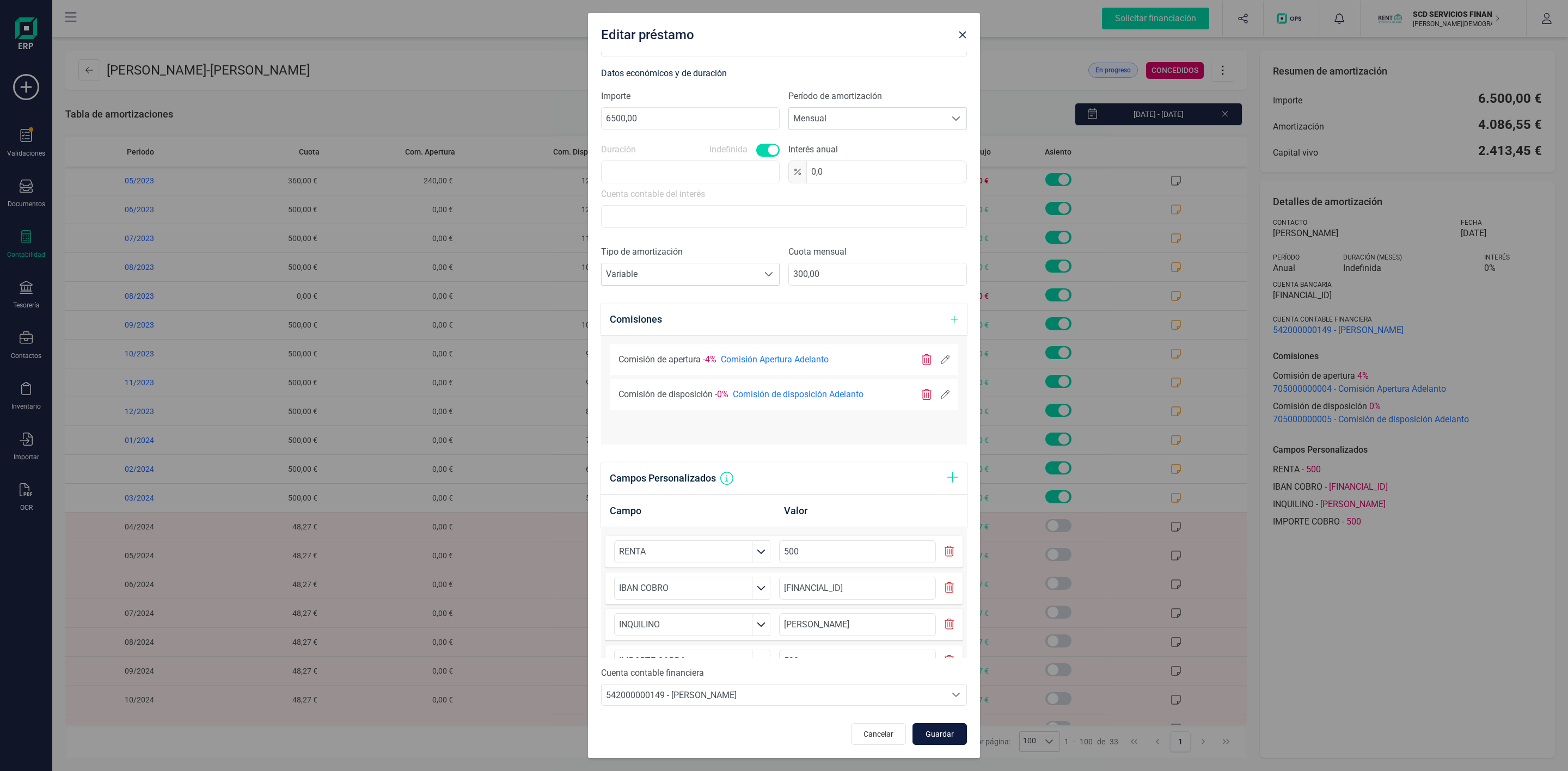
click at [929, 738] on span "Guardar" at bounding box center [939, 734] width 29 height 11
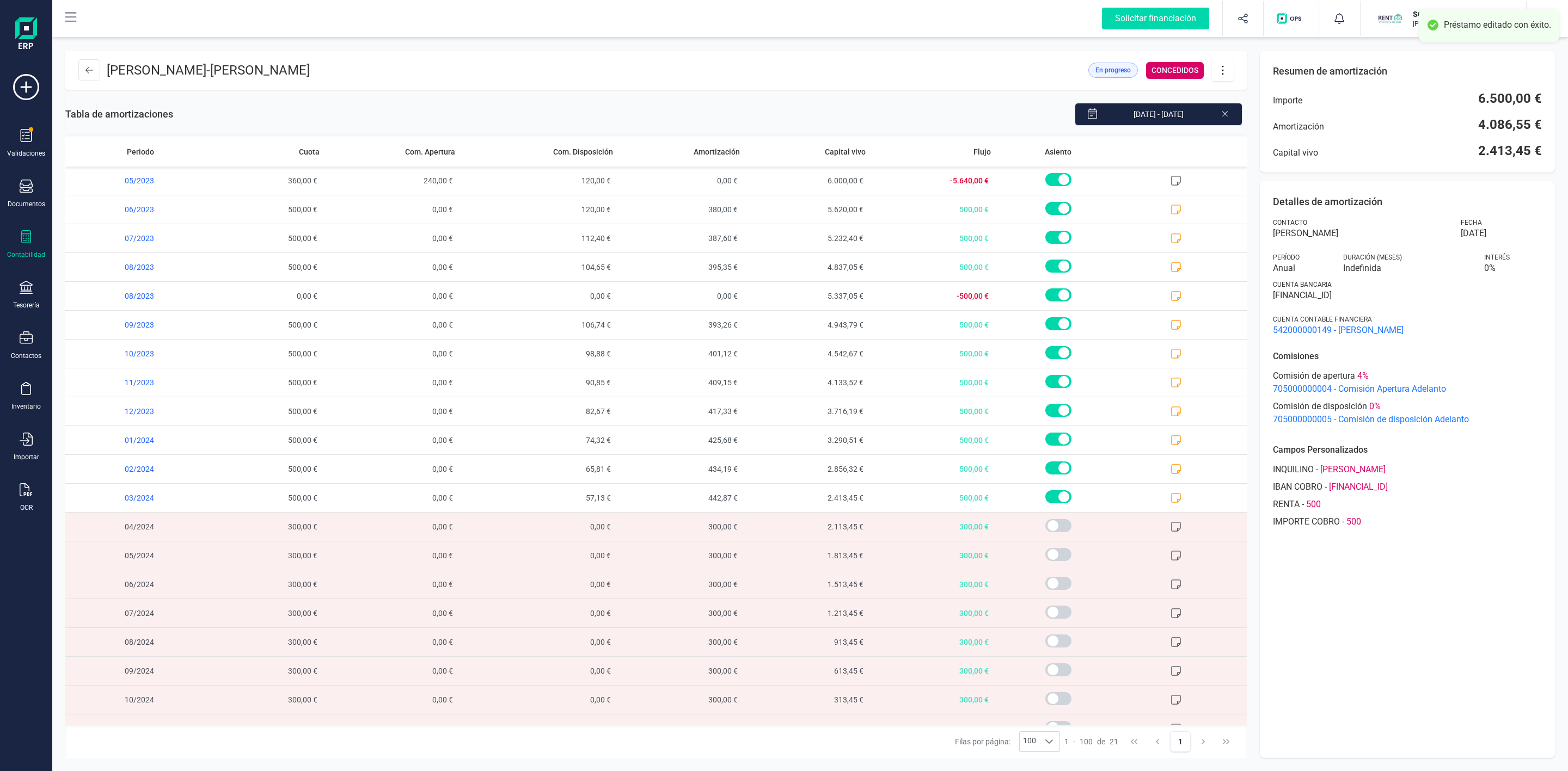
click at [1227, 72] on icon at bounding box center [1223, 70] width 20 height 12
click at [1260, 103] on span "Editar préstamo" at bounding box center [1283, 103] width 100 height 9
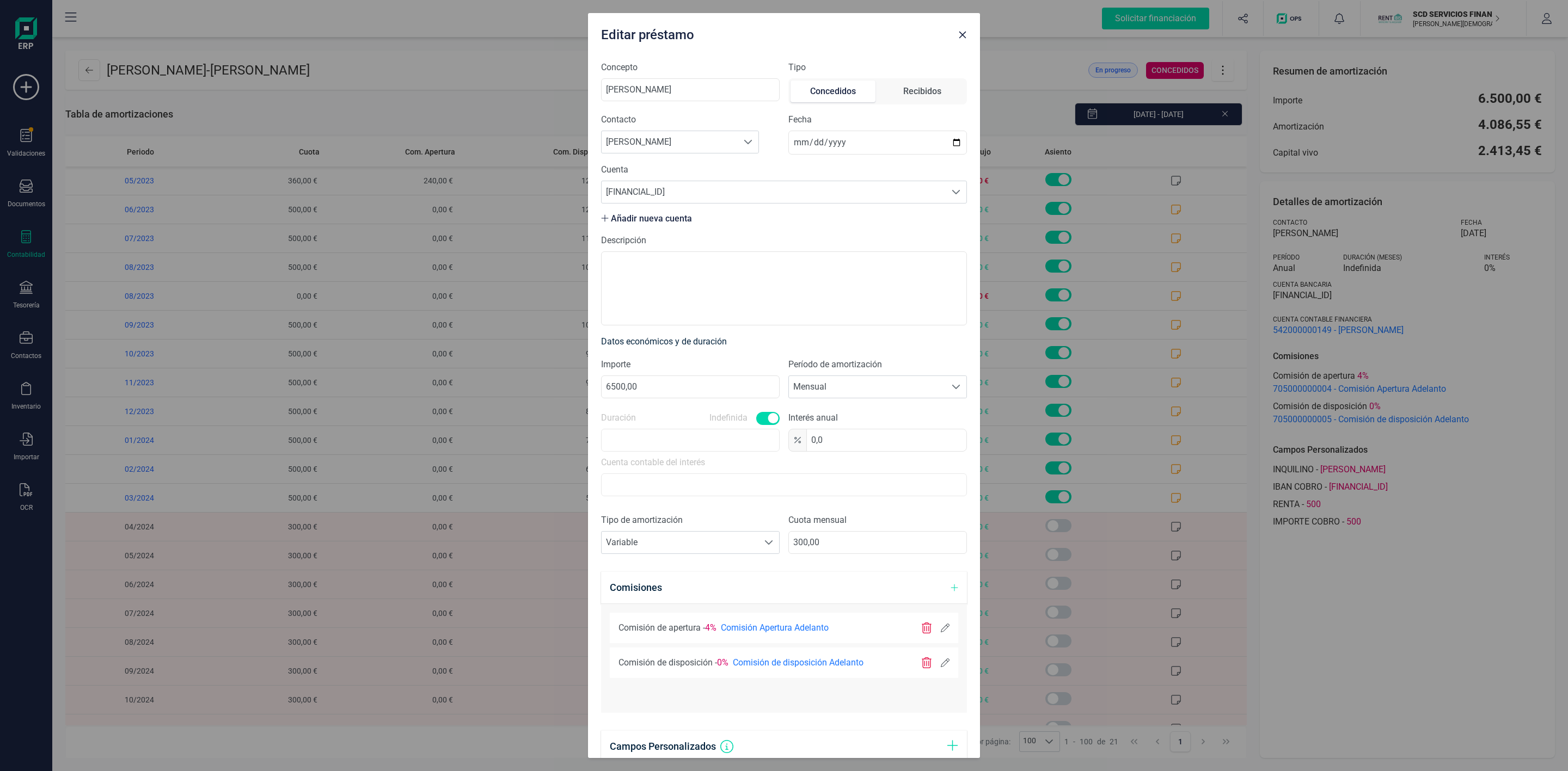
click at [757, 241] on label "Descripción" at bounding box center [784, 241] width 366 height 13
click at [757, 252] on textarea "Descripción" at bounding box center [784, 288] width 366 height 74
click at [757, 269] on textarea "Descripción" at bounding box center [784, 288] width 366 height 74
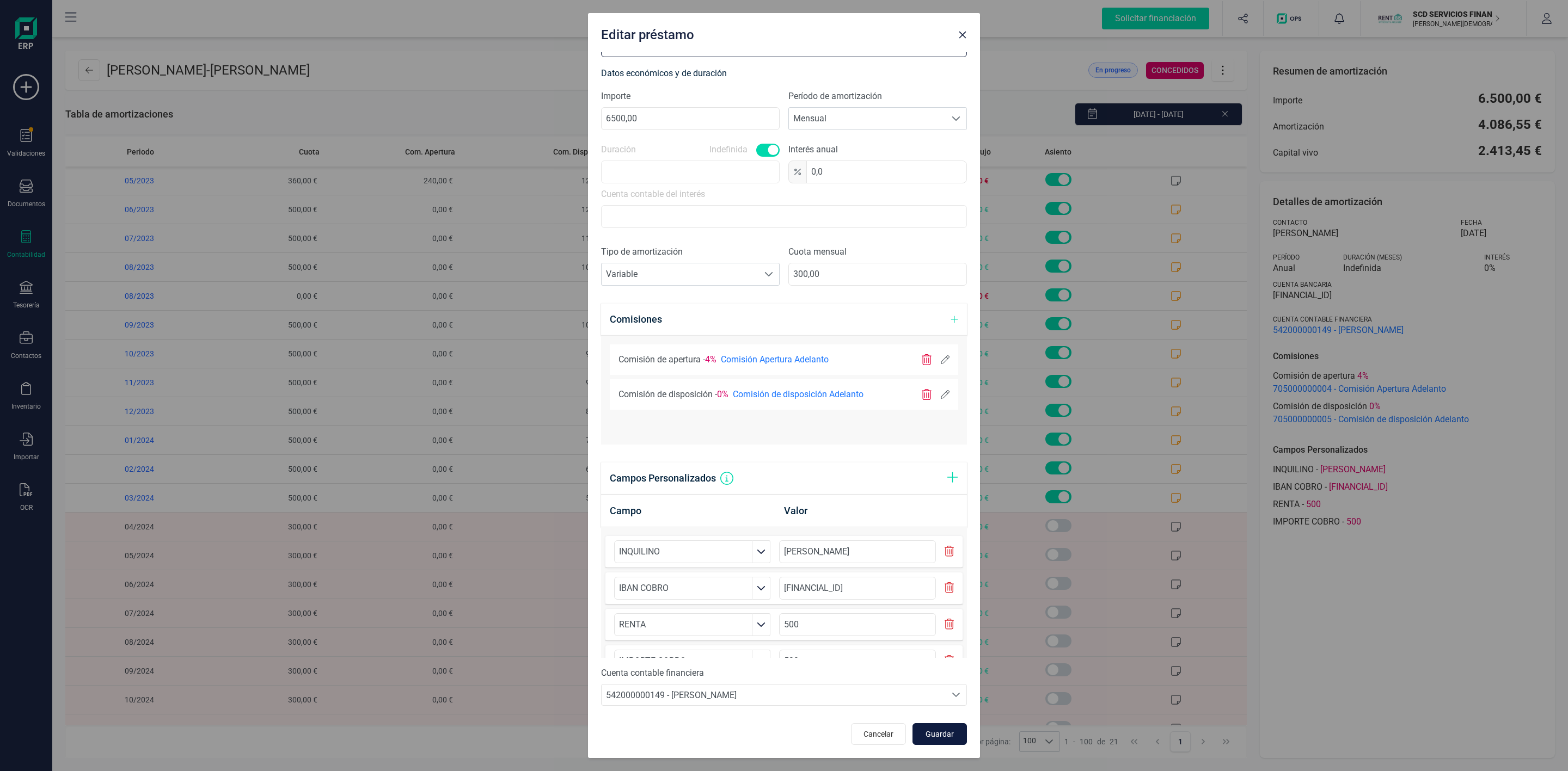
type textarea "CLIENTA DEMANDADA TODO PARA AMORTIZAR"
click at [937, 726] on button "Guardar" at bounding box center [939, 734] width 54 height 22
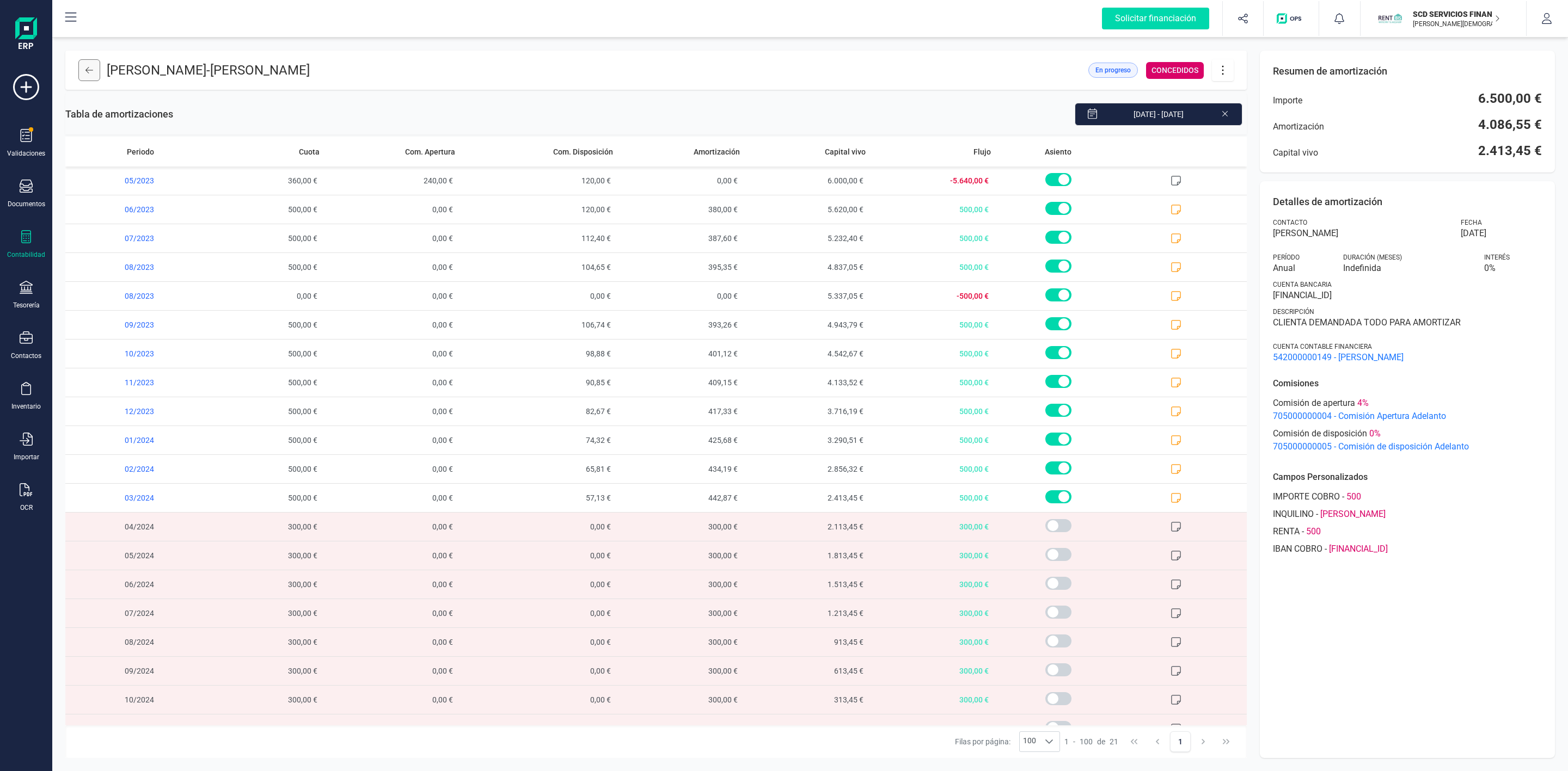
click at [90, 78] on button at bounding box center [89, 70] width 22 height 22
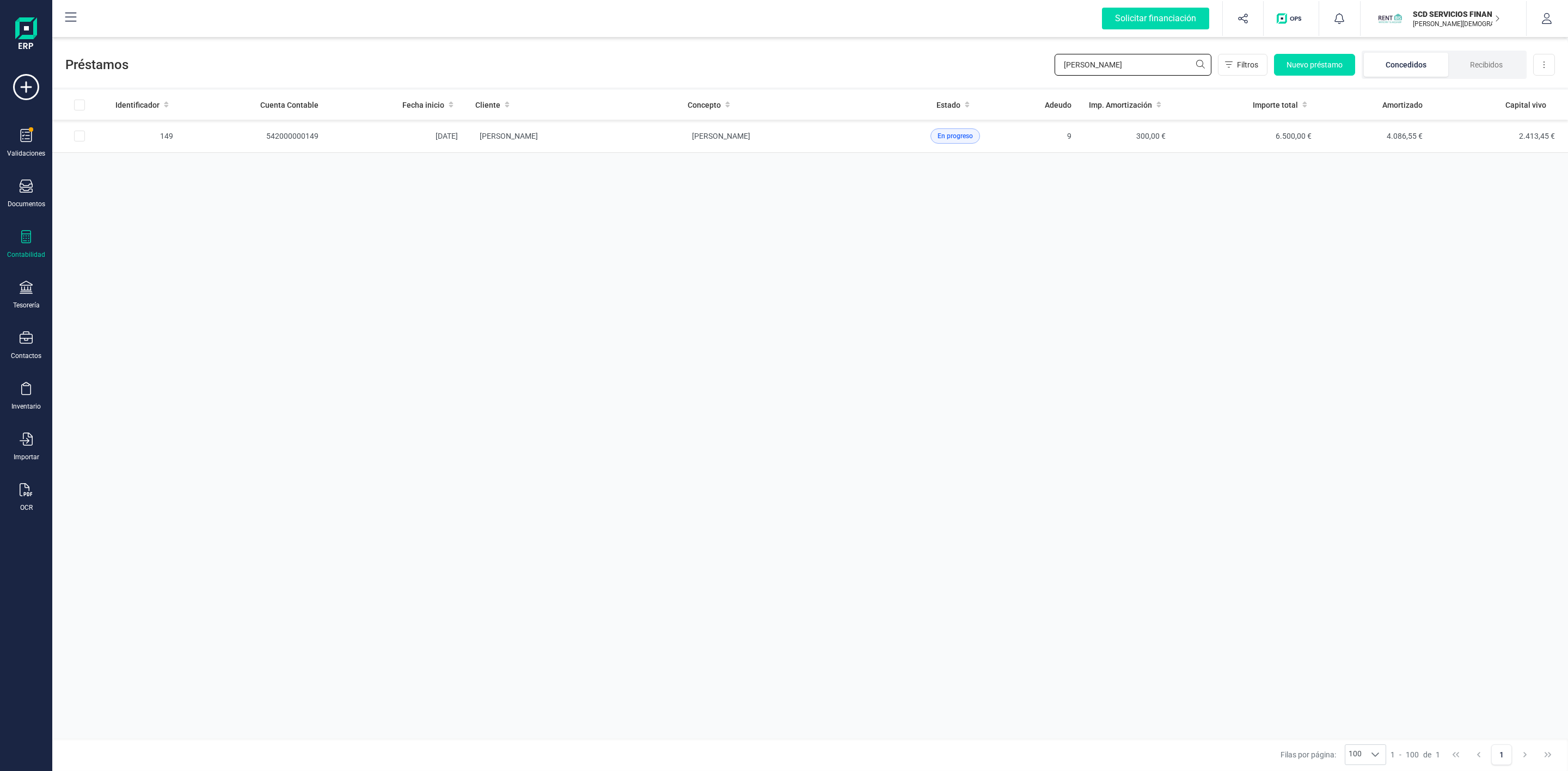
drag, startPoint x: 1108, startPoint y: 67, endPoint x: 978, endPoint y: 66, distance: 130.0
click at [978, 66] on div "Préstamos angela alo Filtros Nuevo préstamo Concedidos Recibidos Descargar Excel" at bounding box center [810, 62] width 1516 height 50
type input "VICENTE GA"
click at [659, 173] on td "[PERSON_NAME] [PERSON_NAME]" at bounding box center [573, 169] width 212 height 33
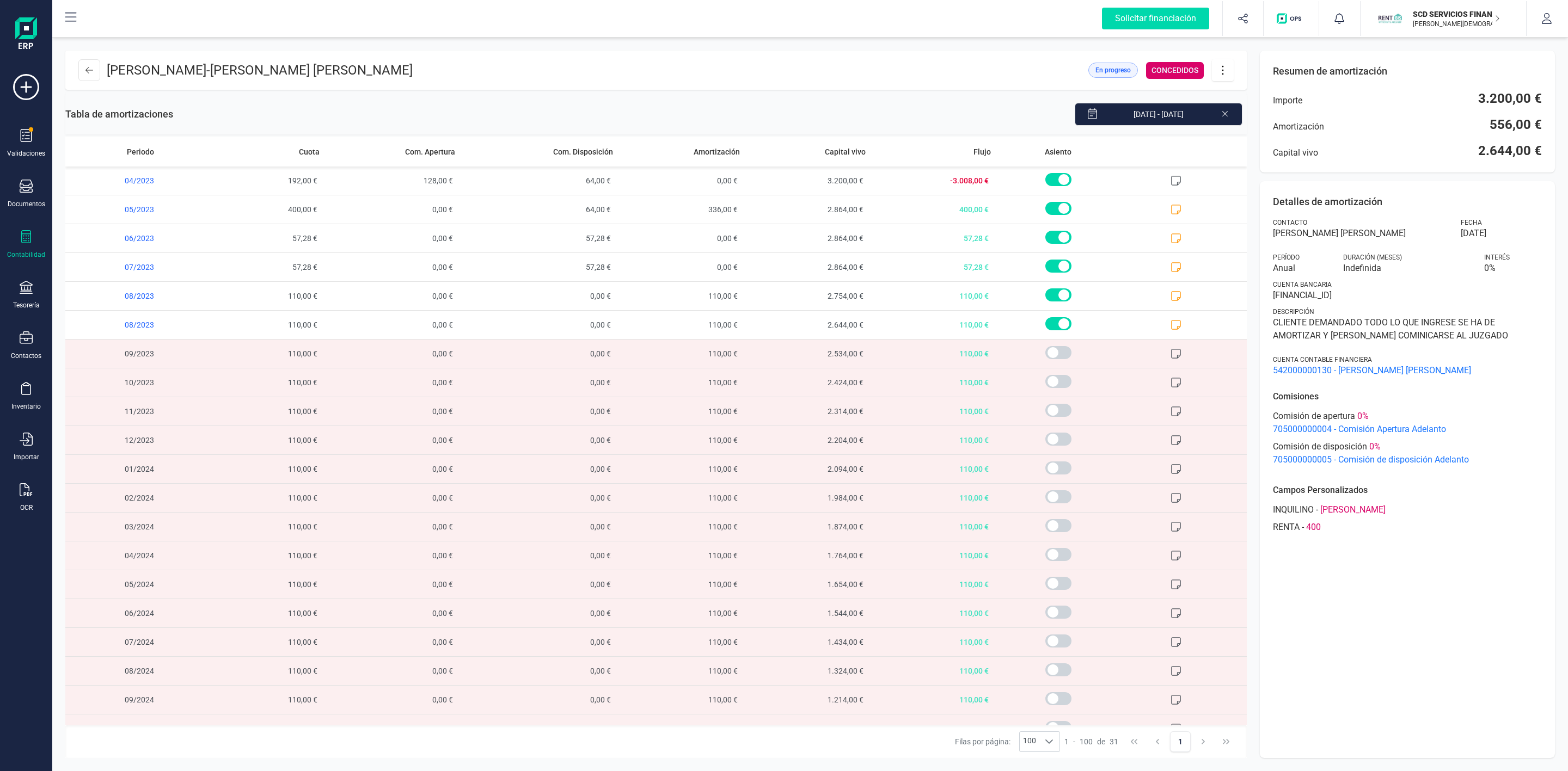
click at [1225, 72] on icon at bounding box center [1223, 70] width 20 height 12
click at [1251, 107] on span "Editar préstamo" at bounding box center [1283, 103] width 100 height 9
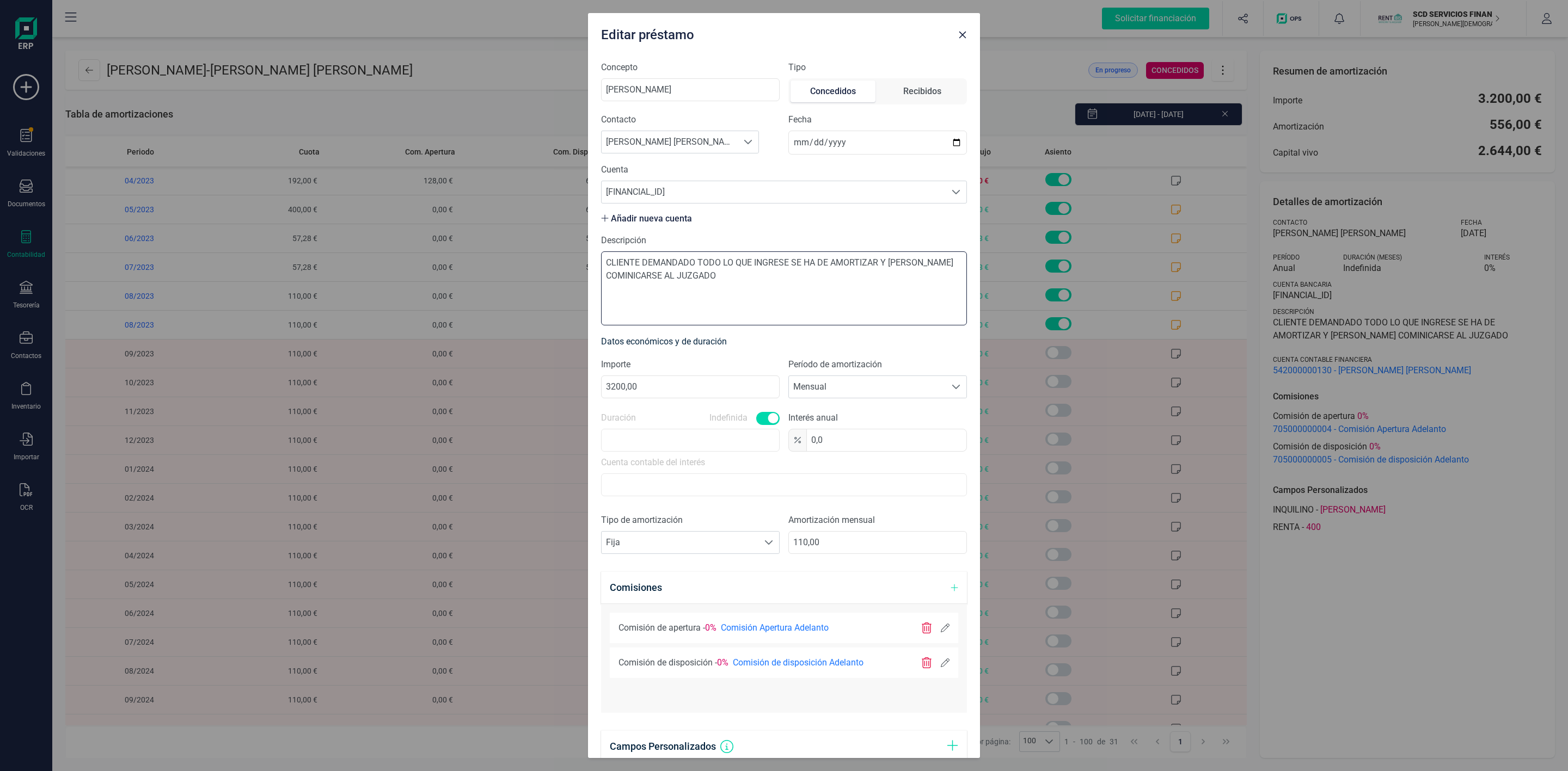
drag, startPoint x: 768, startPoint y: 287, endPoint x: 746, endPoint y: 290, distance: 22.2
click at [746, 290] on textarea "CLIENTE DEMANDADO TODO LO QUE INGRESE SE HA DE AMORTIZAR Y DEBERA COMINICARSE A…" at bounding box center [784, 288] width 366 height 74
click at [784, 301] on textarea "CLIENTE DEMANDADO TODO LO QUE INGRESE SE HA DE AMORTIZAR Y DEBERA COMINICARSE A…" at bounding box center [784, 288] width 366 height 74
drag, startPoint x: 839, startPoint y: 546, endPoint x: 710, endPoint y: 536, distance: 129.4
click at [732, 549] on div "Tipo de amortización Seleccione un tipo de documento Fija Fija Amortización men…" at bounding box center [784, 538] width 366 height 49
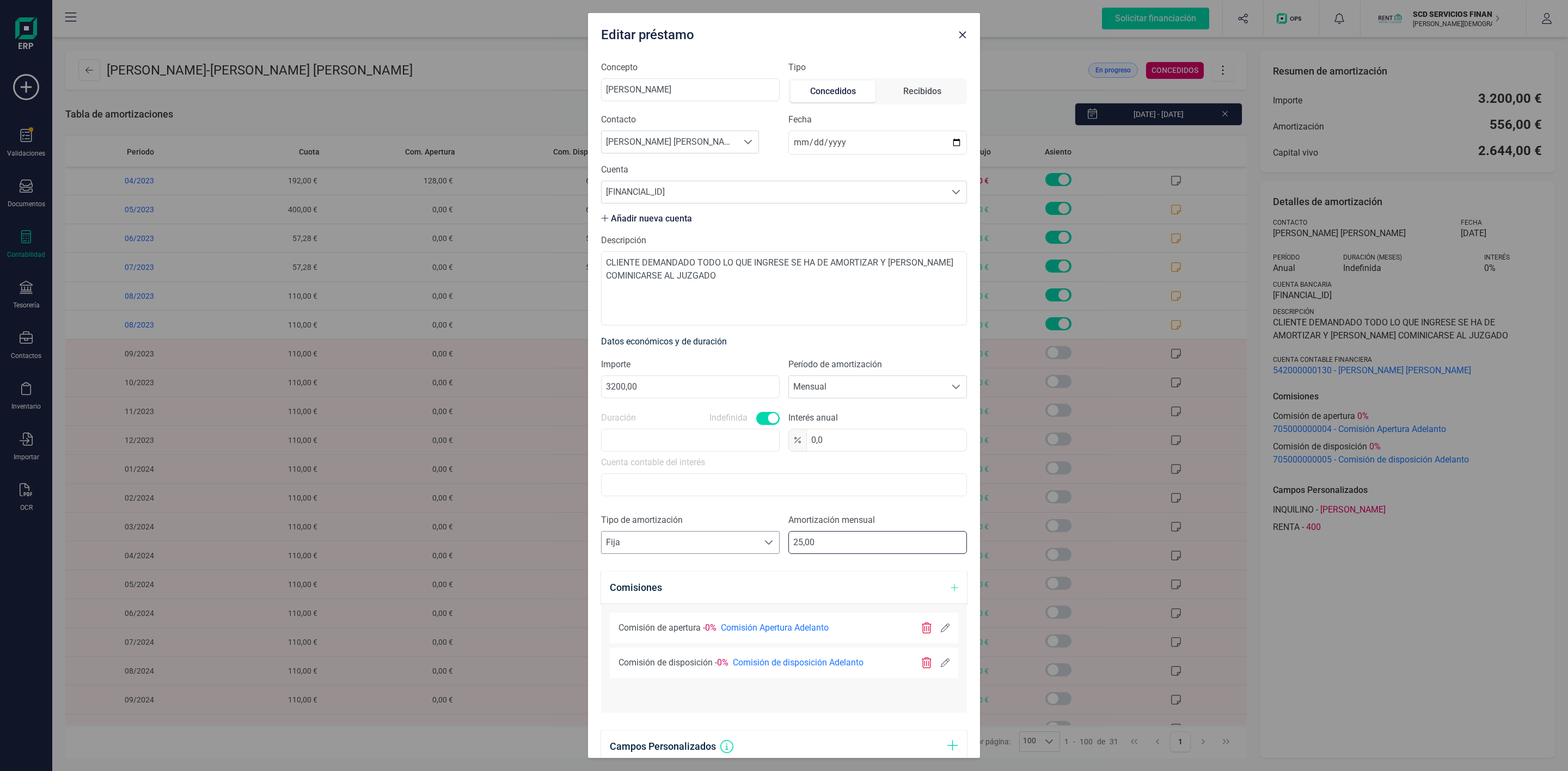
type input "250,00"
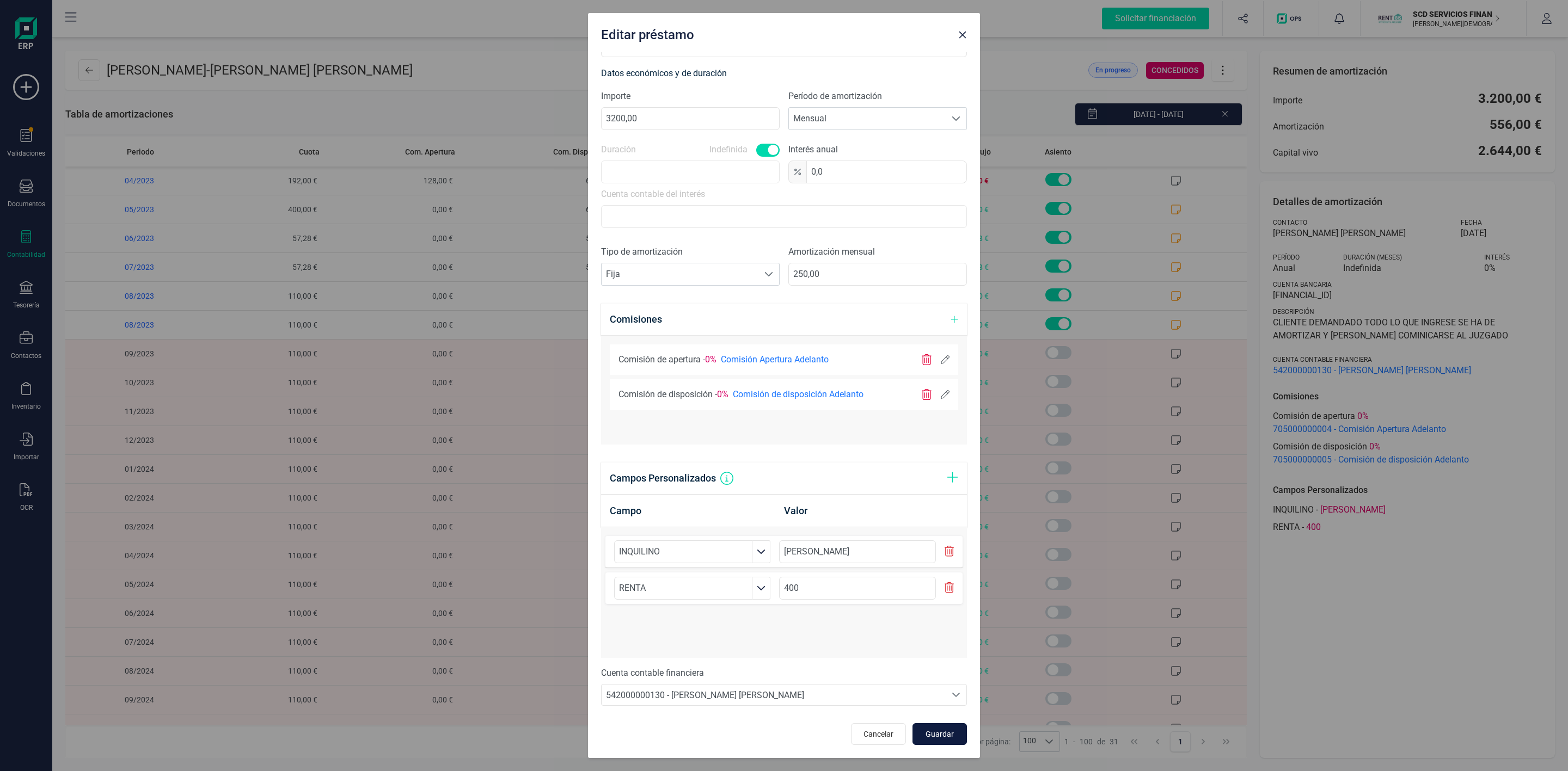
click at [946, 737] on button "Guardar" at bounding box center [939, 734] width 54 height 22
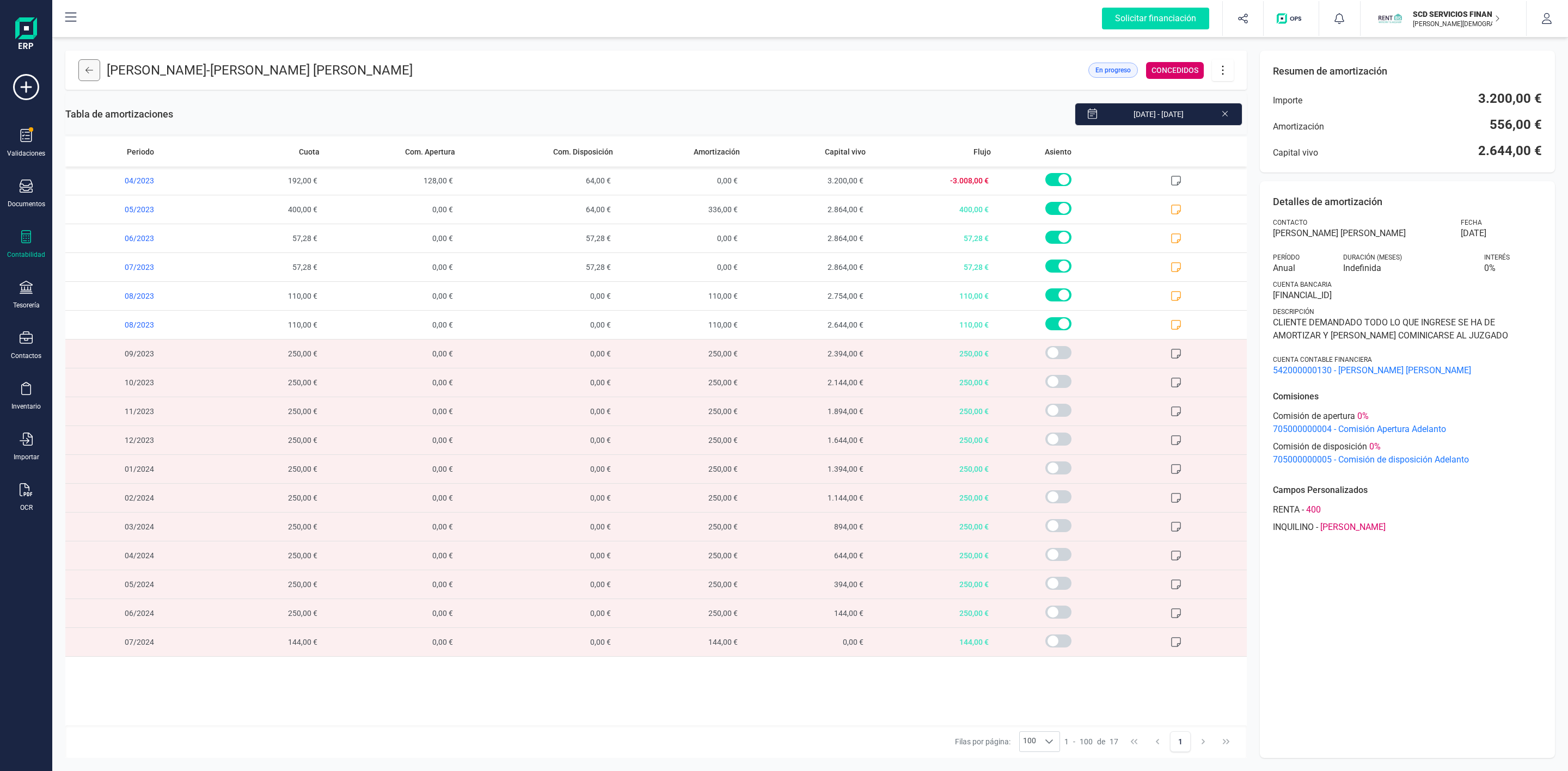
click at [89, 69] on icon at bounding box center [89, 70] width 7 height 9
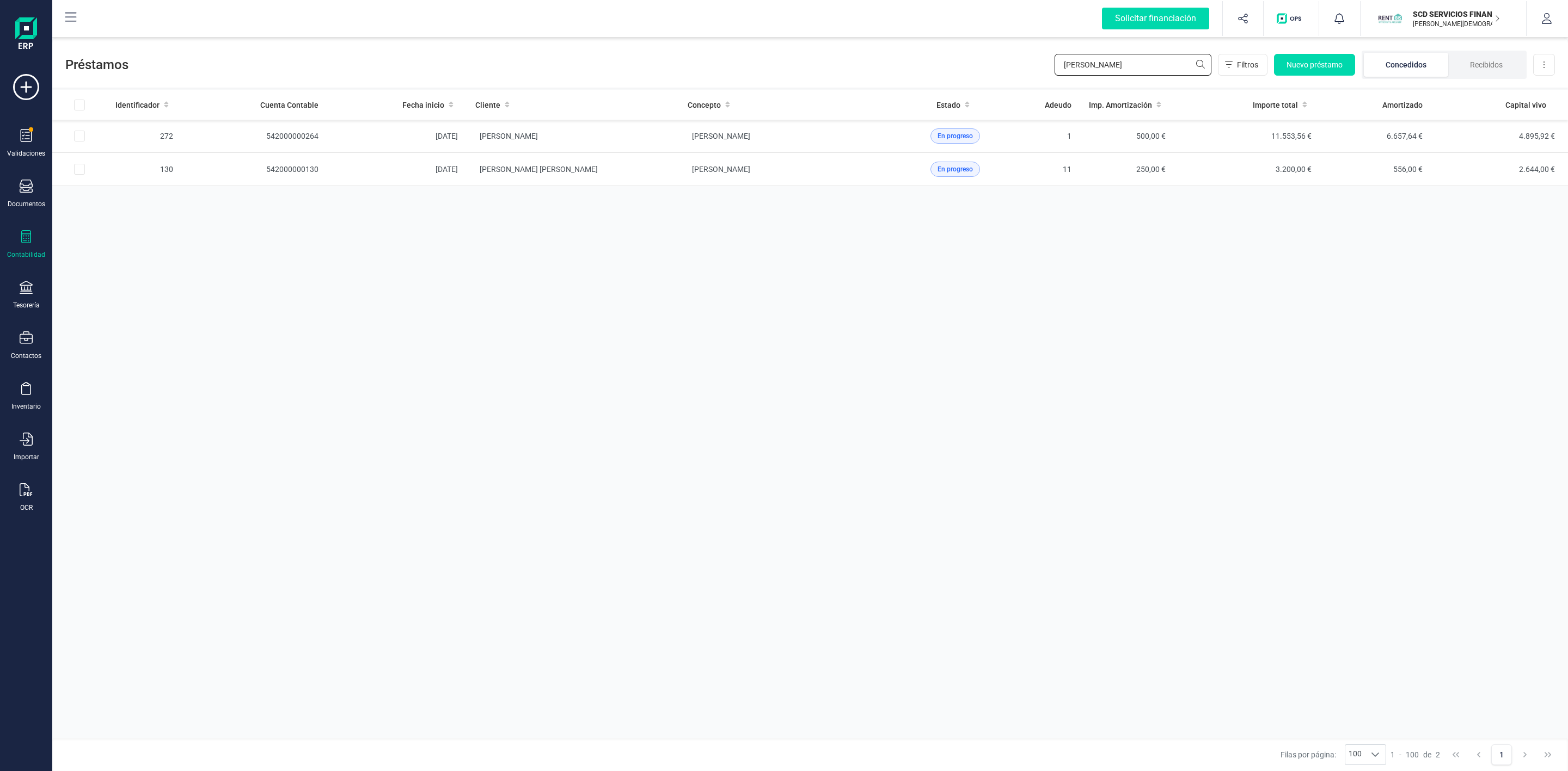
click at [966, 78] on div "Préstamos VICENTE GA Filtros Nuevo préstamo Concedidos Recibidos Descargar Excel" at bounding box center [810, 62] width 1516 height 50
type input "JOSE MARIA"
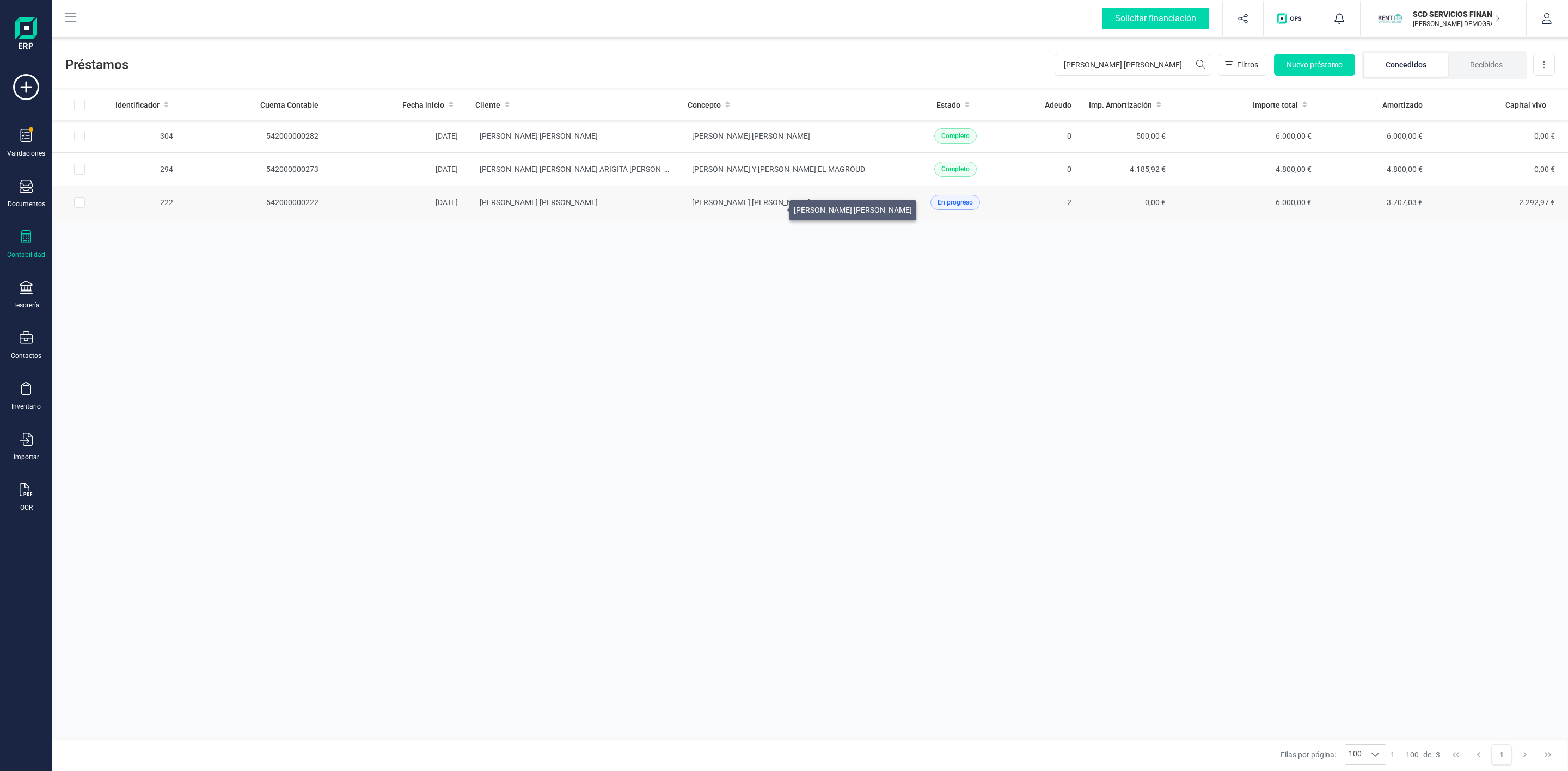
click at [776, 207] on span "[PERSON_NAME] [PERSON_NAME]" at bounding box center [751, 203] width 118 height 9
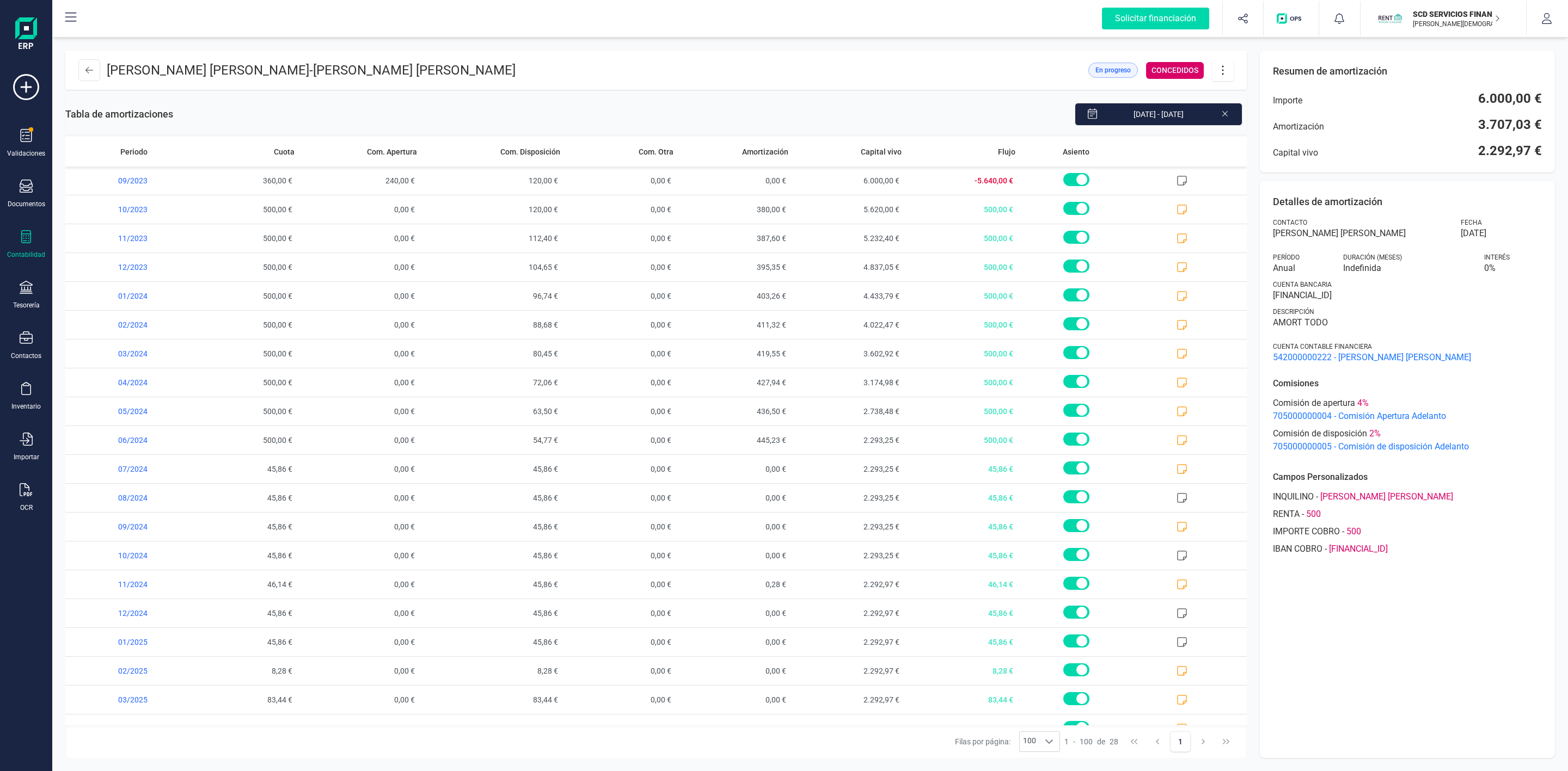
click at [1227, 69] on icon at bounding box center [1223, 70] width 20 height 12
click at [1256, 103] on span "Editar préstamo" at bounding box center [1283, 103] width 100 height 9
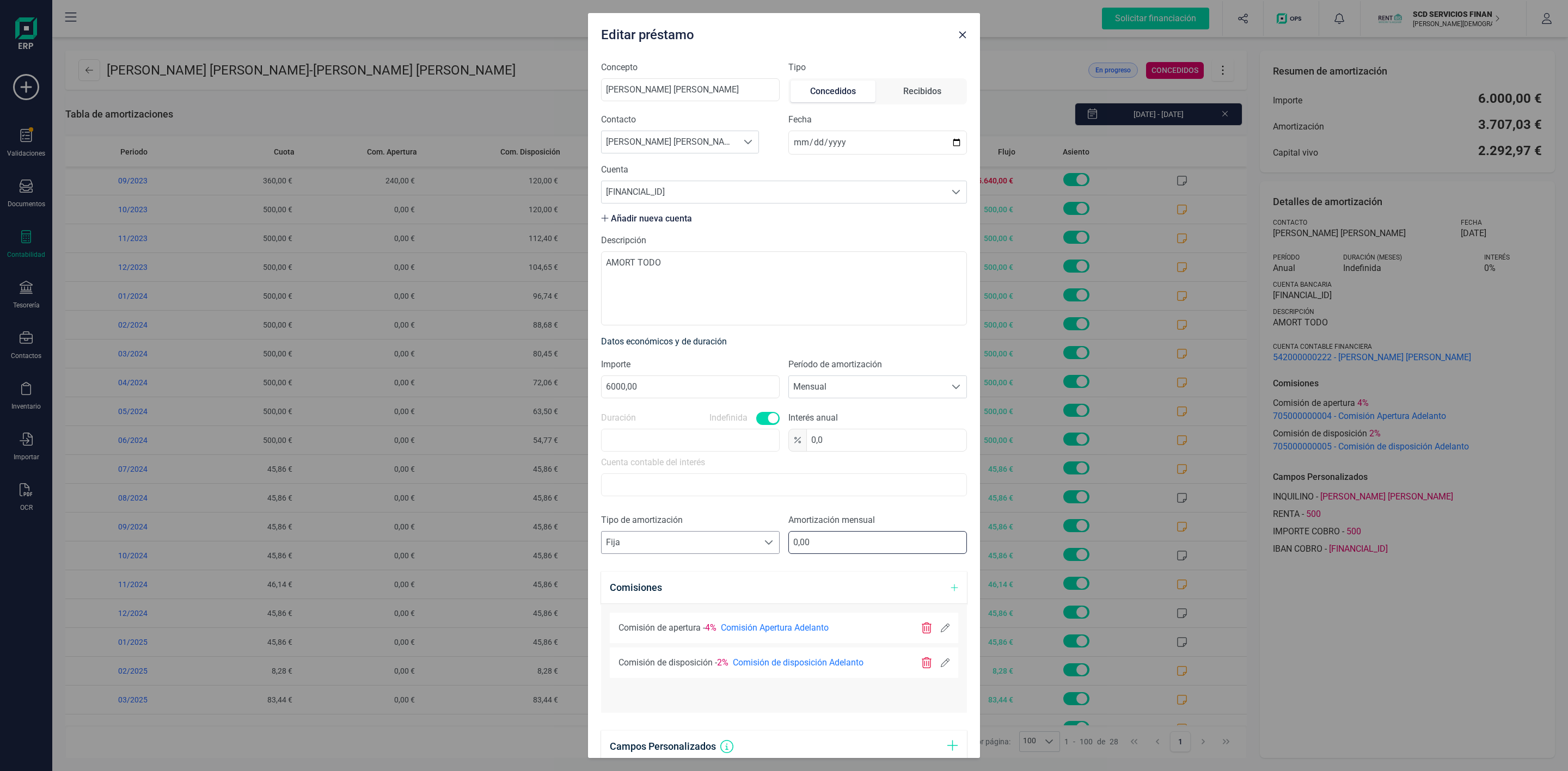
drag, startPoint x: 827, startPoint y: 544, endPoint x: 680, endPoint y: 543, distance: 147.0
click at [683, 544] on div "Tipo de amortización Seleccione un tipo de documento Fija Fija Amortización men…" at bounding box center [784, 538] width 366 height 49
type input "250,00"
click at [941, 665] on icon at bounding box center [945, 663] width 9 height 9
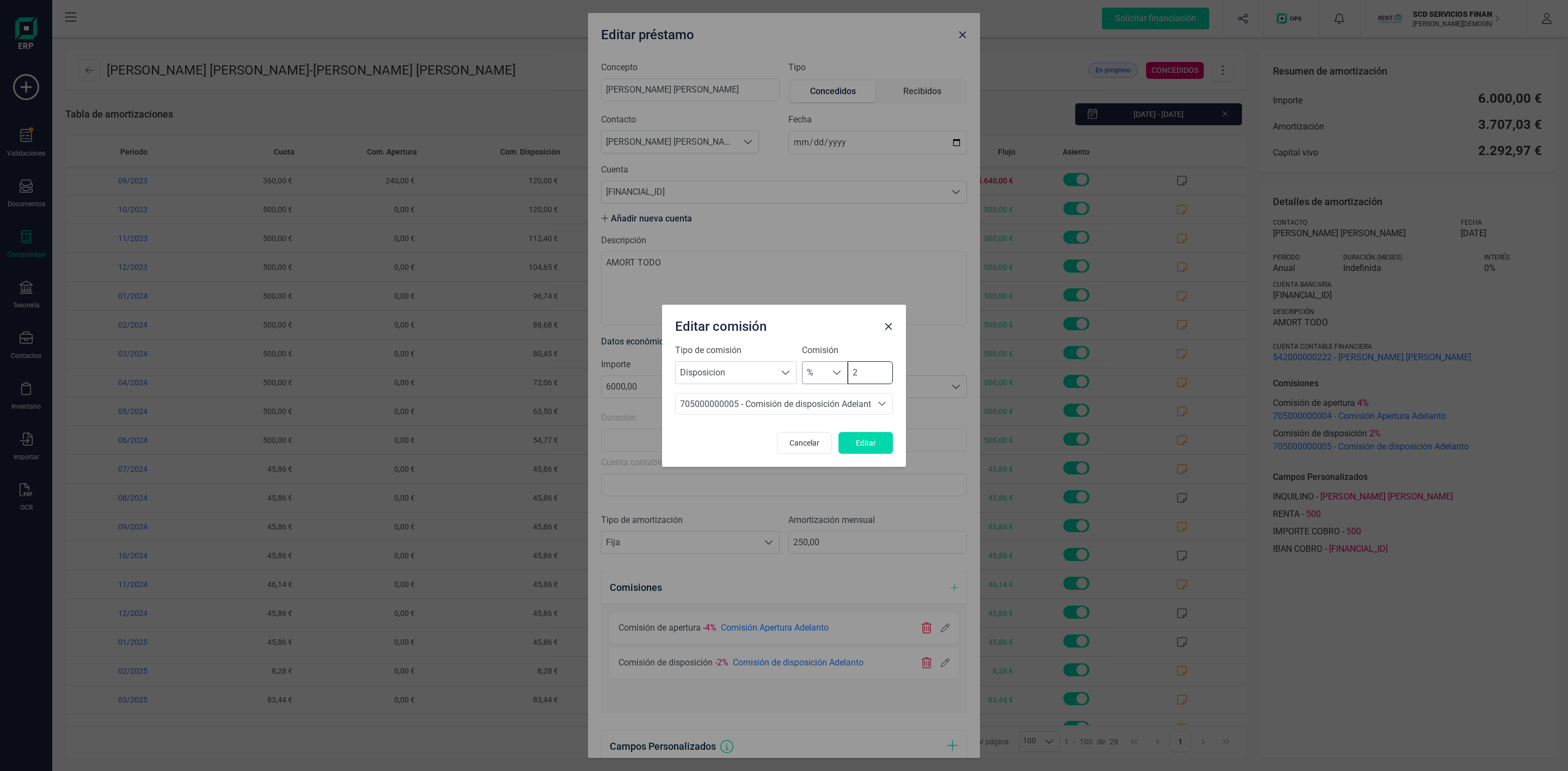
drag, startPoint x: 850, startPoint y: 372, endPoint x: 827, endPoint y: 371, distance: 23.0
click at [835, 375] on div "% % 2" at bounding box center [847, 372] width 91 height 23
type input "0"
click at [866, 448] on span "Editar" at bounding box center [866, 443] width 29 height 11
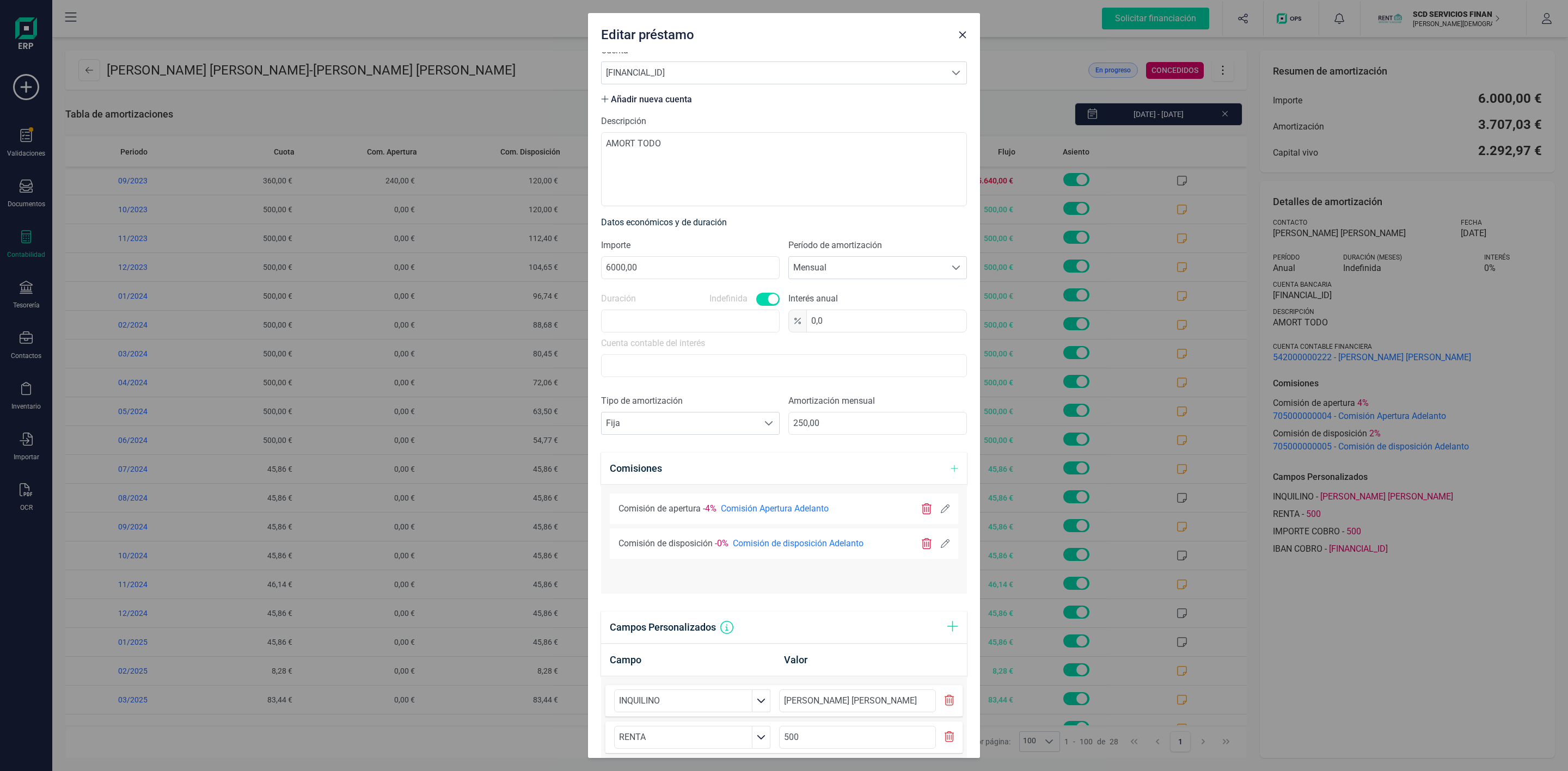
scroll to position [271, 0]
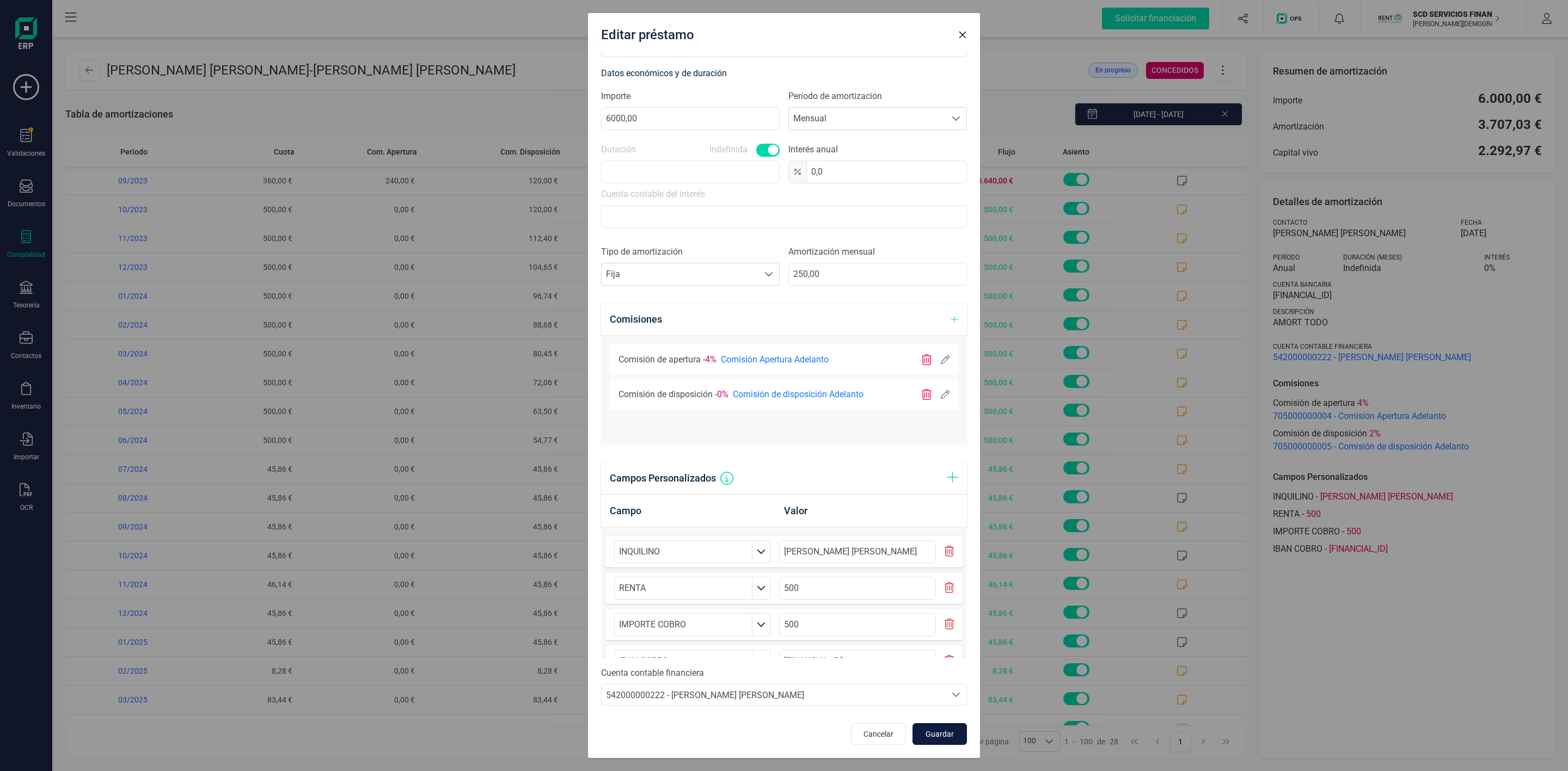
click at [928, 732] on span "Guardar" at bounding box center [939, 734] width 29 height 11
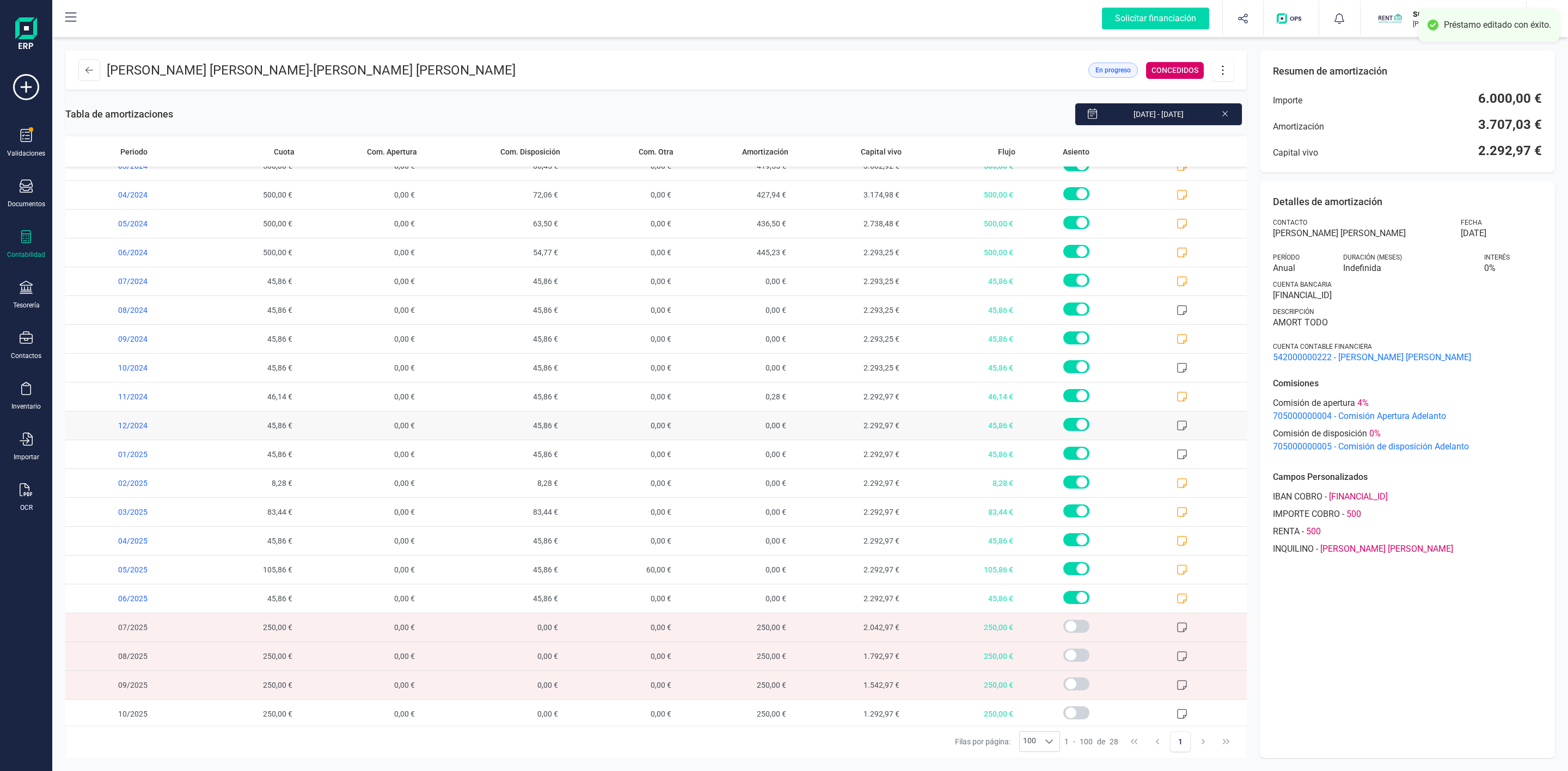
scroll to position [245, 0]
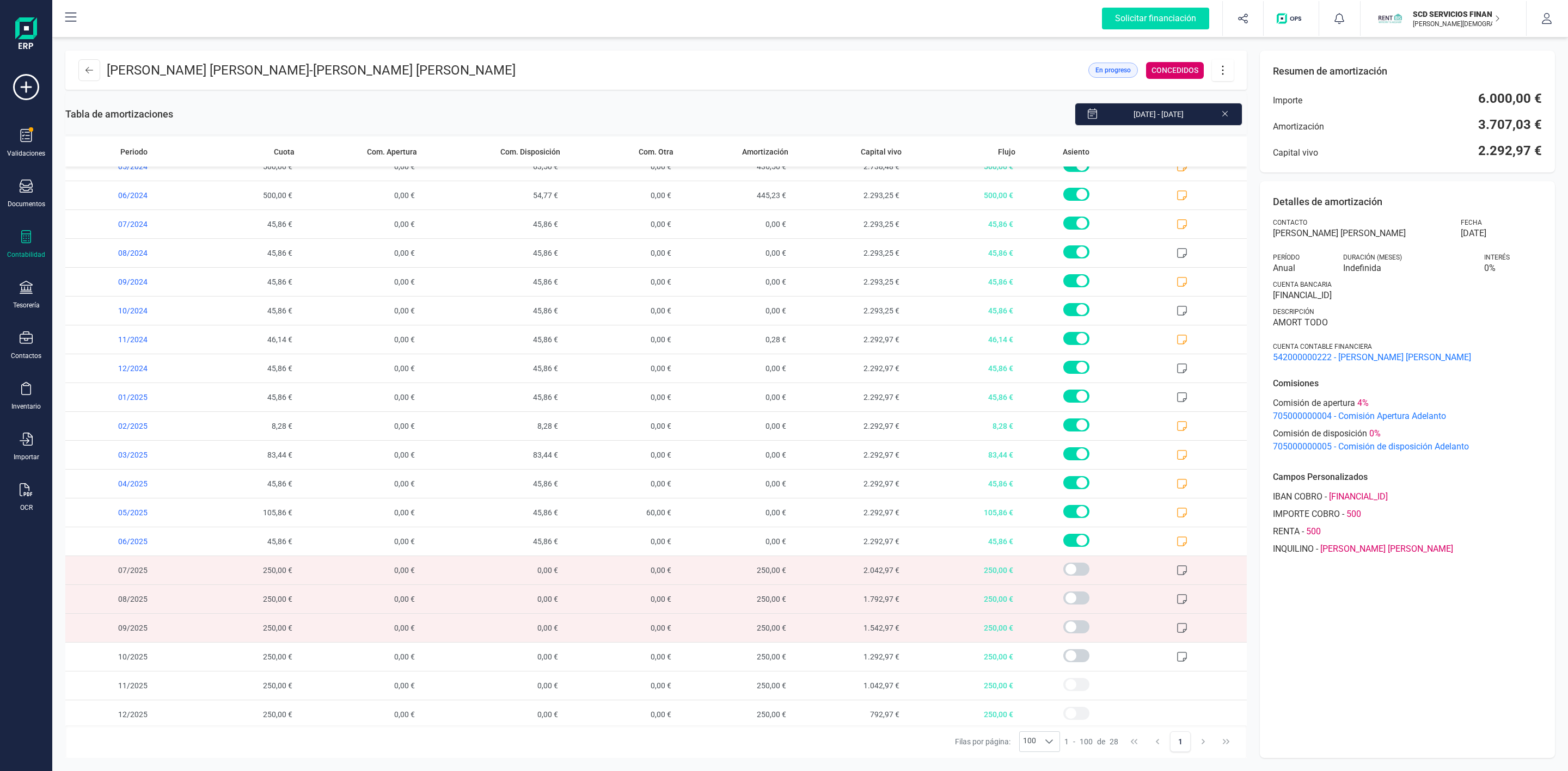
click at [1219, 72] on icon at bounding box center [1223, 70] width 20 height 12
click at [1234, 105] on span "Editar préstamo" at bounding box center [1283, 103] width 100 height 9
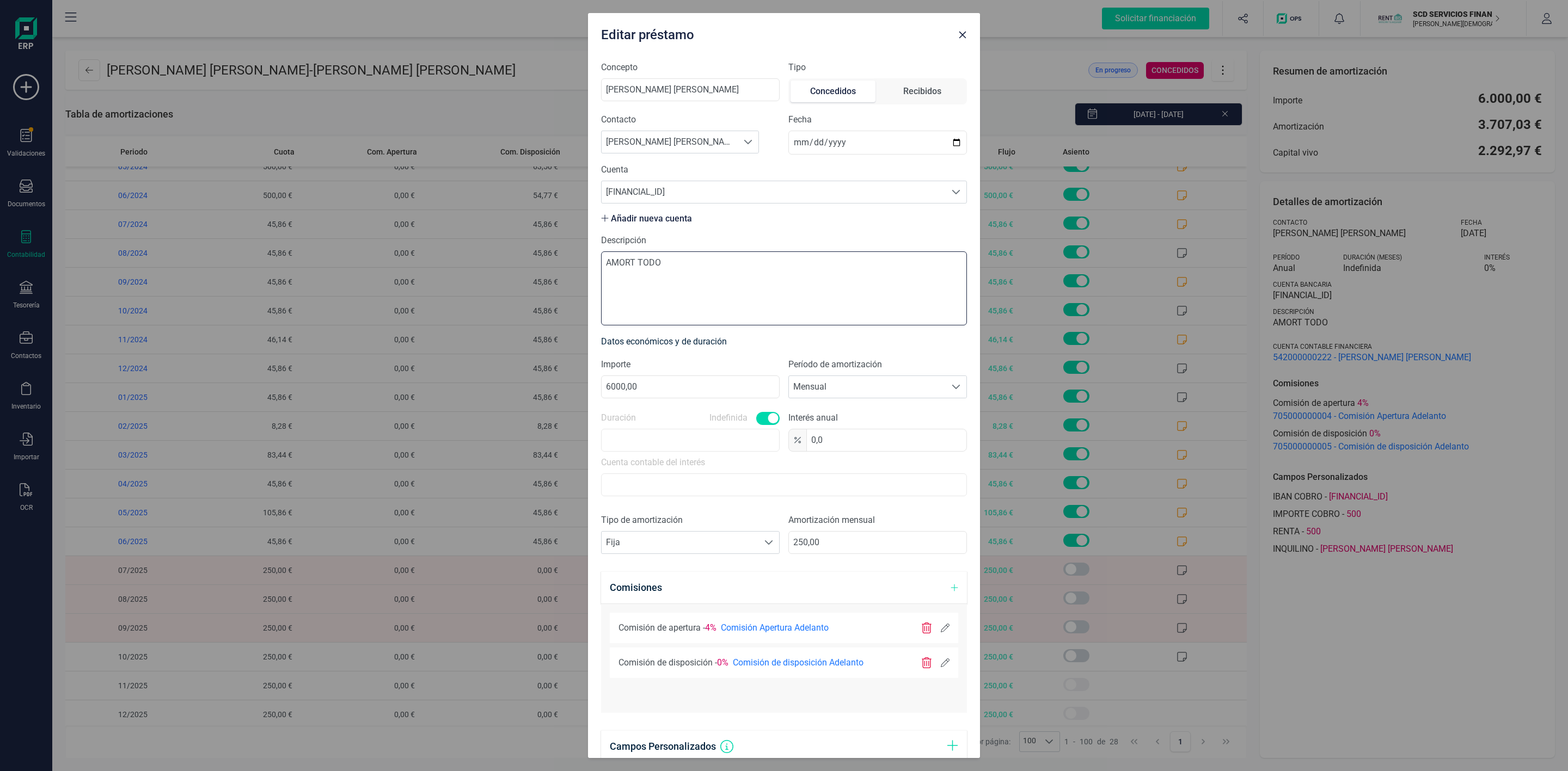
click at [876, 299] on textarea "AMORT TODO" at bounding box center [784, 288] width 366 height 74
type textarea "A"
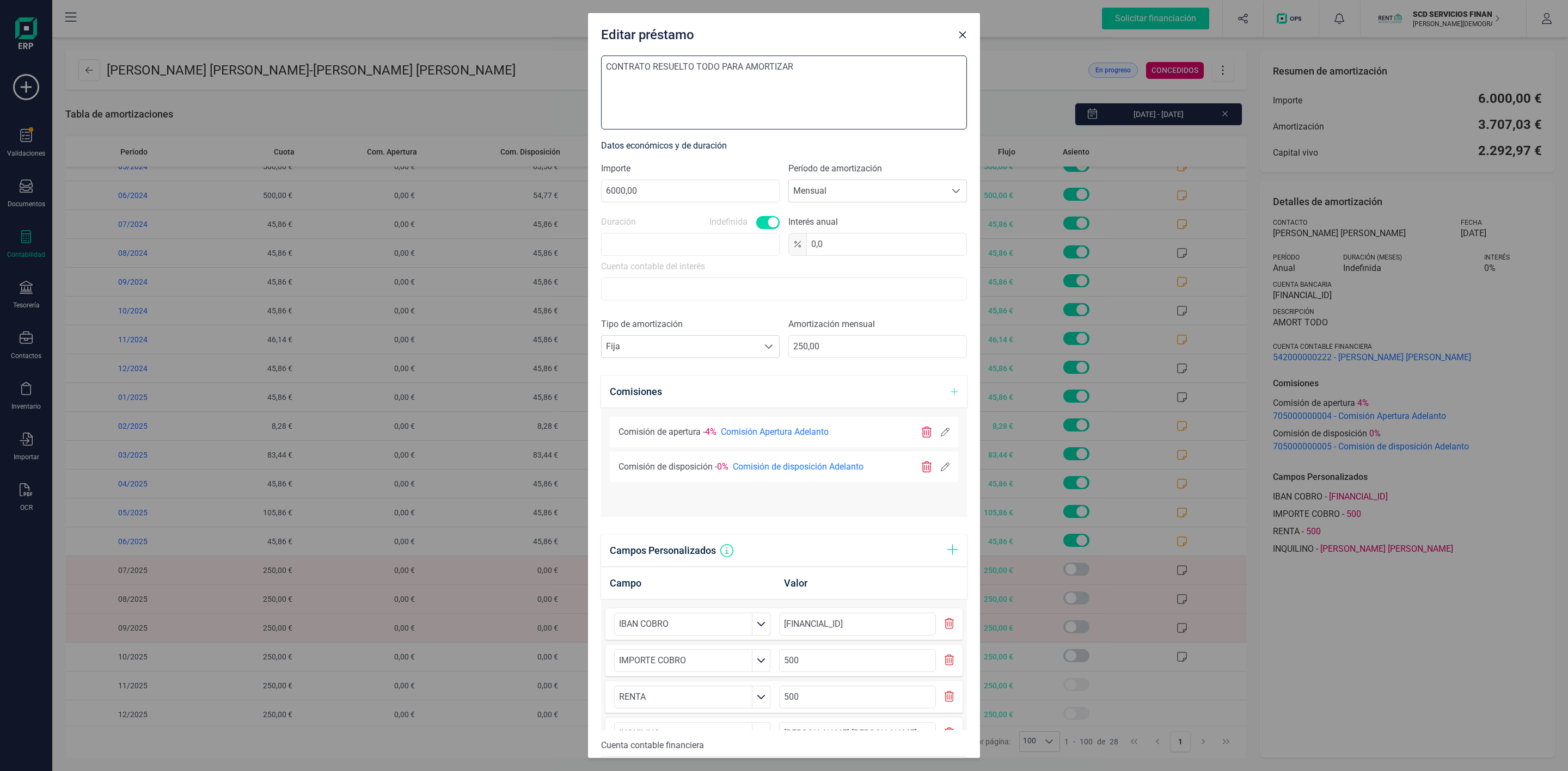
scroll to position [271, 0]
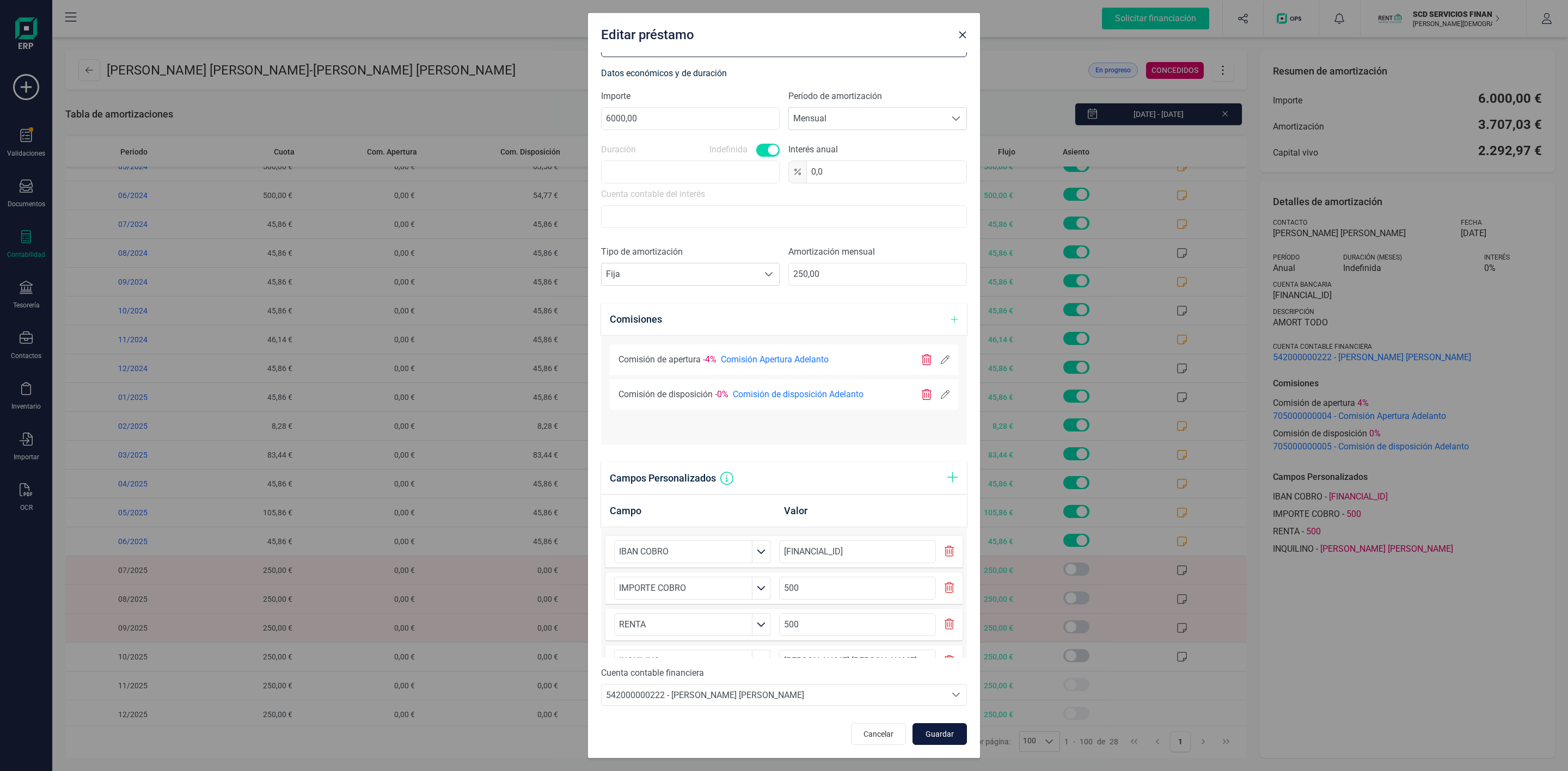
type textarea "CONTRATO RESUELTO TODO PARA AMORTIZAR"
click at [935, 737] on span "Guardar" at bounding box center [939, 734] width 29 height 11
